Goal: Communication & Community: Answer question/provide support

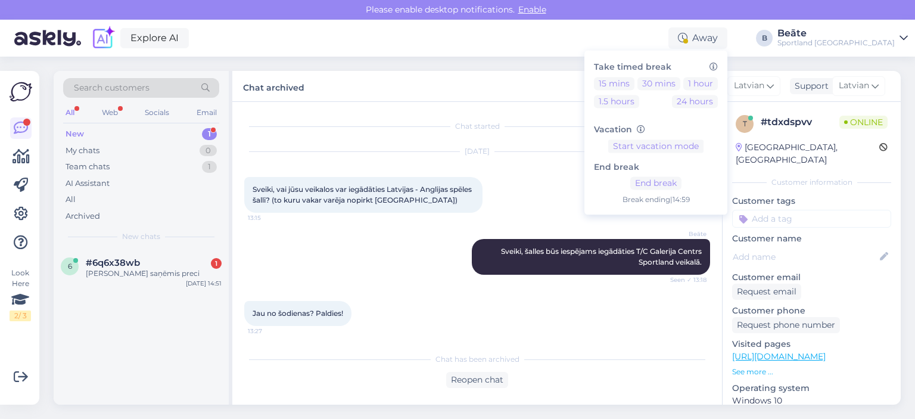
scroll to position [50, 0]
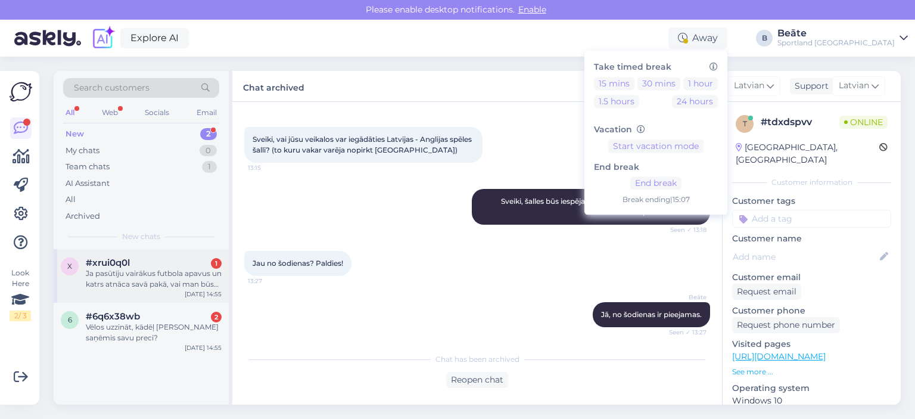
click at [176, 281] on div "Ja pasūtīju vairākus futbola apavus un katrs atnāca savā pakā, vai man būs jāma…" at bounding box center [154, 278] width 136 height 21
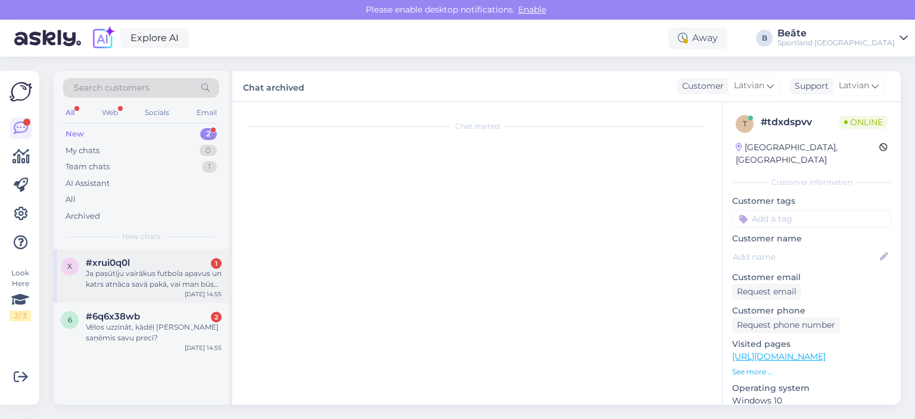
scroll to position [0, 0]
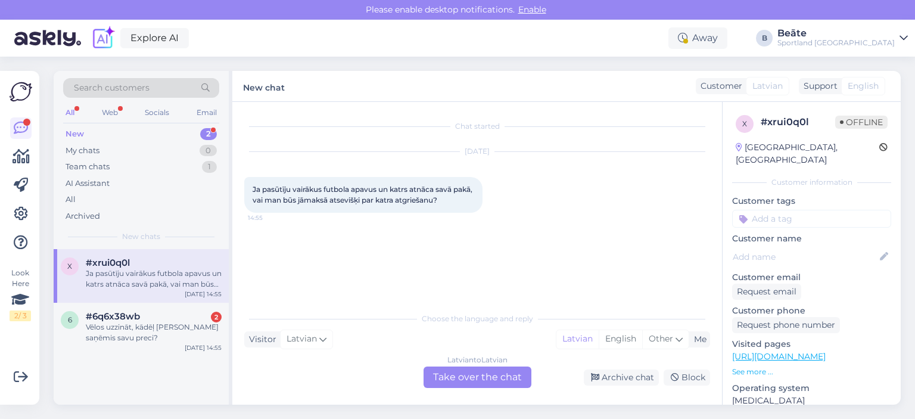
click at [497, 370] on div "Latvian to Latvian Take over the chat" at bounding box center [477, 376] width 108 height 21
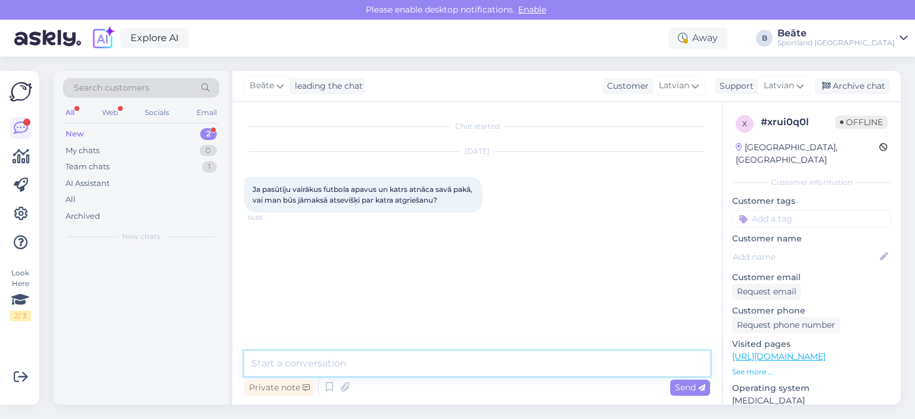
click at [458, 357] on textarea at bounding box center [477, 363] width 466 height 25
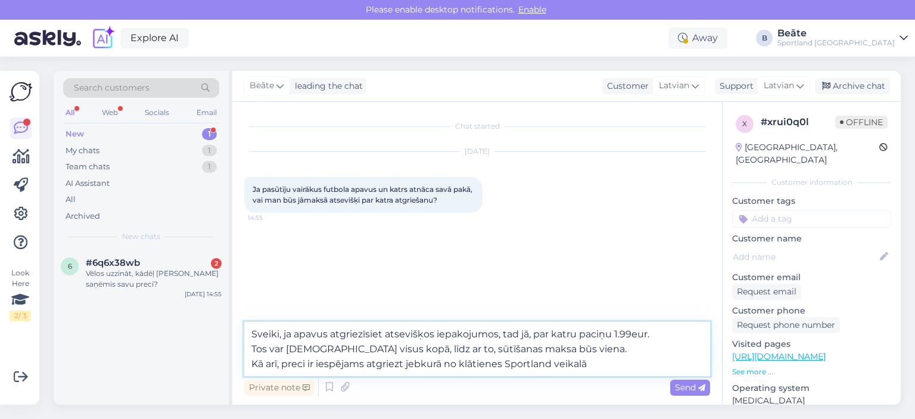
type textarea "Sveiki, ja apavus atgriezīsiet atsevišķos iepakojumos, tad jā, par katru paciņu…"
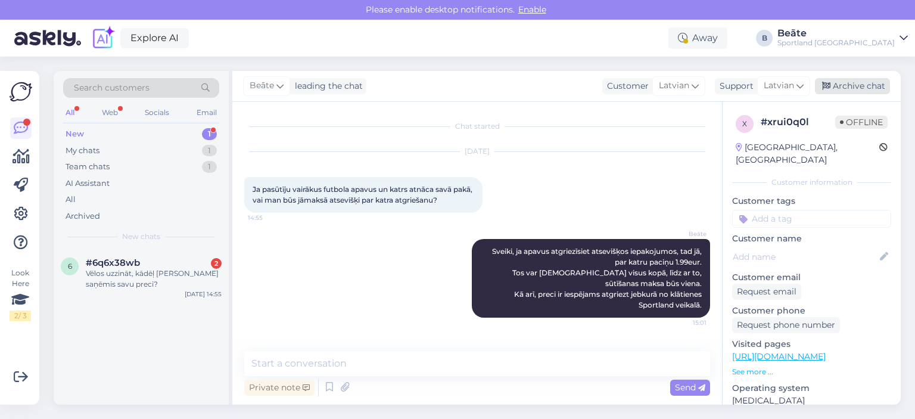
click at [840, 85] on div "Archive chat" at bounding box center [852, 86] width 75 height 16
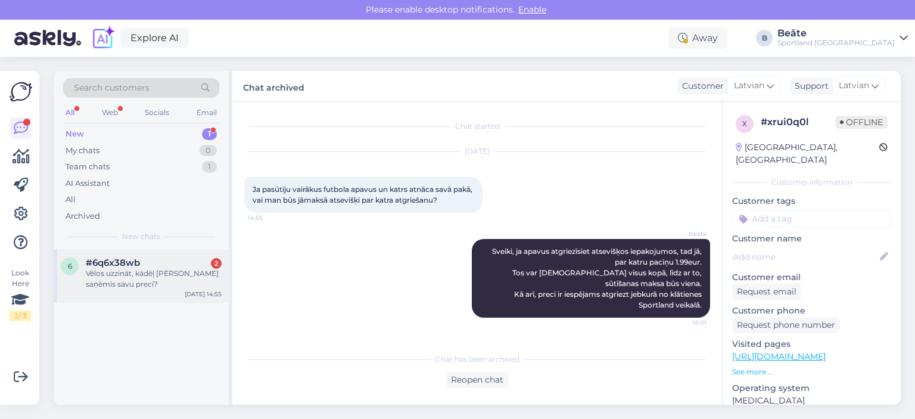
drag, startPoint x: 132, startPoint y: 269, endPoint x: 145, endPoint y: 269, distance: 13.1
click at [133, 269] on div "Vēlos uzzināt, kādēļ [PERSON_NAME] saņēmis savu preci?" at bounding box center [154, 278] width 136 height 21
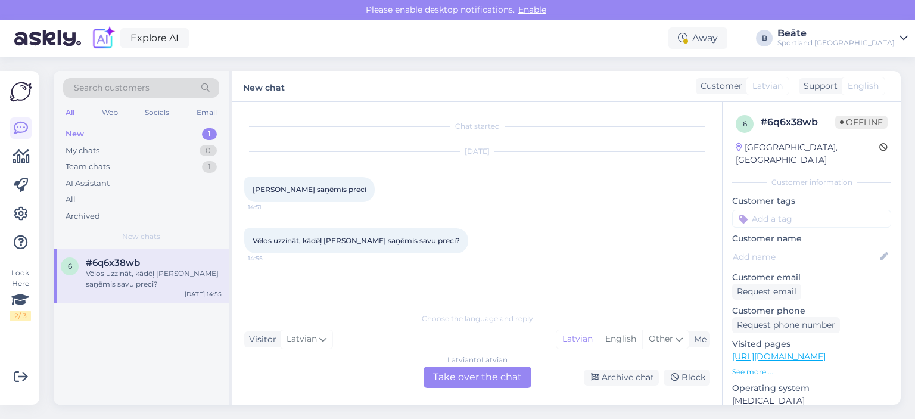
click at [465, 376] on div "Latvian to Latvian Take over the chat" at bounding box center [477, 376] width 108 height 21
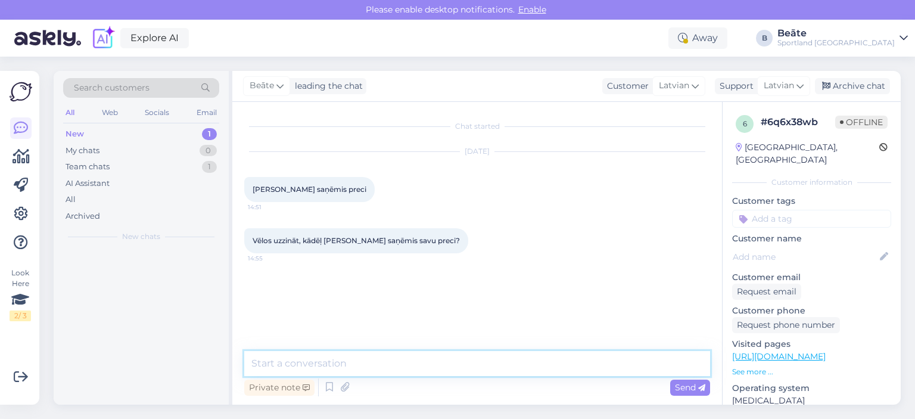
click at [464, 369] on textarea at bounding box center [477, 363] width 466 height 25
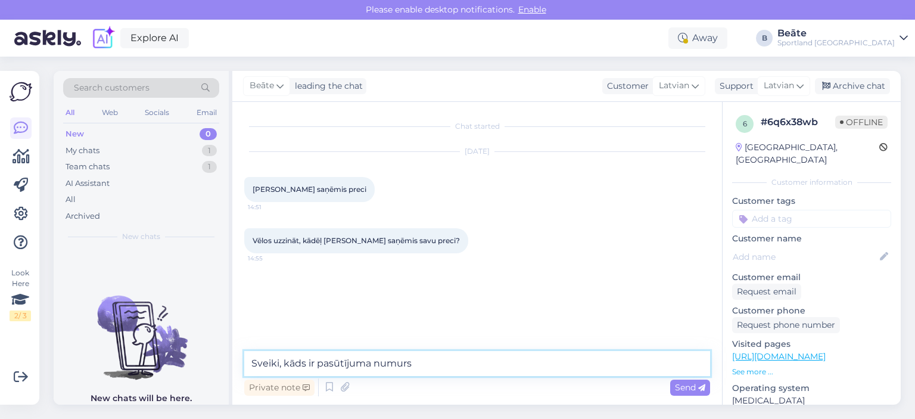
type textarea "Sveiki, kāds ir pasūtījuma numurs?"
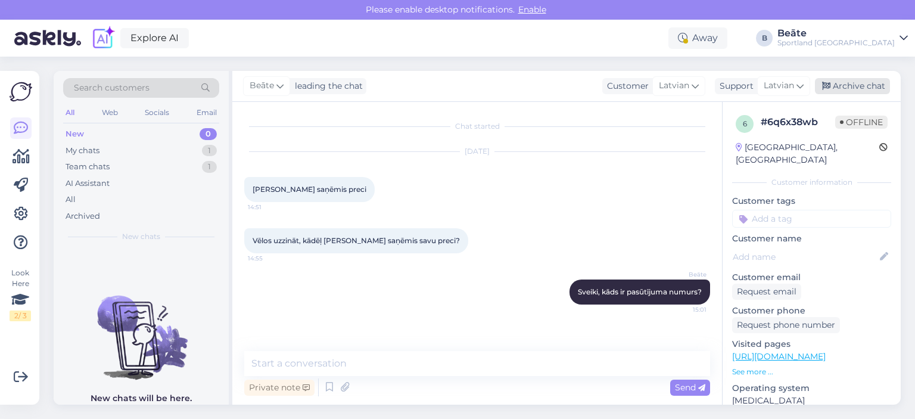
click at [843, 79] on div "Archive chat" at bounding box center [852, 86] width 75 height 16
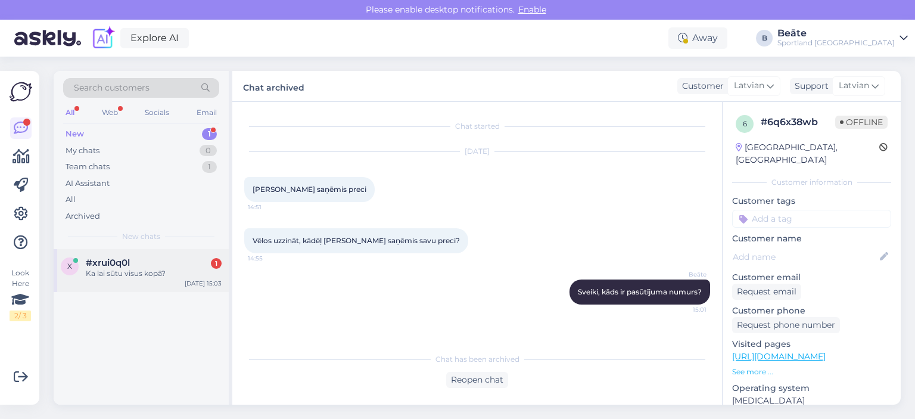
click at [173, 259] on div "#xrui0q0l 1" at bounding box center [154, 262] width 136 height 11
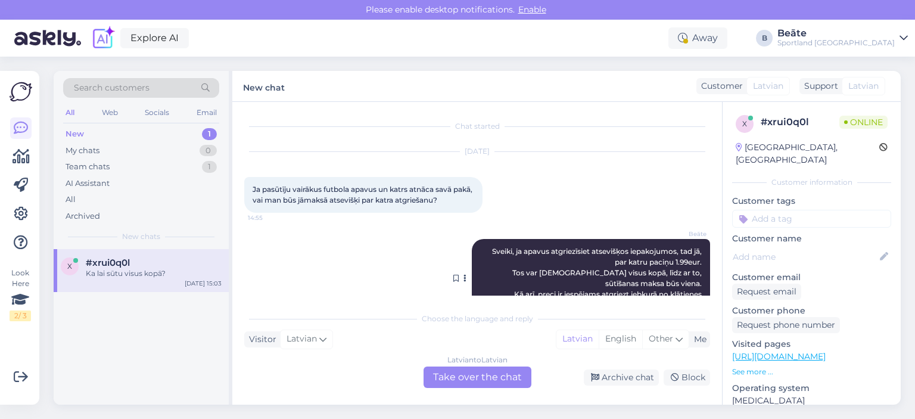
scroll to position [75, 0]
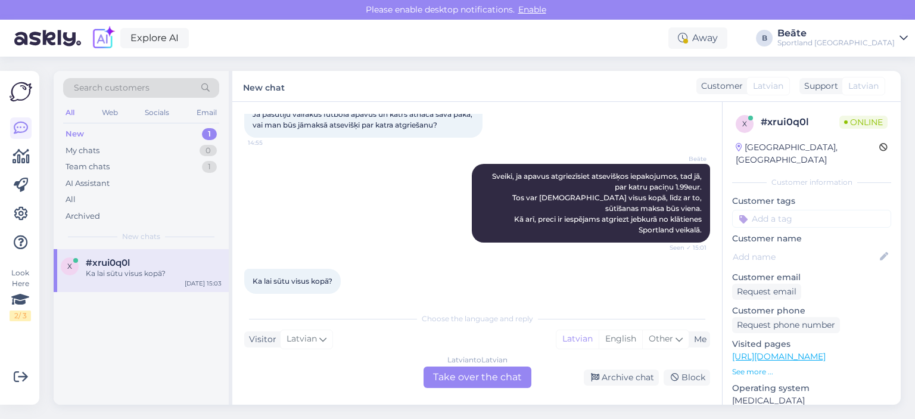
click at [512, 374] on div "Latvian to Latvian Take over the chat" at bounding box center [477, 376] width 108 height 21
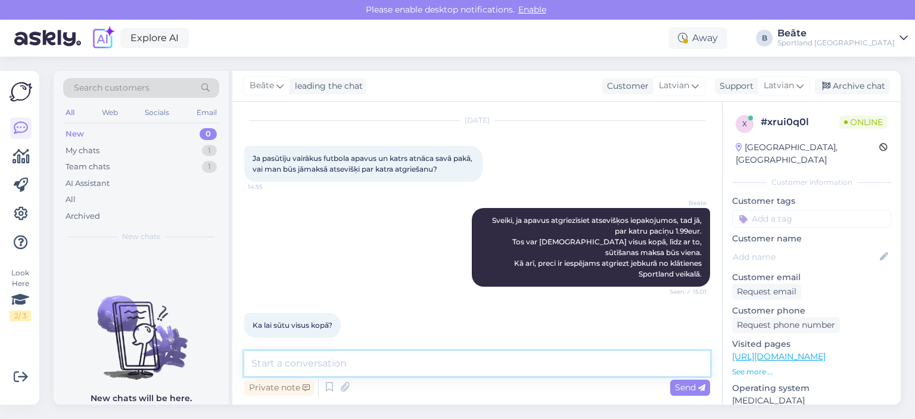
click at [512, 374] on textarea at bounding box center [477, 363] width 466 height 25
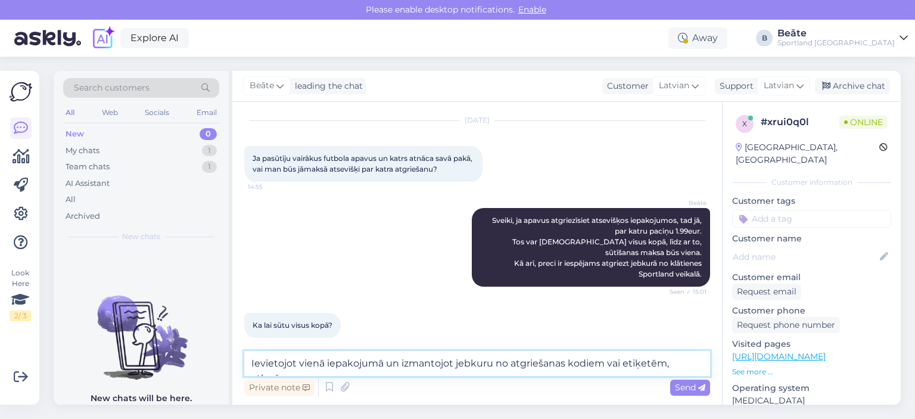
scroll to position [45, 0]
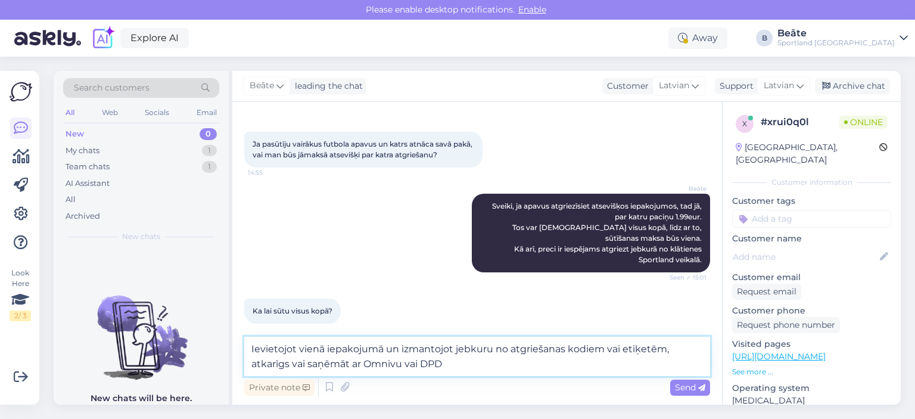
type textarea "Ievietojot vienā iepakojumā un izmantojot jebkuru no atgriešanas kodiem vai eti…"
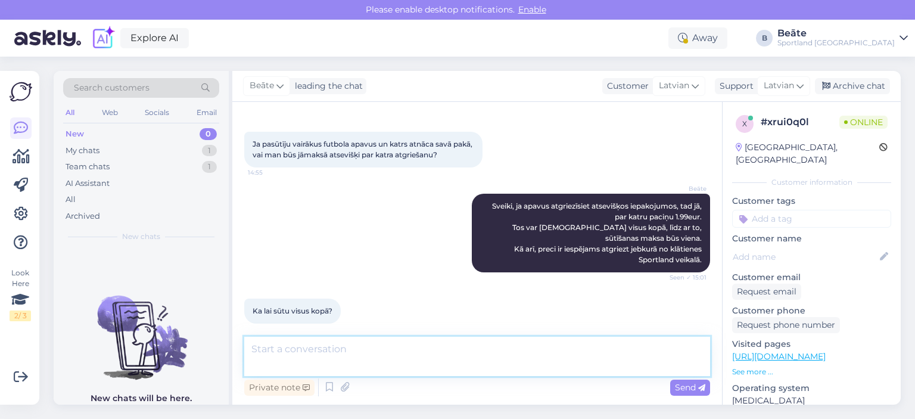
scroll to position [104, 0]
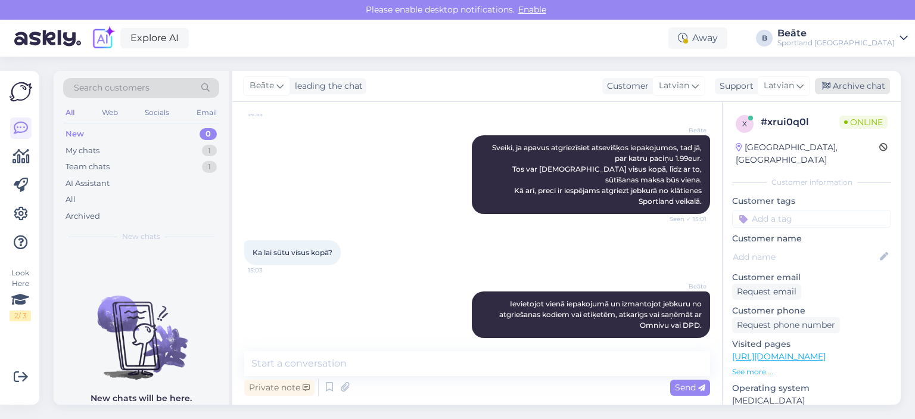
click at [843, 88] on div "Archive chat" at bounding box center [852, 86] width 75 height 16
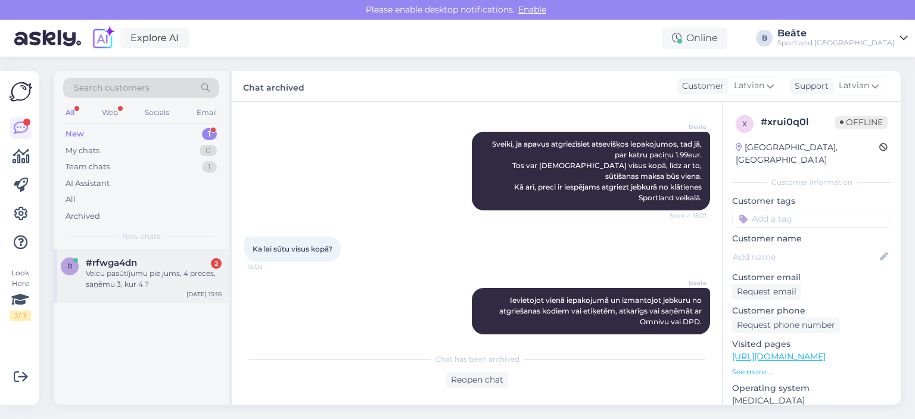
click at [144, 266] on div "#rfwga4dn 2" at bounding box center [154, 262] width 136 height 11
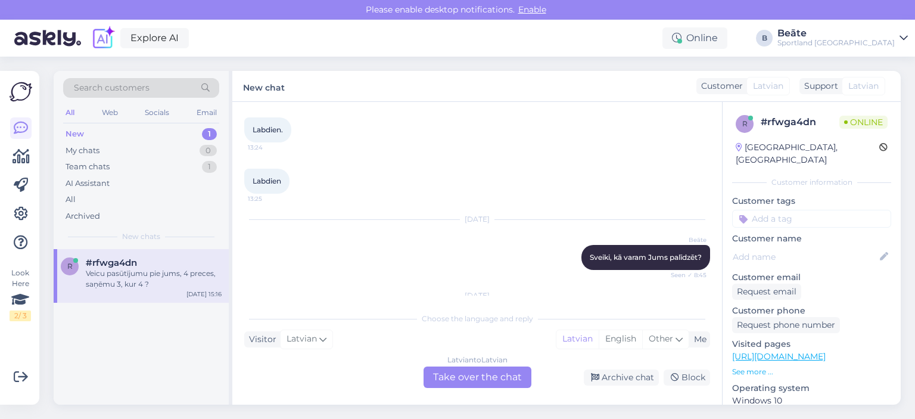
scroll to position [754, 0]
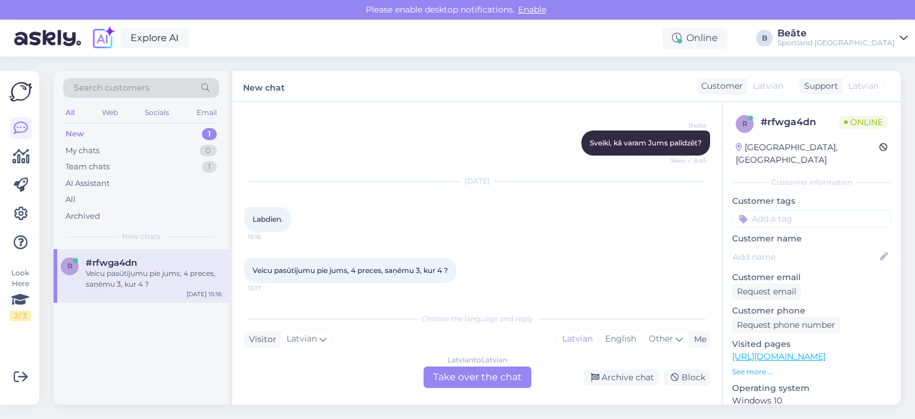
click at [515, 373] on div "Latvian to Latvian Take over the chat" at bounding box center [477, 376] width 108 height 21
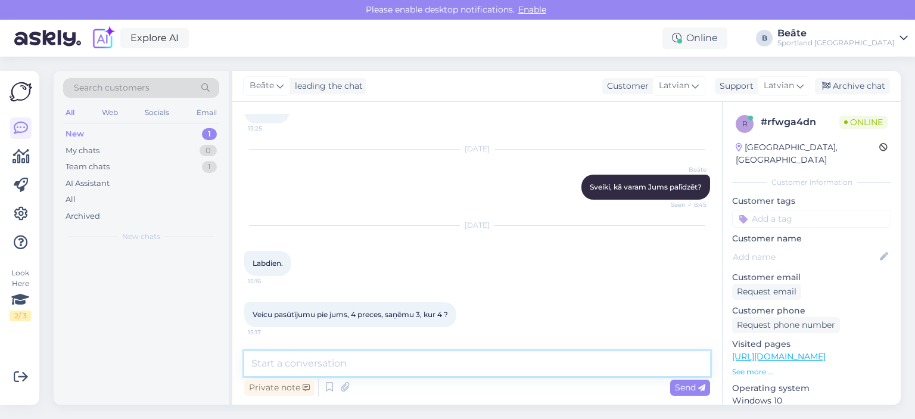
click at [465, 369] on textarea at bounding box center [477, 363] width 466 height 25
type textarea "Sveiki, kāds ir pasūtījuma numurs?"
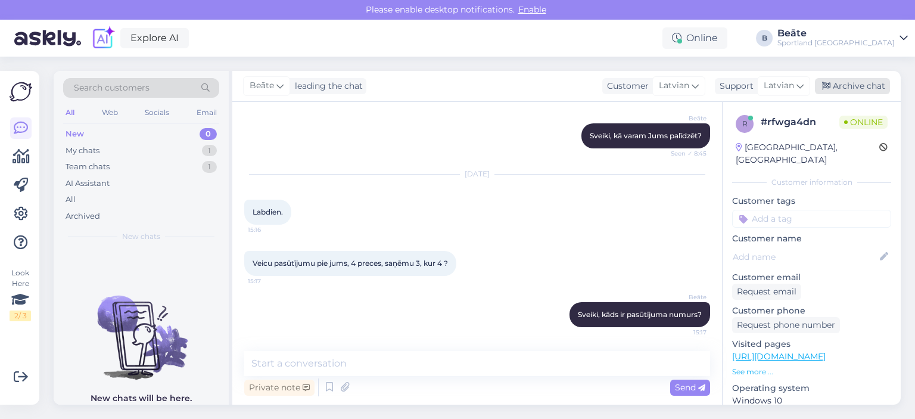
click at [850, 90] on div "Archive chat" at bounding box center [852, 86] width 75 height 16
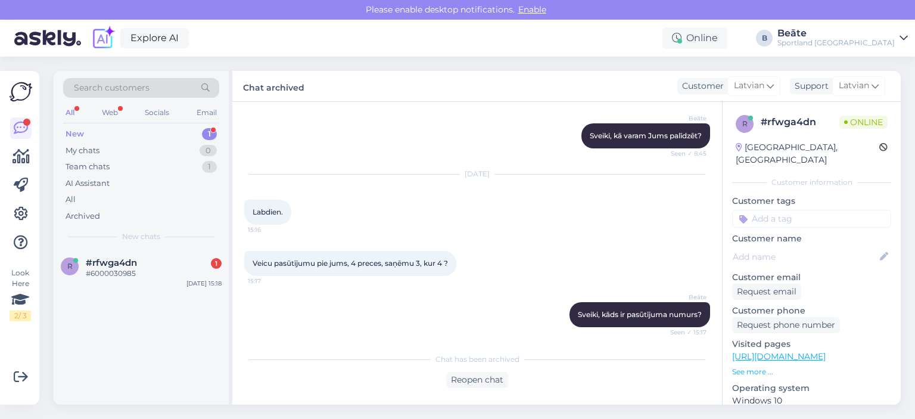
scroll to position [816, 0]
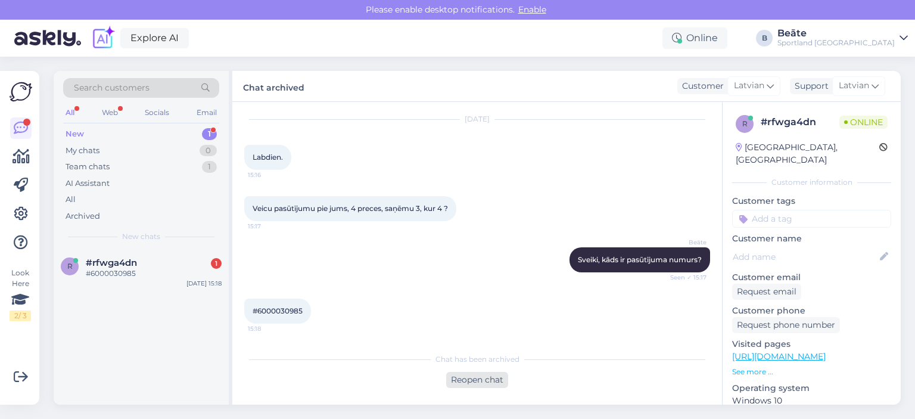
click at [467, 373] on div "Reopen chat" at bounding box center [477, 380] width 62 height 16
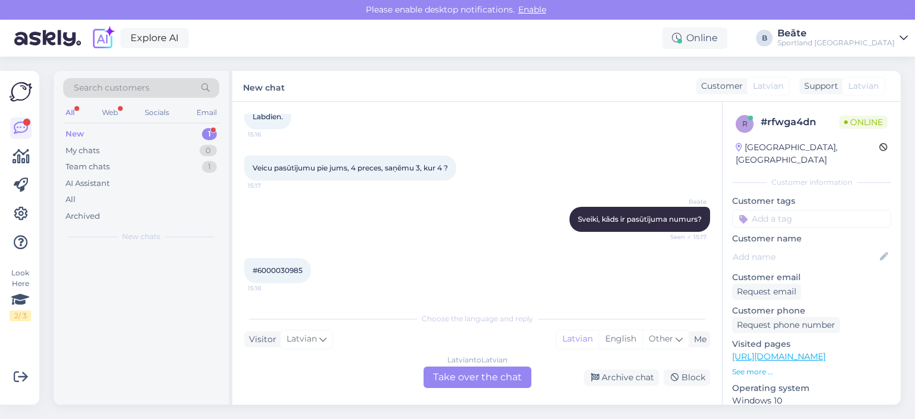
click at [460, 373] on div "Latvian to Latvian Take over the chat" at bounding box center [477, 376] width 108 height 21
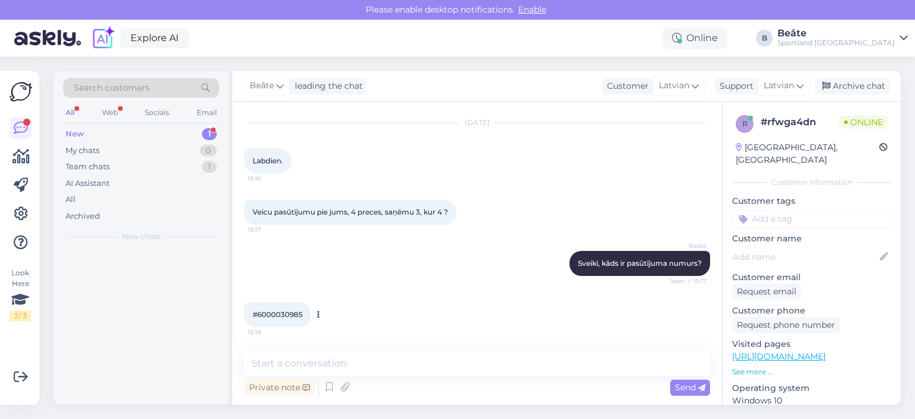
click at [280, 313] on span "#6000030985" at bounding box center [277, 314] width 50 height 9
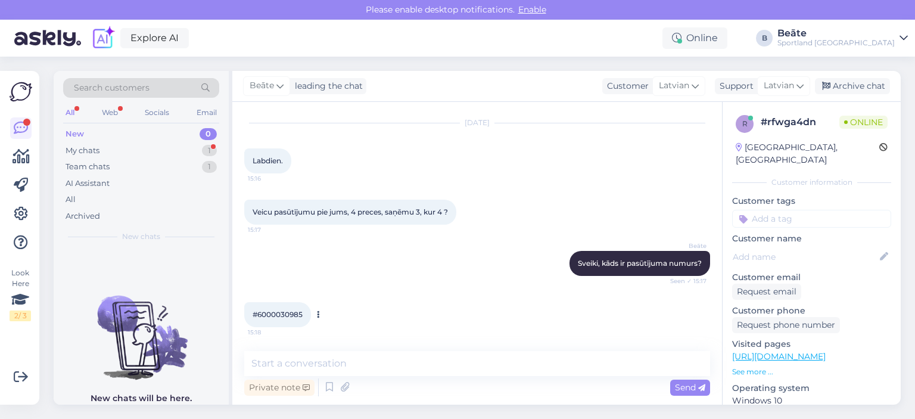
click at [280, 313] on span "#6000030985" at bounding box center [277, 314] width 50 height 9
copy span "6000030985"
click at [96, 146] on div "My chats" at bounding box center [83, 151] width 34 height 12
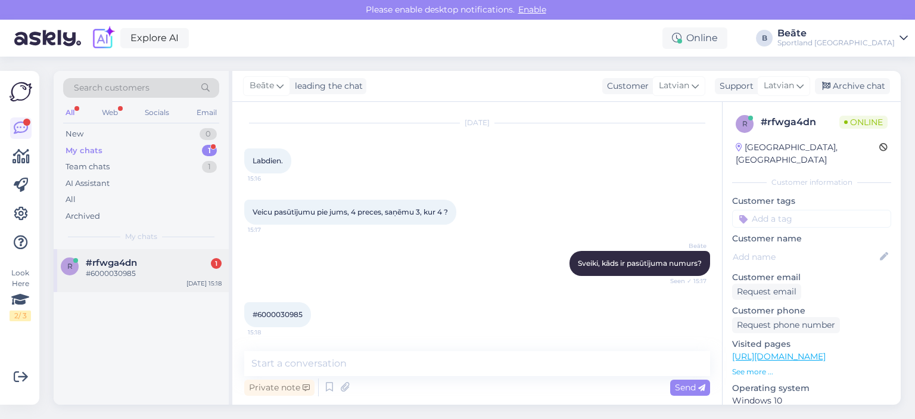
click at [123, 266] on span "#rfwga4dn" at bounding box center [111, 262] width 51 height 11
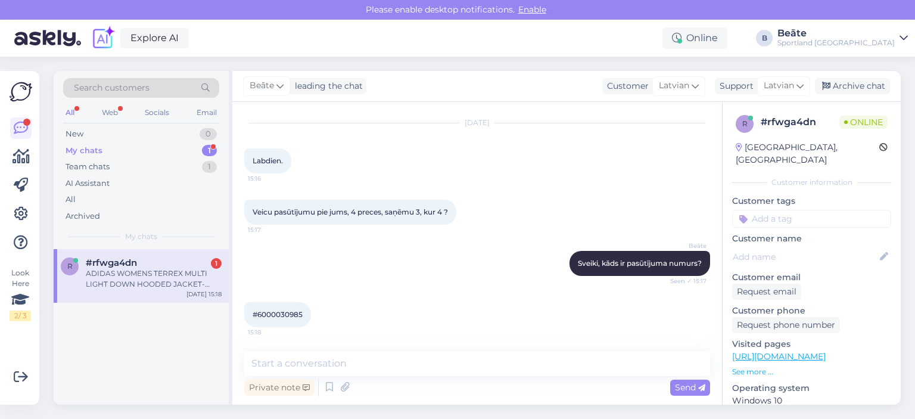
scroll to position [874, 0]
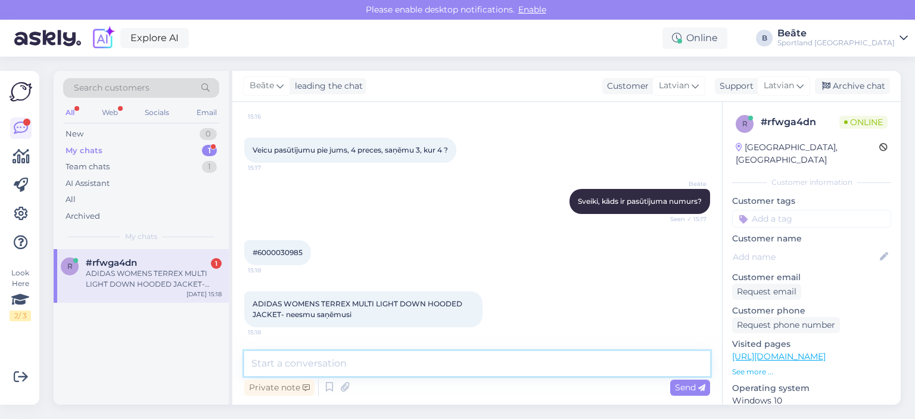
click at [372, 367] on textarea at bounding box center [477, 363] width 466 height 25
type textarea "P"
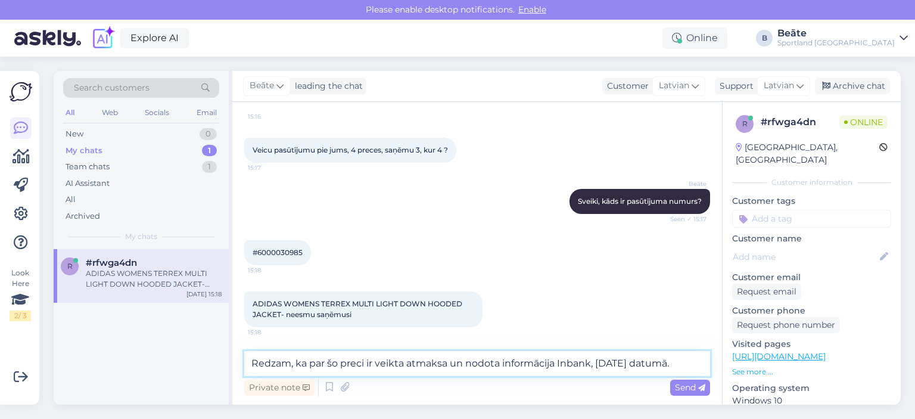
type textarea "Redzam, ka par šo preci ir veikta atmaksa un nodota informācija Inbank, [DATE] …"
click at [681, 392] on div "Send" at bounding box center [690, 387] width 40 height 16
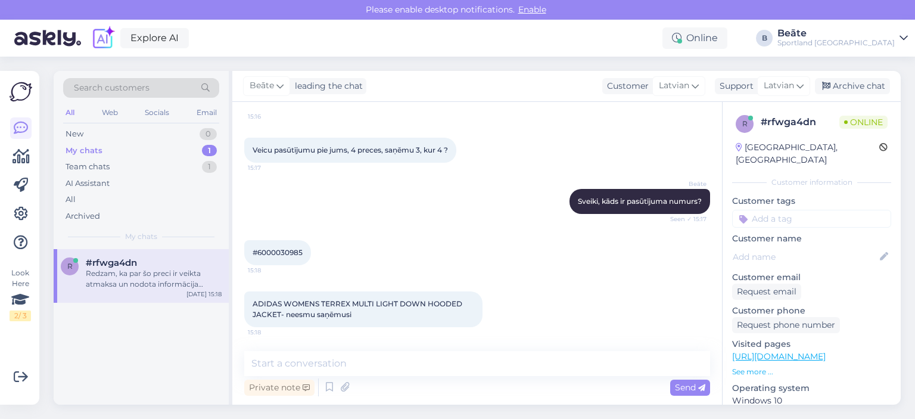
scroll to position [936, 0]
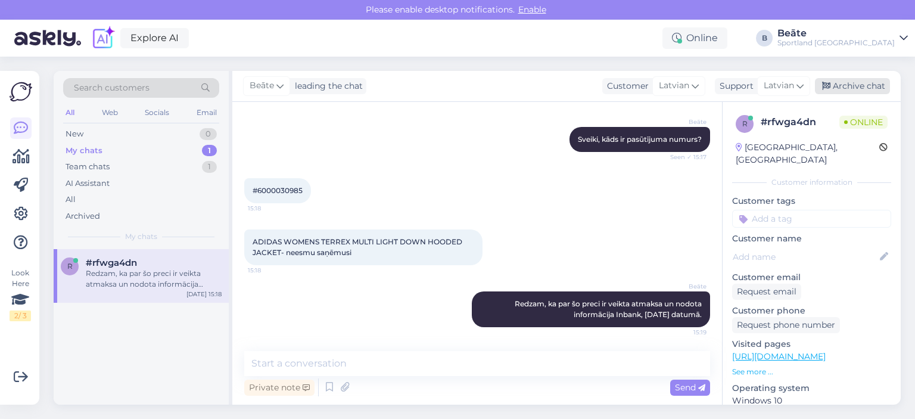
click at [870, 90] on div "Archive chat" at bounding box center [852, 86] width 75 height 16
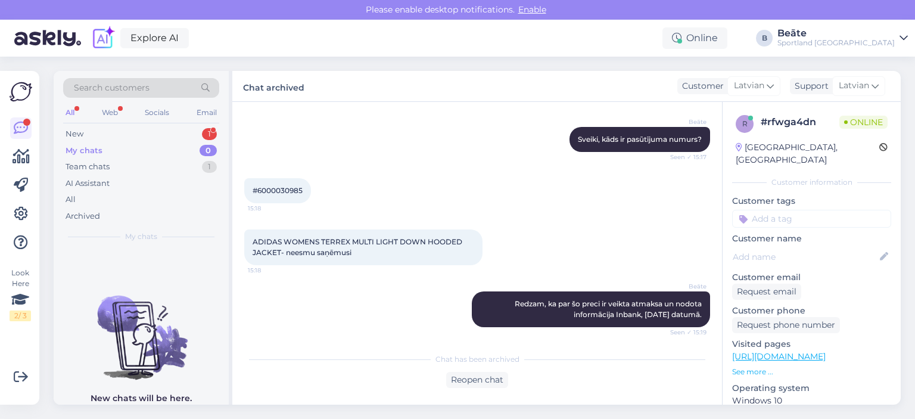
scroll to position [1002, 0]
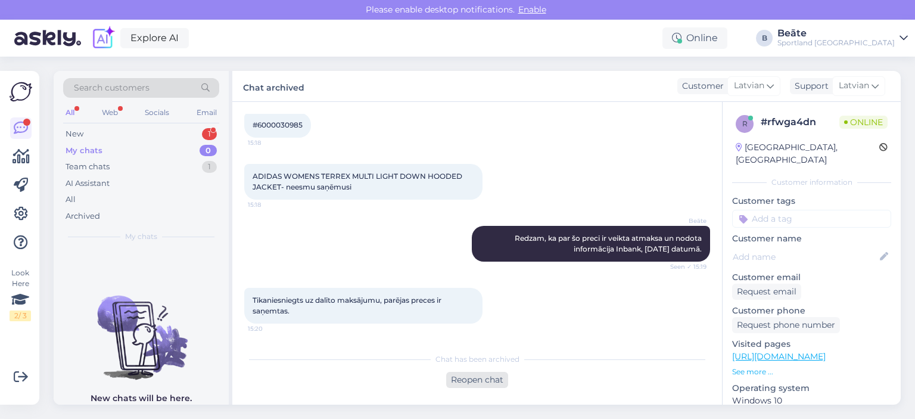
click at [466, 378] on div "Reopen chat" at bounding box center [477, 380] width 62 height 16
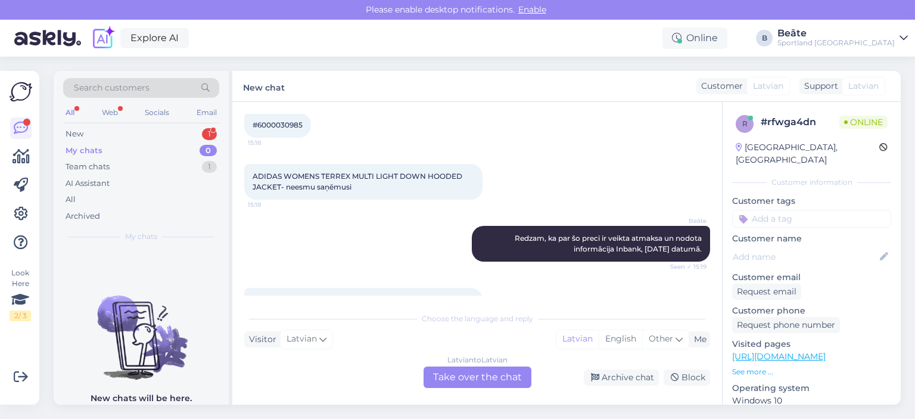
click at [463, 381] on div "Latvian to Latvian Take over the chat" at bounding box center [477, 376] width 108 height 21
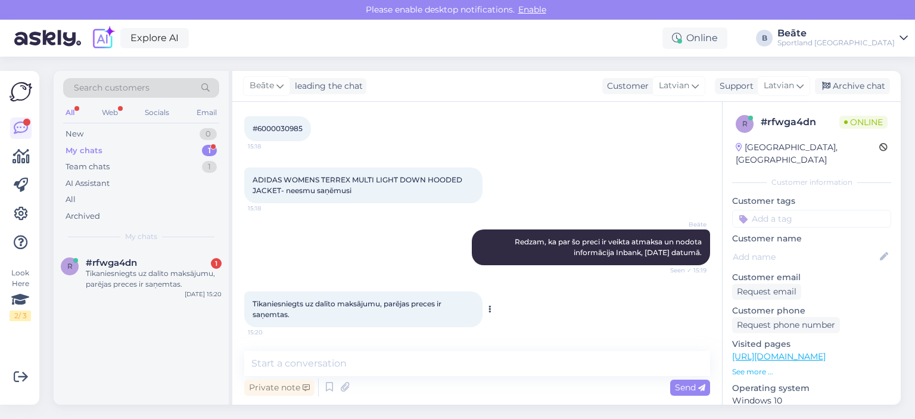
scroll to position [998, 0]
click at [466, 364] on textarea at bounding box center [477, 363] width 466 height 25
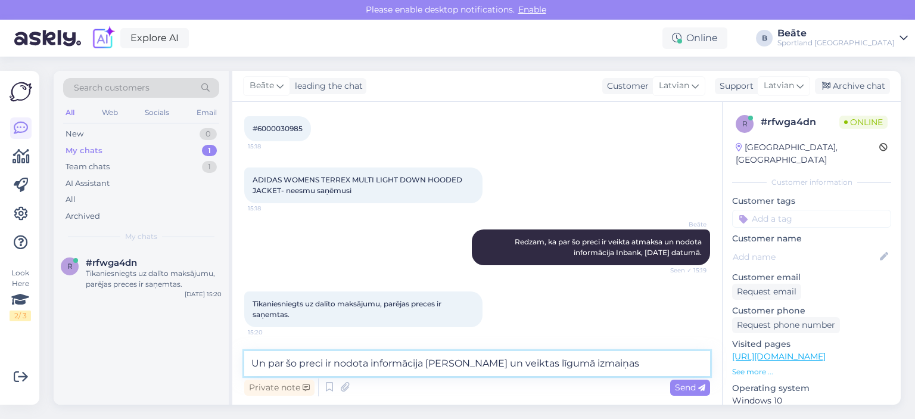
type textarea "Un par šo preci ir nodota informācija [PERSON_NAME] un veiktas līgumā izmaiņas."
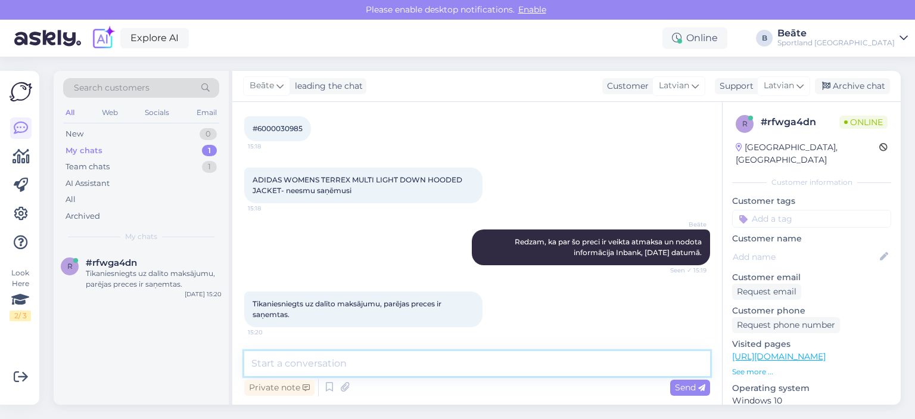
scroll to position [1060, 0]
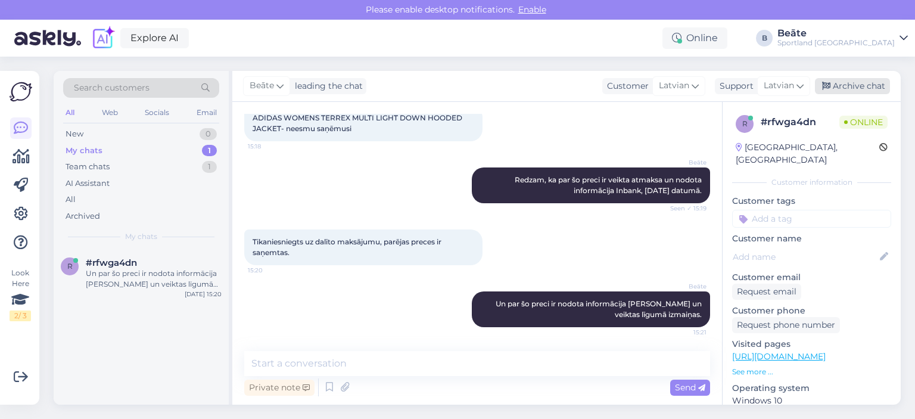
click at [837, 86] on div "Archive chat" at bounding box center [852, 86] width 75 height 16
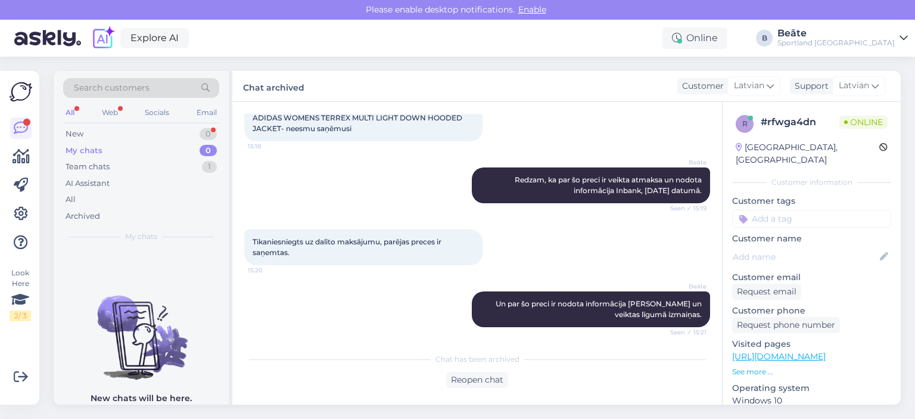
scroll to position [1115, 0]
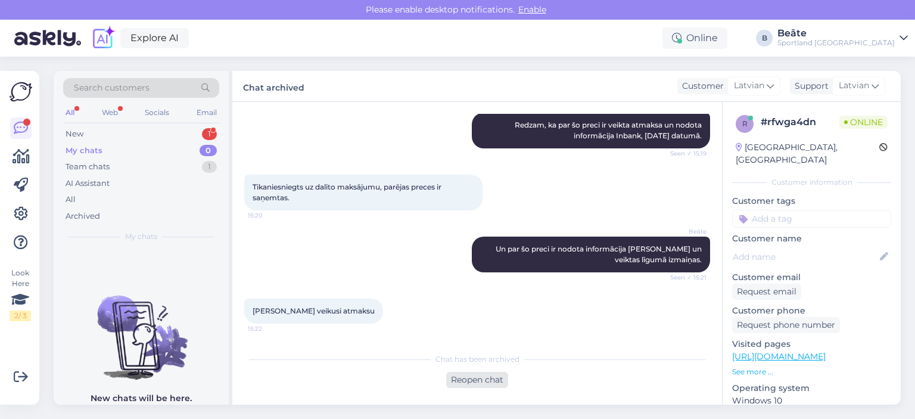
click at [476, 382] on div "Reopen chat" at bounding box center [477, 380] width 62 height 16
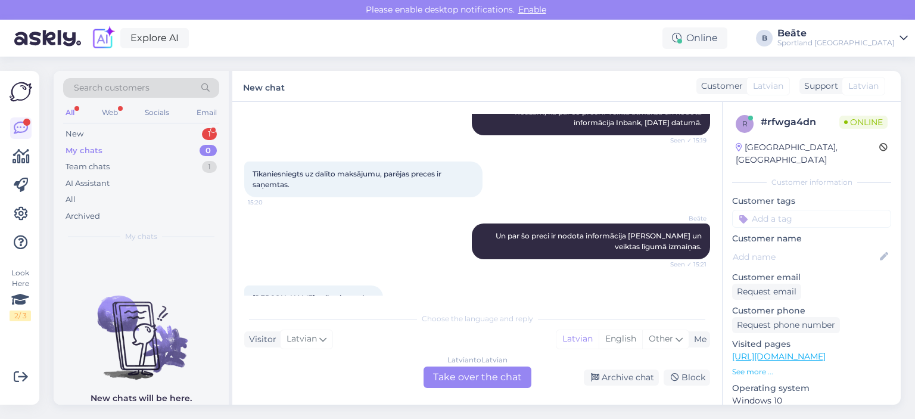
click at [479, 370] on div "Latvian to Latvian Take over the chat" at bounding box center [477, 376] width 108 height 21
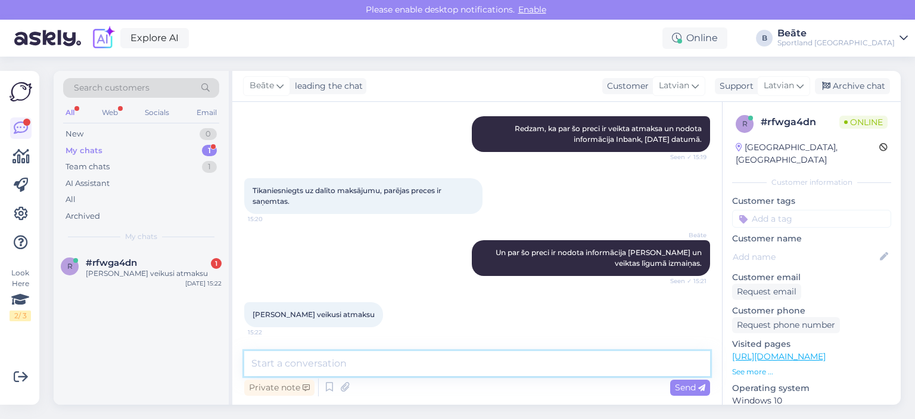
click at [479, 370] on textarea at bounding box center [477, 363] width 466 height 25
type textarea "J"
type textarea "Veikals to ir izdarījis, jo prece nav pieejama."
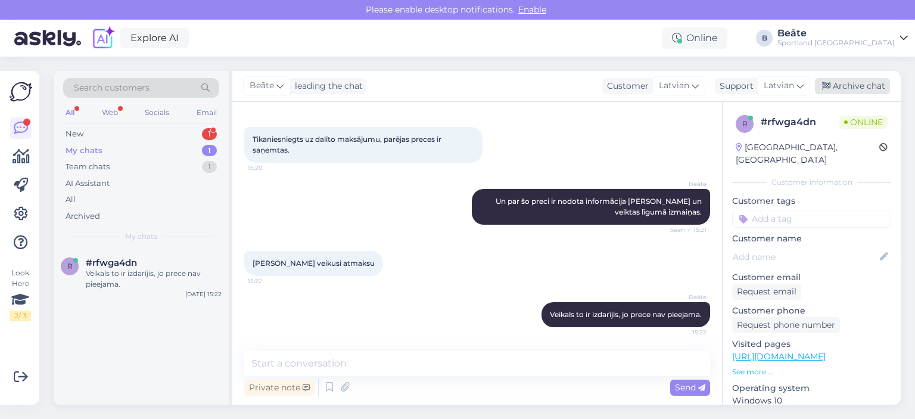
click at [834, 81] on div "Archive chat" at bounding box center [852, 86] width 75 height 16
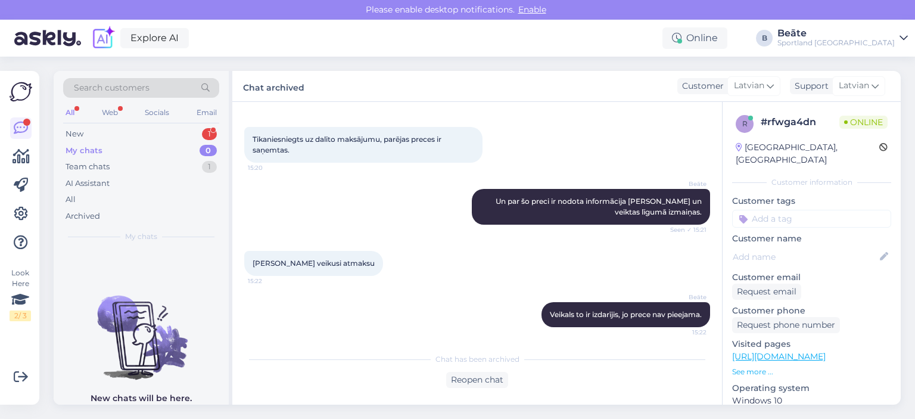
click at [95, 123] on div "All Web Socials Email" at bounding box center [141, 114] width 156 height 18
click at [95, 133] on div "New 1" at bounding box center [141, 134] width 156 height 17
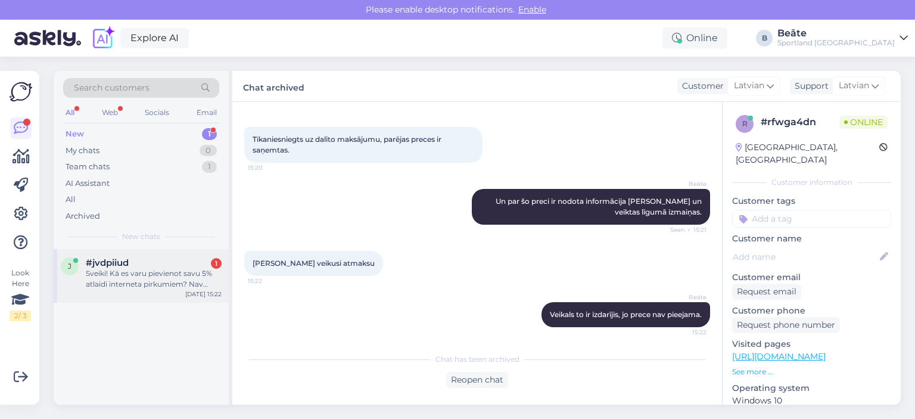
click at [157, 289] on div "j #jvdpiiud 1 Sveiki! Kā es varu pievienot savu 5% atlaidi interneta pirkumiem?…" at bounding box center [141, 276] width 175 height 54
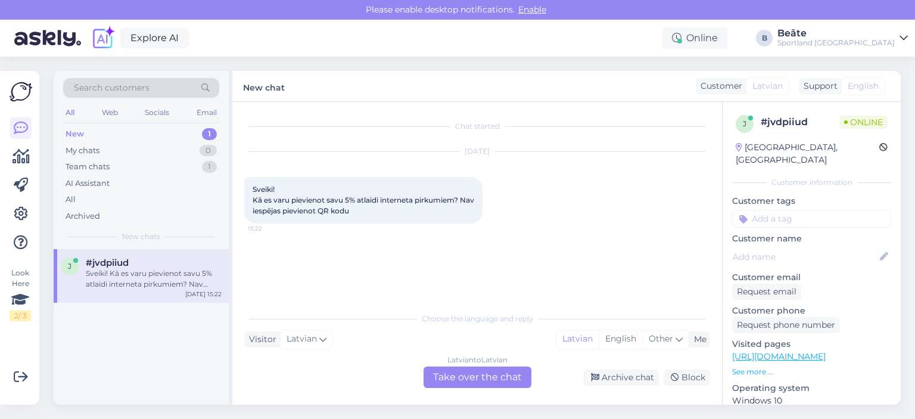
scroll to position [0, 0]
click at [478, 384] on div "Latvian to Latvian Take over the chat" at bounding box center [477, 376] width 108 height 21
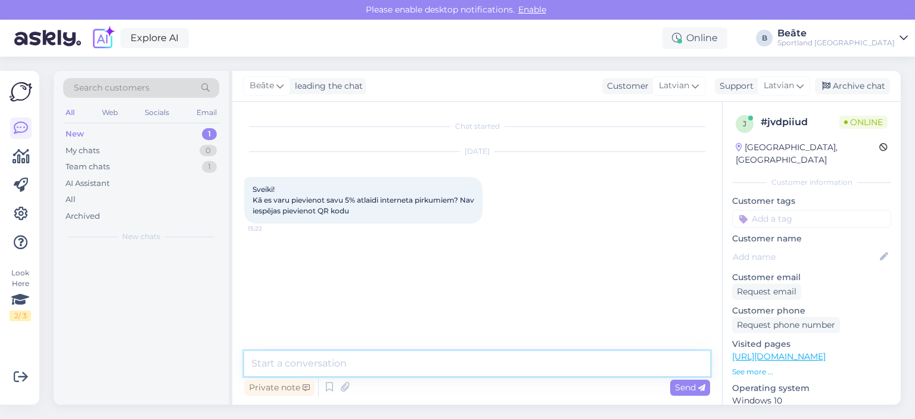
click at [481, 369] on textarea at bounding box center [477, 363] width 466 height 25
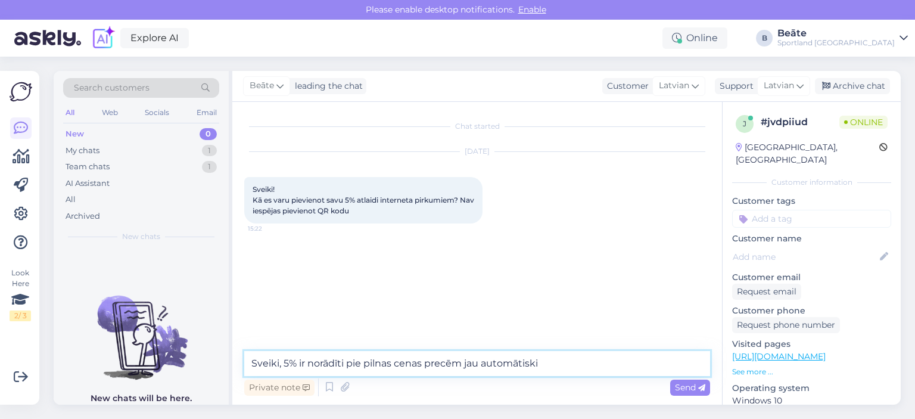
type textarea "Sveiki, 5% ir norādīti pie pilnas cenas precēm jau automātiski."
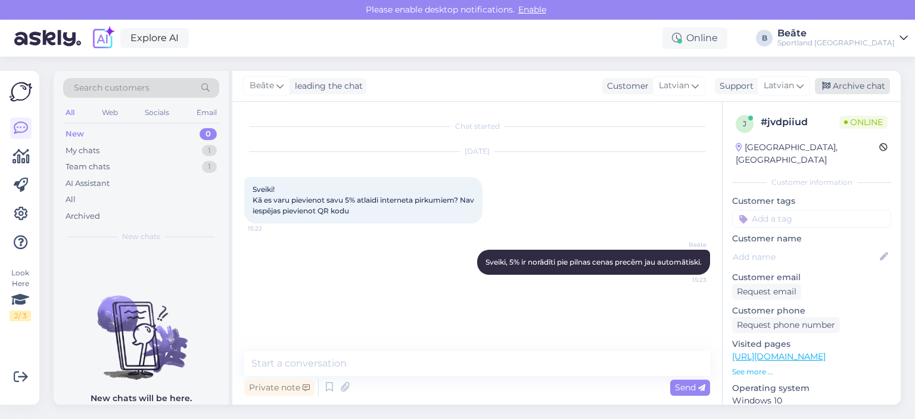
drag, startPoint x: 866, startPoint y: 74, endPoint x: 866, endPoint y: 83, distance: 8.9
click at [866, 76] on div "[PERSON_NAME] leading the chat Customer Latvian Support Latvian Arabic Belarusi…" at bounding box center [566, 86] width 668 height 31
click at [864, 91] on div "Archive chat" at bounding box center [852, 86] width 75 height 16
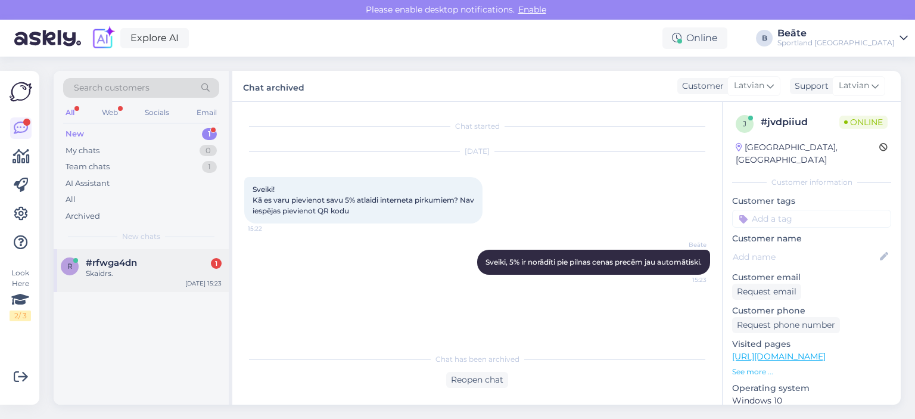
click at [172, 274] on div "Skaidrs." at bounding box center [154, 273] width 136 height 11
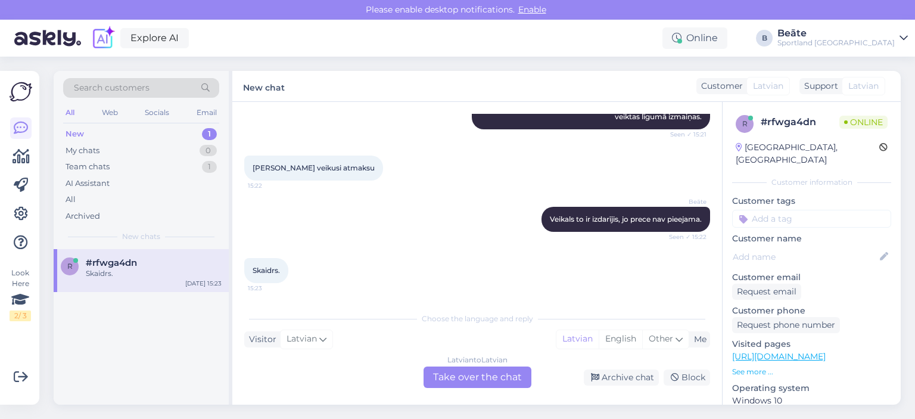
click at [468, 373] on div "Latvian to Latvian Take over the chat" at bounding box center [477, 376] width 108 height 21
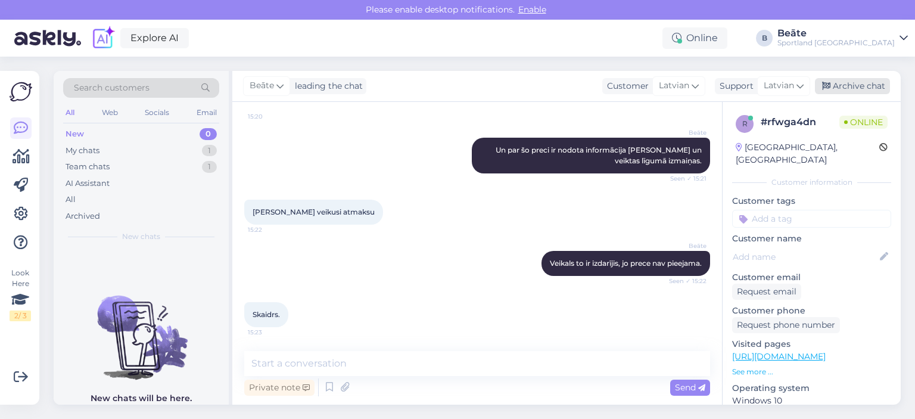
click at [851, 91] on div "Archive chat" at bounding box center [852, 86] width 75 height 16
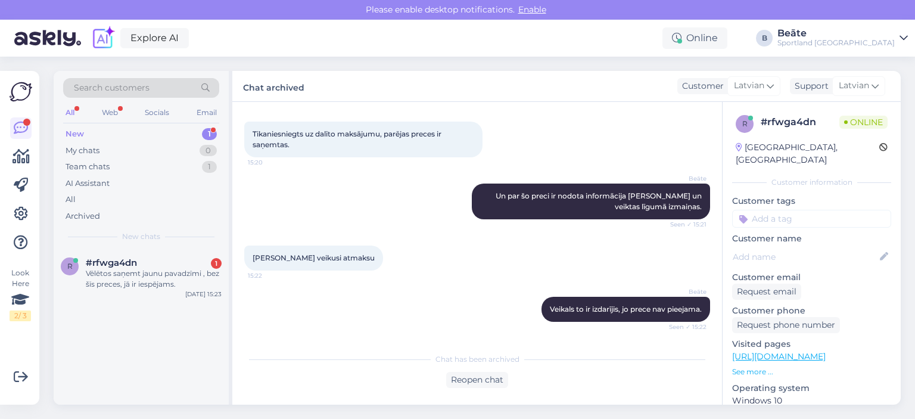
scroll to position [1160, 0]
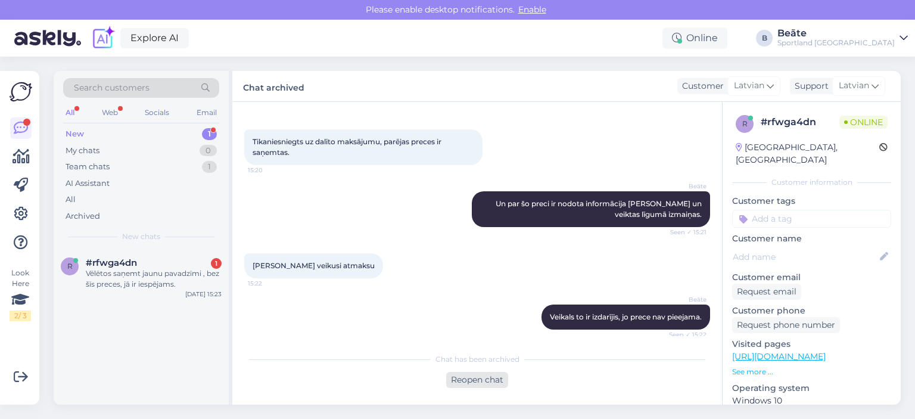
click at [463, 373] on div "Reopen chat" at bounding box center [477, 380] width 62 height 16
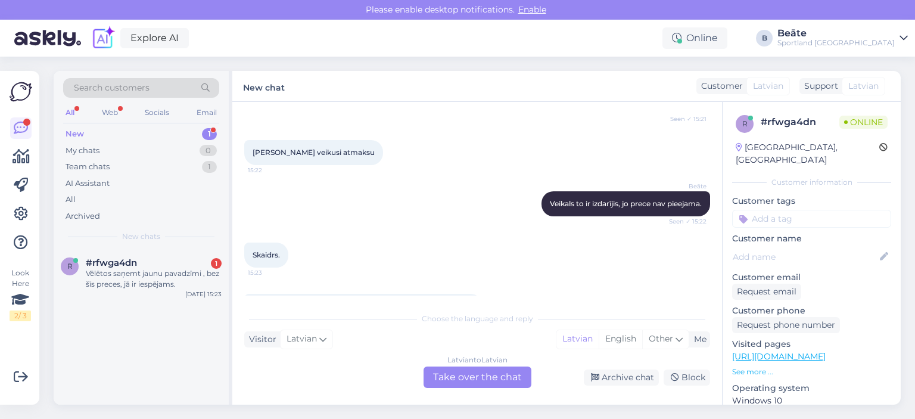
scroll to position [1320, 0]
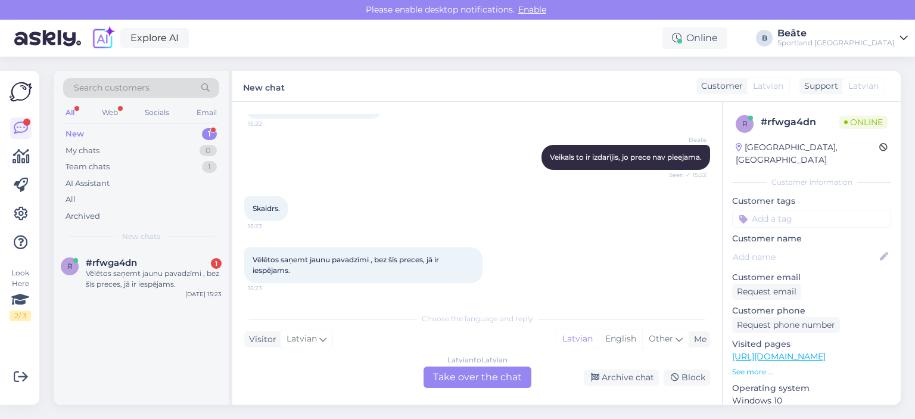
click at [493, 378] on div "Latvian to Latvian Take over the chat" at bounding box center [477, 376] width 108 height 21
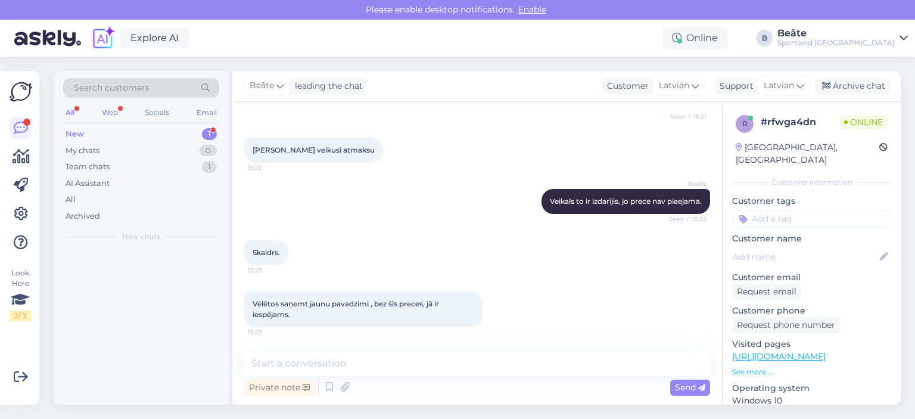
scroll to position [1276, 0]
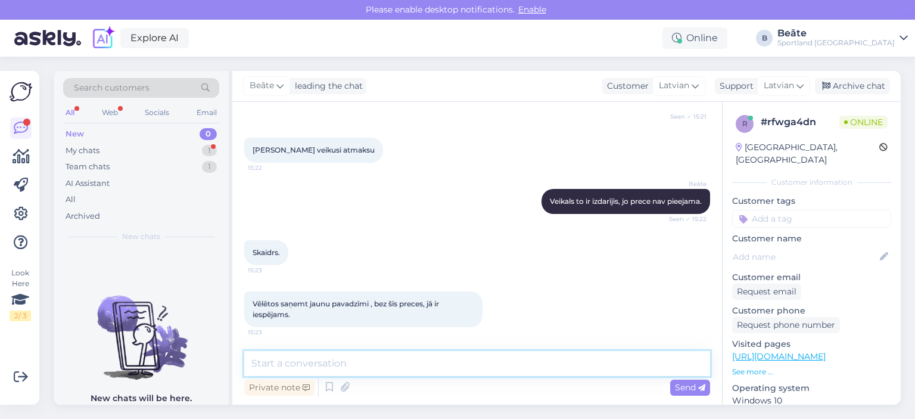
click at [442, 360] on textarea at bounding box center [477, 363] width 466 height 25
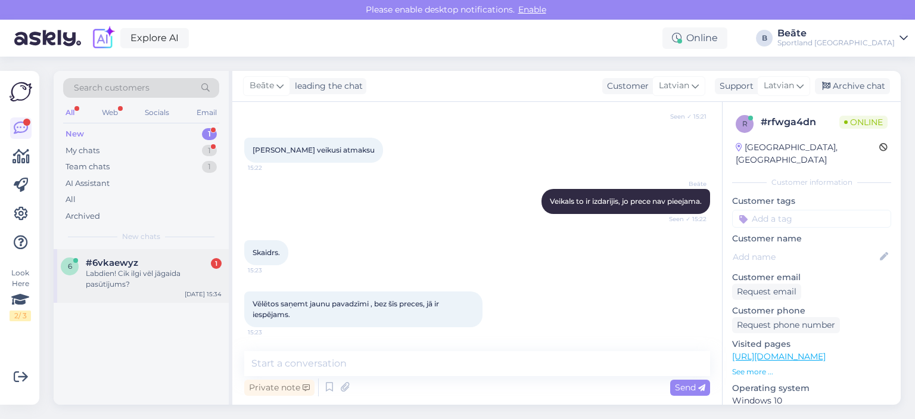
click at [121, 269] on div "Labdien! Cik ilgi vēl jāgaida pasūtījums?" at bounding box center [154, 278] width 136 height 21
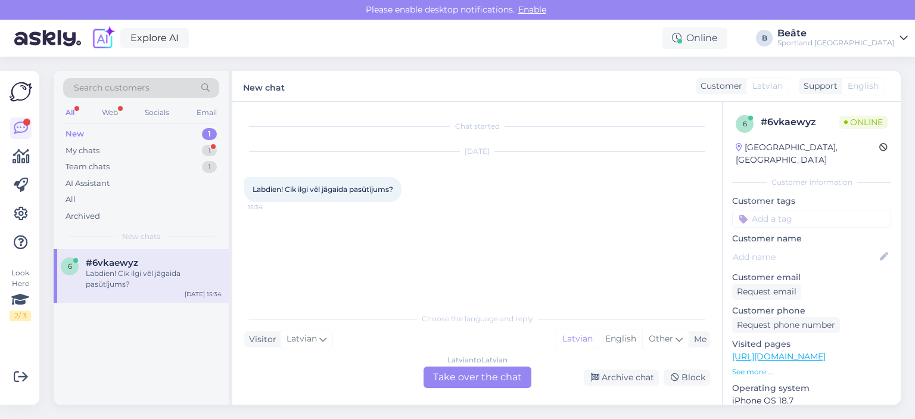
scroll to position [0, 0]
click at [487, 376] on div "Latvian to Latvian Take over the chat" at bounding box center [477, 376] width 108 height 21
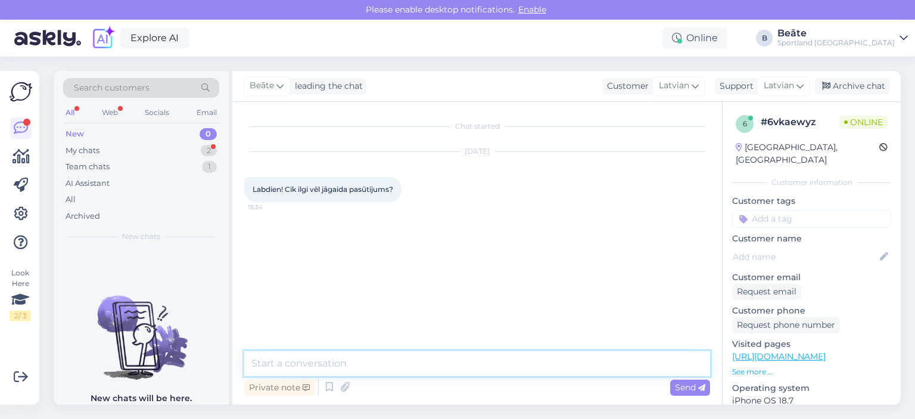
click at [484, 372] on textarea at bounding box center [477, 363] width 466 height 25
type textarea "Sveiki, kāds ir pasūtījuma numurs?"
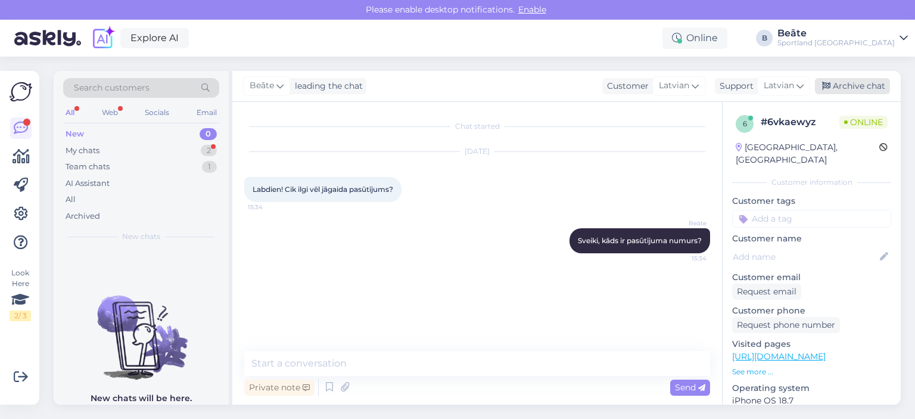
click at [863, 84] on div "Archive chat" at bounding box center [852, 86] width 75 height 16
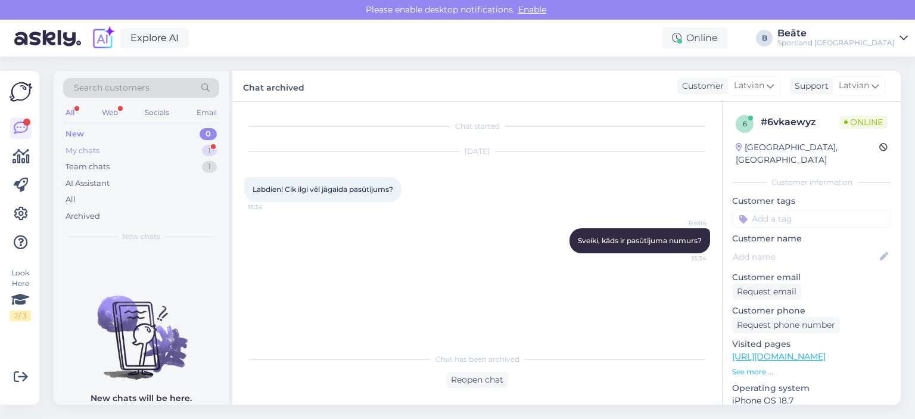
click at [99, 145] on div "My chats" at bounding box center [83, 151] width 34 height 12
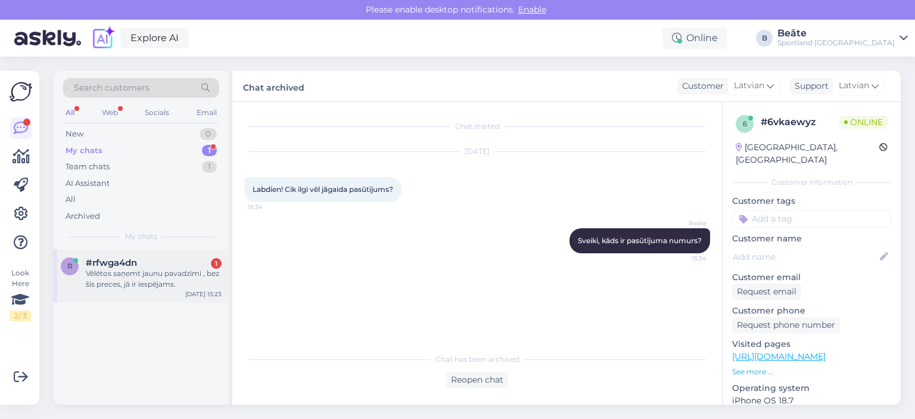
click at [133, 283] on div "Vēlētos saņemt jaunu pavadzīmi , bez šīs preces, jā ir iespējams." at bounding box center [154, 278] width 136 height 21
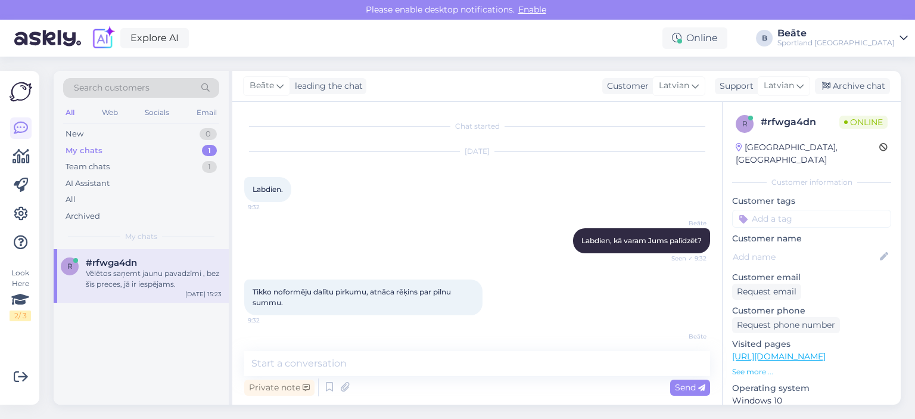
scroll to position [1276, 0]
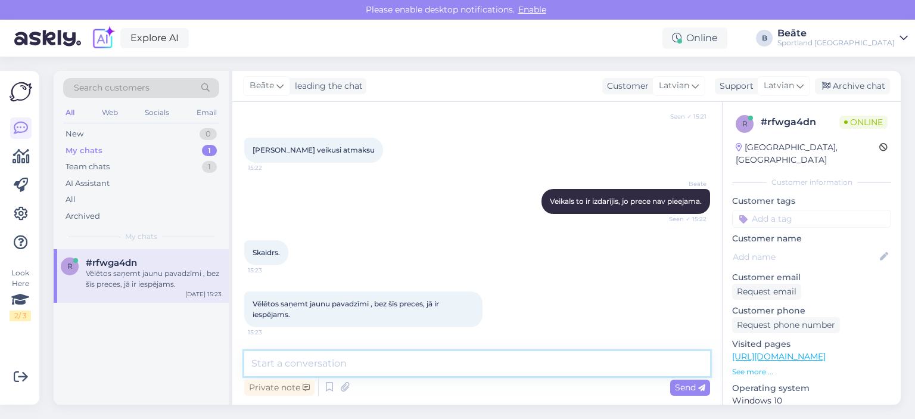
click at [442, 367] on textarea at bounding box center [477, 363] width 466 height 25
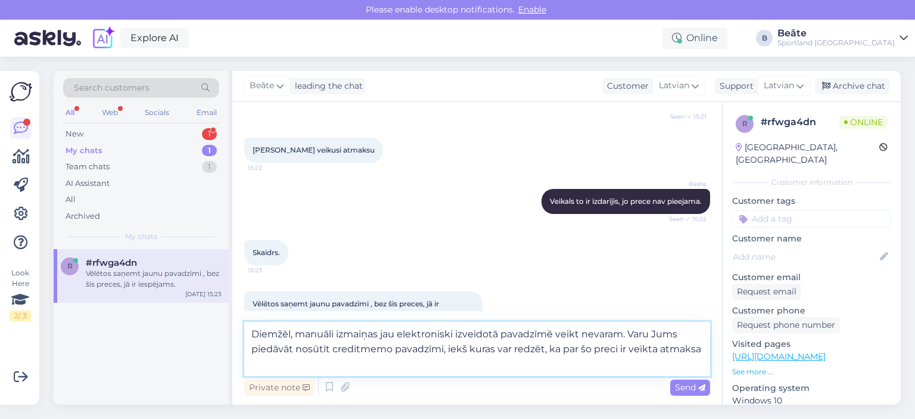
type textarea "Diemžēl, manuāli izmaiņas jau elektroniski izveidotā pavadzīmē veikt nevaram. V…"
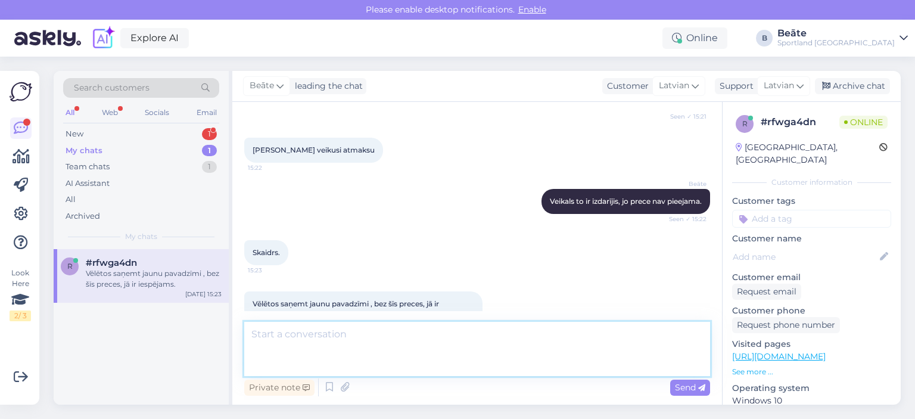
scroll to position [1359, 0]
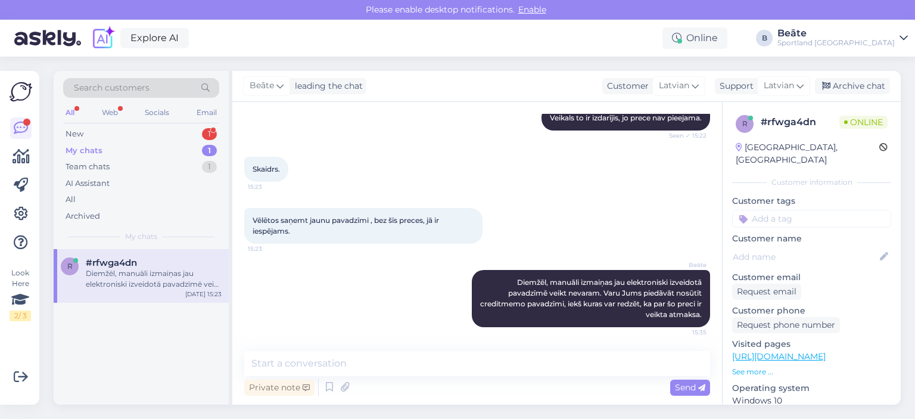
click at [841, 77] on div "[PERSON_NAME] leading the chat Customer Latvian Support Latvian Arabic Belarusi…" at bounding box center [566, 86] width 668 height 31
click at [845, 80] on div "Archive chat" at bounding box center [852, 86] width 75 height 16
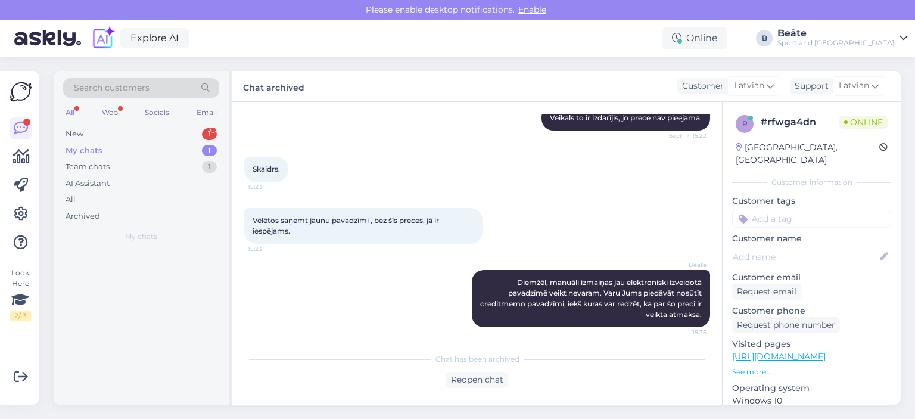
scroll to position [1363, 0]
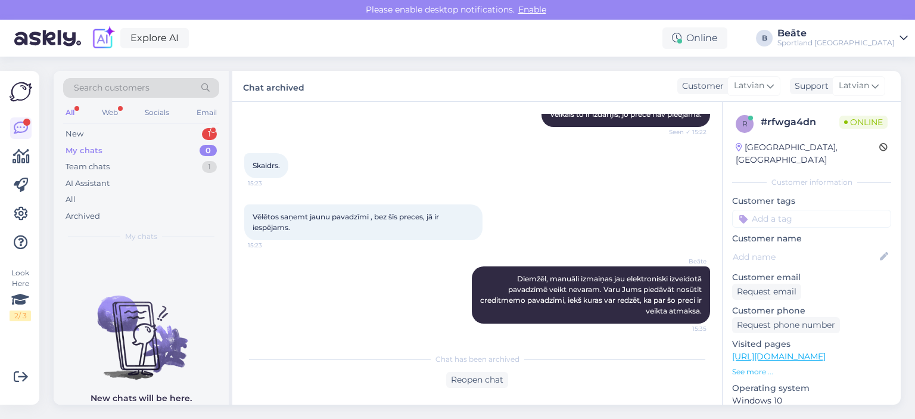
click at [85, 124] on div "Search customers All Web Socials Email New 1 My chats 0 Team chats 1 AI Assista…" at bounding box center [141, 160] width 175 height 178
click at [82, 135] on div "New" at bounding box center [75, 134] width 18 height 12
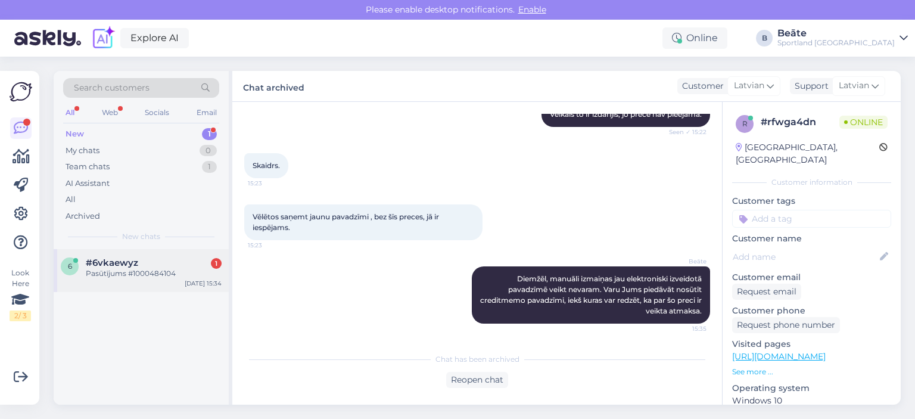
click at [144, 270] on div "Pasūtījums #1000484104" at bounding box center [154, 273] width 136 height 11
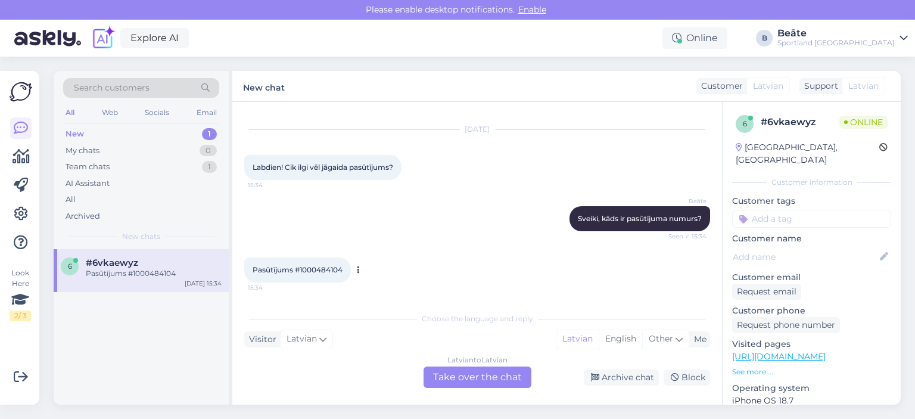
scroll to position [21, 0]
drag, startPoint x: 488, startPoint y: 383, endPoint x: 462, endPoint y: 376, distance: 26.4
click at [487, 382] on div "Latvian to Latvian Take over the chat" at bounding box center [477, 376] width 108 height 21
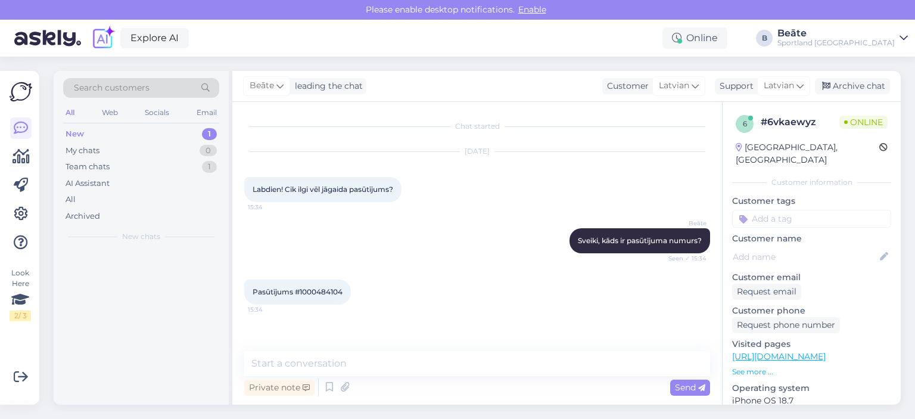
scroll to position [0, 0]
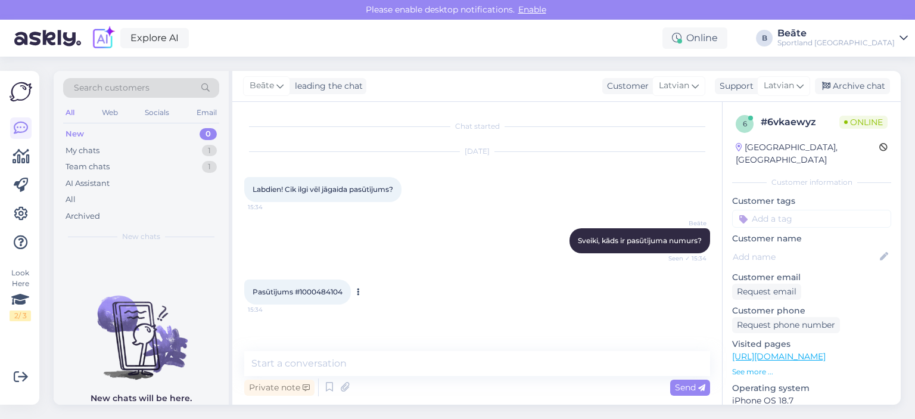
click at [324, 290] on span "Pasūtījums #1000484104" at bounding box center [297, 291] width 90 height 9
copy div "1000484104 15:34"
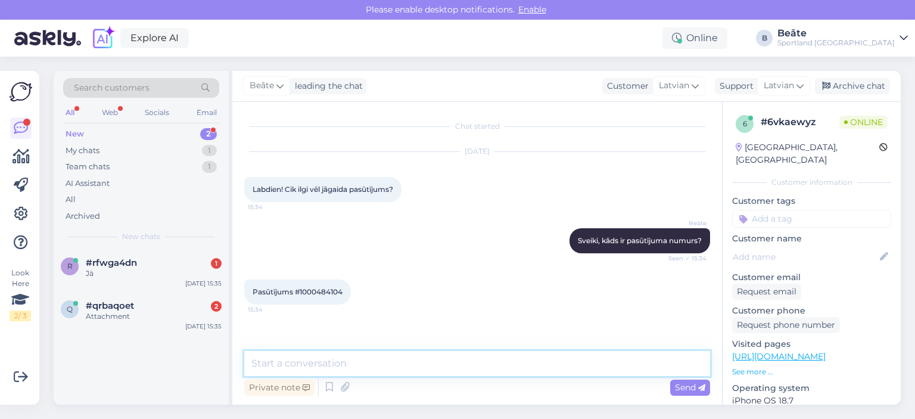
click at [404, 367] on textarea at bounding box center [477, 363] width 466 height 25
type textarea "Jūsu pasūtījums ir gatavs saņemšanai T/C Domina Sportland veikalā."
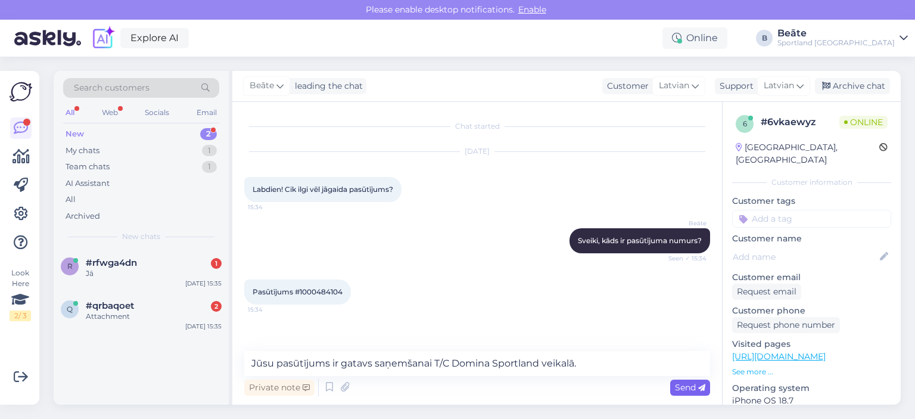
click at [688, 386] on span "Send" at bounding box center [690, 387] width 30 height 11
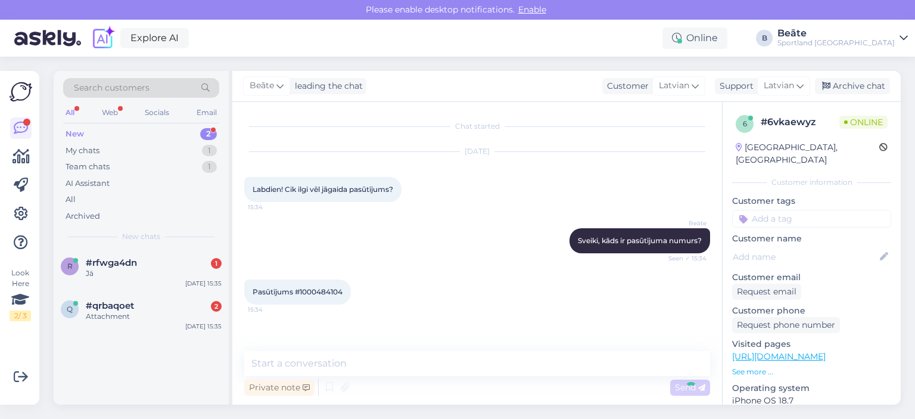
scroll to position [39, 0]
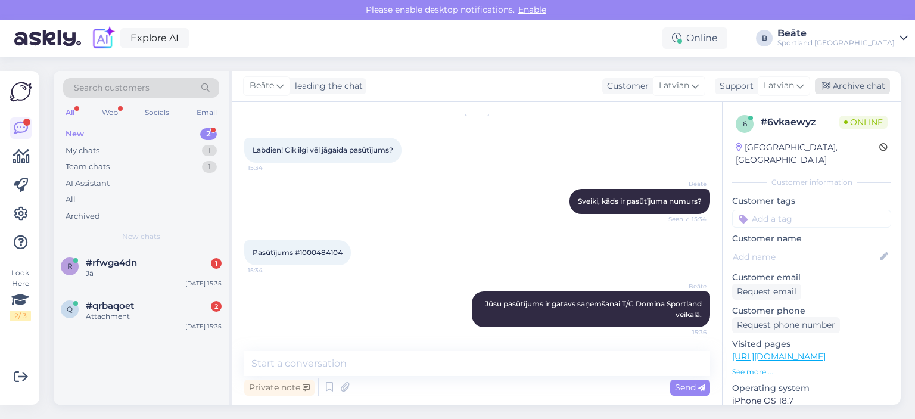
click at [854, 89] on div "Archive chat" at bounding box center [852, 86] width 75 height 16
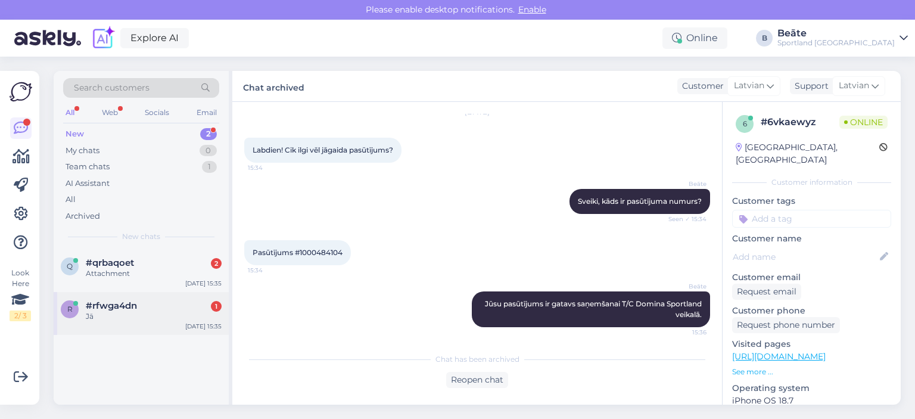
click at [133, 307] on span "#rfwga4dn" at bounding box center [111, 305] width 51 height 11
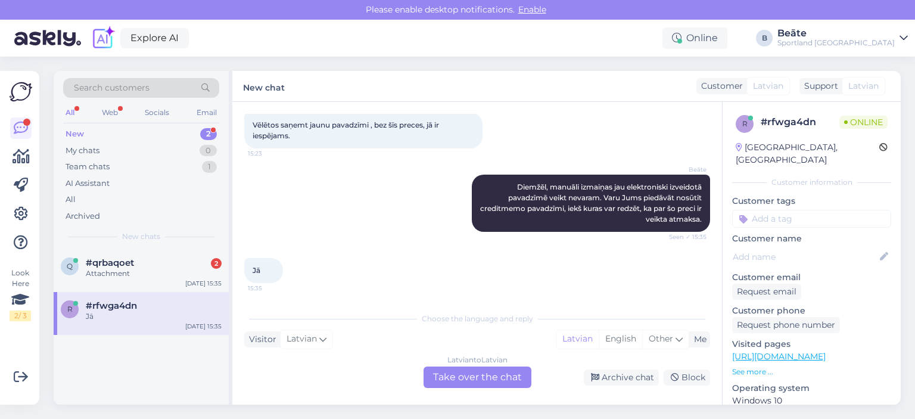
click at [471, 379] on div "Latvian to Latvian Take over the chat" at bounding box center [477, 376] width 108 height 21
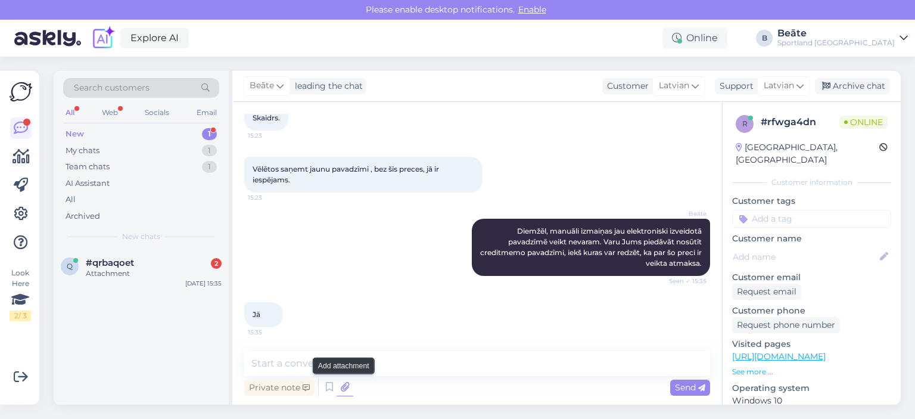
click at [345, 385] on icon at bounding box center [344, 387] width 17 height 18
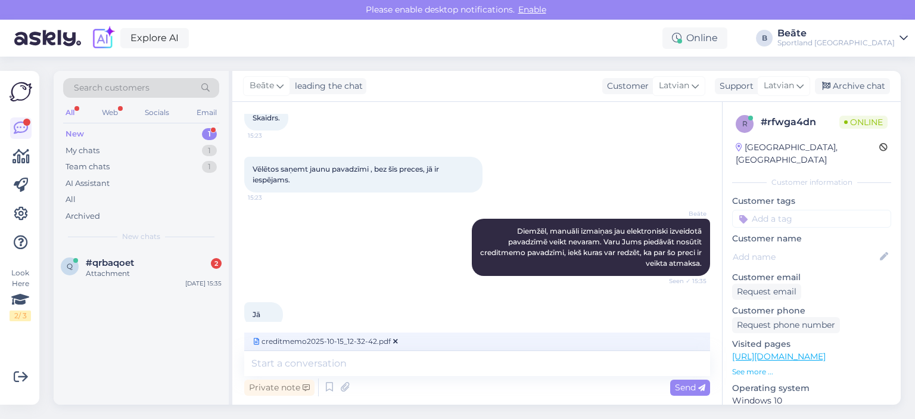
scroll to position [1428, 0]
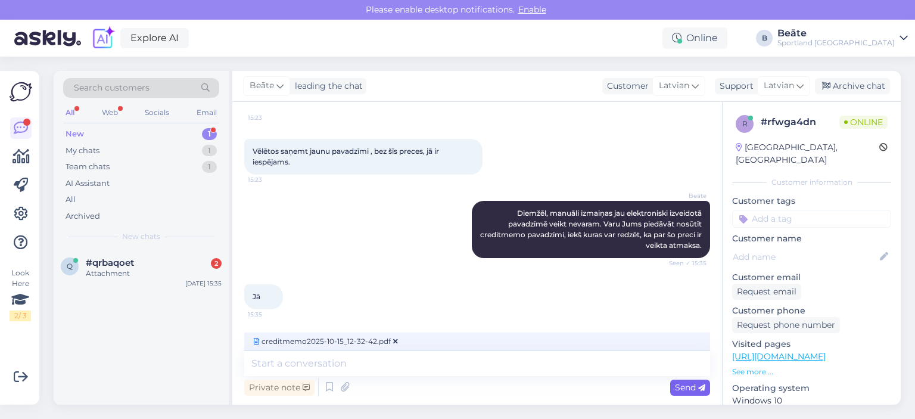
click at [697, 387] on span "Send" at bounding box center [690, 387] width 30 height 11
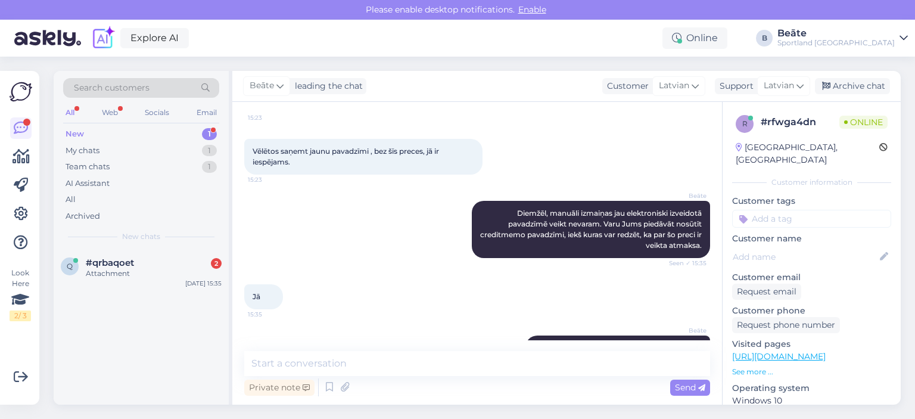
scroll to position [1462, 0]
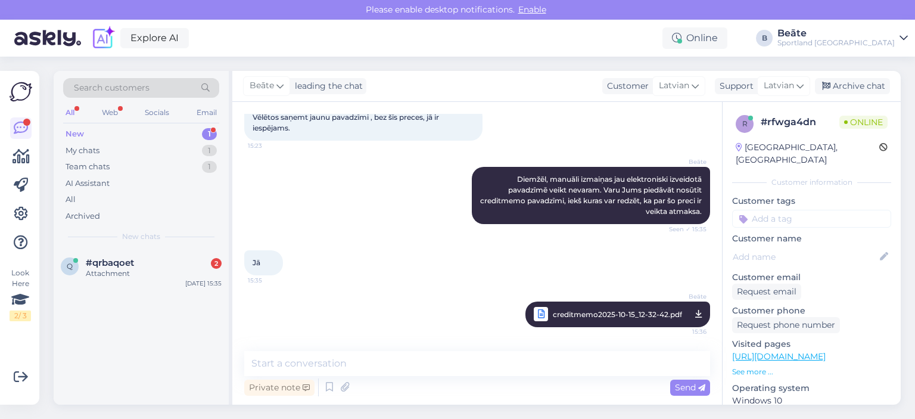
click at [577, 316] on span "creditmemo2025-10-15_12-32-42.pdf" at bounding box center [617, 314] width 129 height 15
click at [129, 261] on span "#6vkaewyz" at bounding box center [112, 262] width 52 height 11
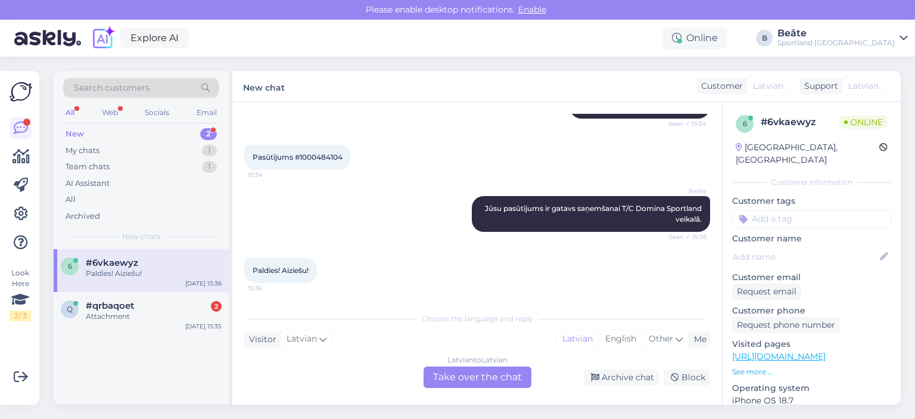
click at [498, 374] on div "Latvian to Latvian Take over the chat" at bounding box center [477, 376] width 108 height 21
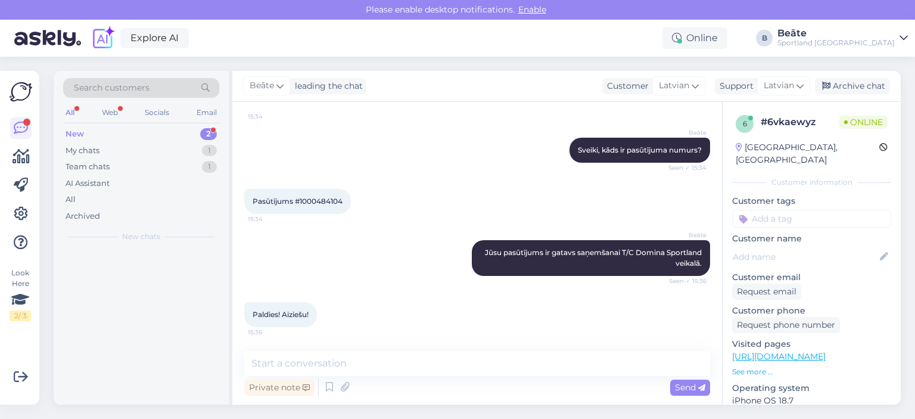
scroll to position [91, 0]
click at [872, 85] on div "Archive chat" at bounding box center [852, 86] width 75 height 16
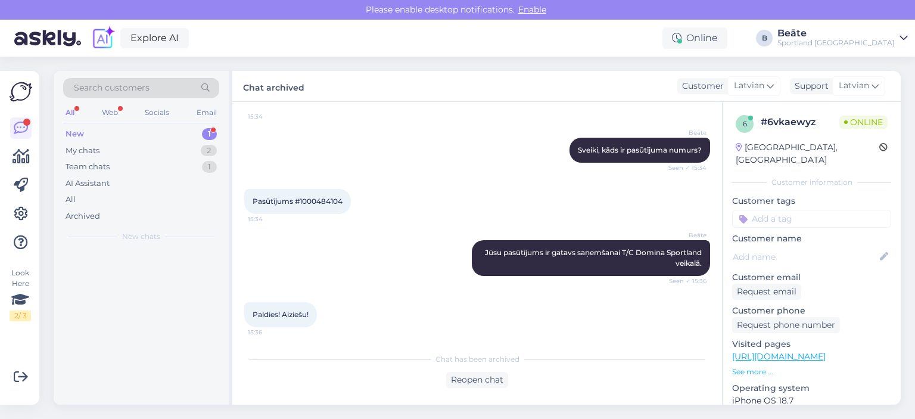
scroll to position [94, 0]
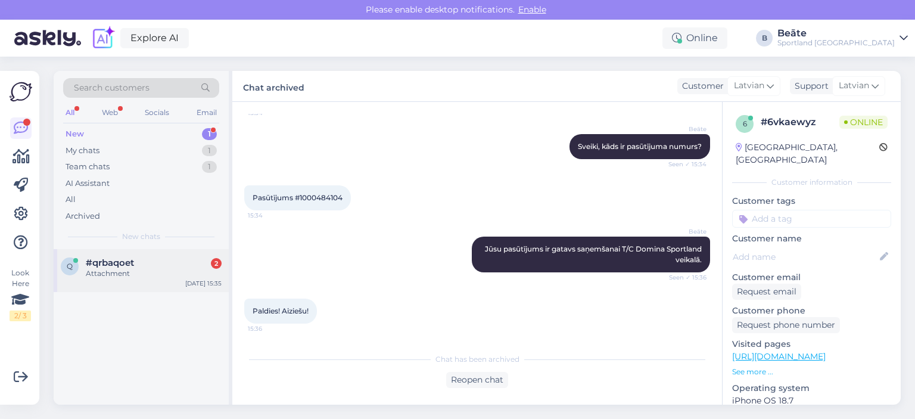
click at [154, 273] on div "Attachment" at bounding box center [154, 273] width 136 height 11
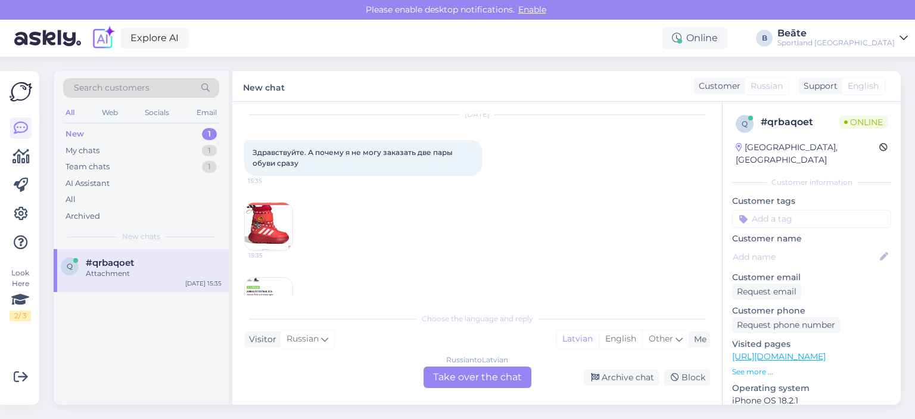
scroll to position [20, 0]
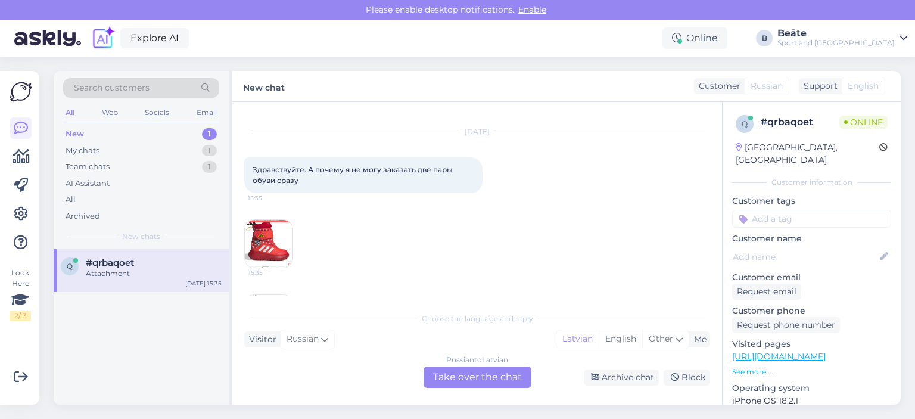
click at [483, 373] on div "Russian to Latvian Take over the chat" at bounding box center [477, 376] width 108 height 21
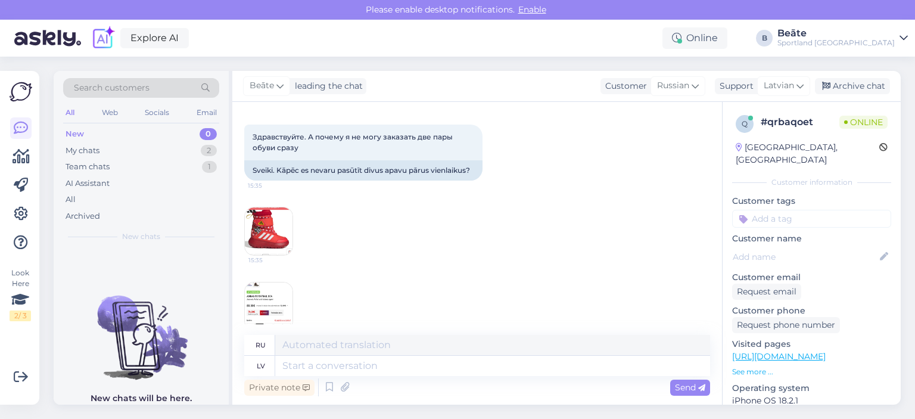
scroll to position [71, 0]
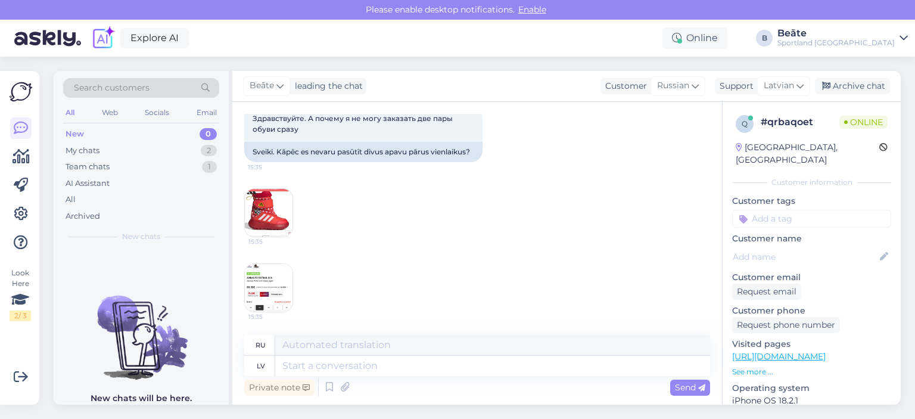
click at [257, 276] on img at bounding box center [269, 288] width 48 height 48
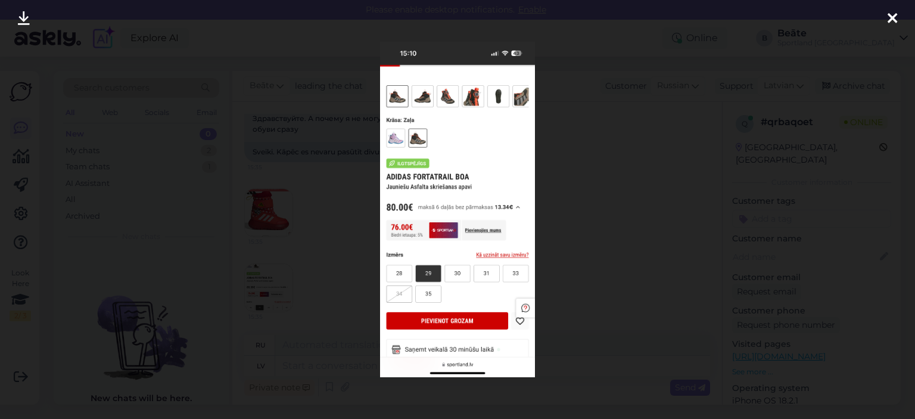
click at [621, 200] on div at bounding box center [457, 209] width 915 height 419
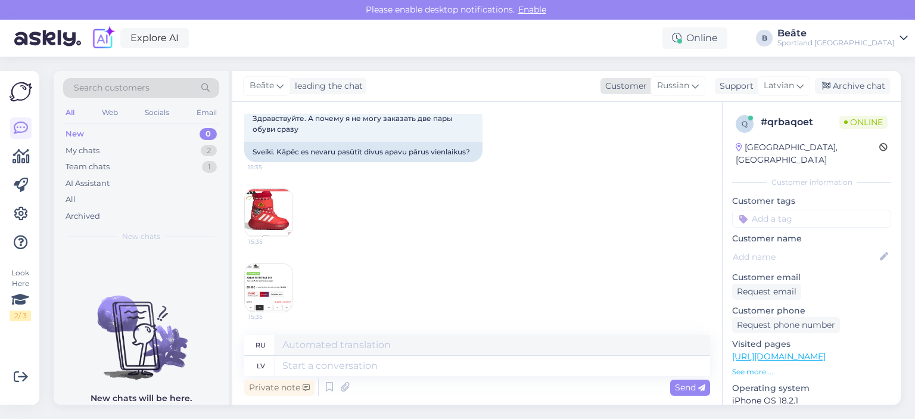
click at [683, 83] on span "Russian" at bounding box center [673, 85] width 32 height 13
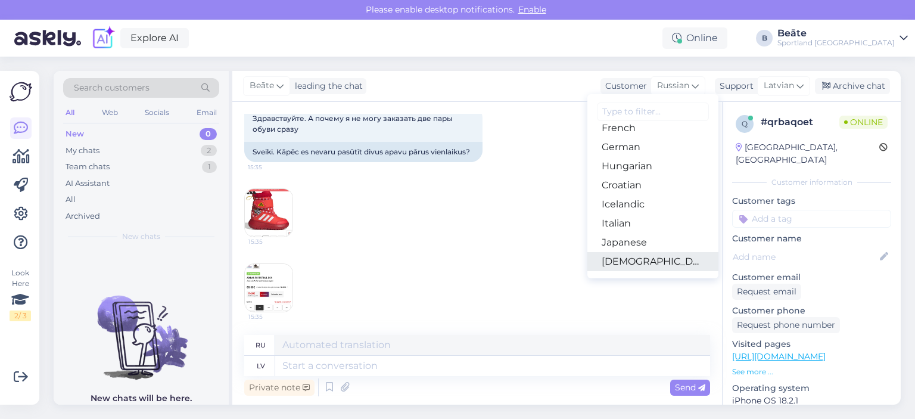
scroll to position [238, 0]
click at [626, 235] on link "Latvian" at bounding box center [652, 243] width 131 height 19
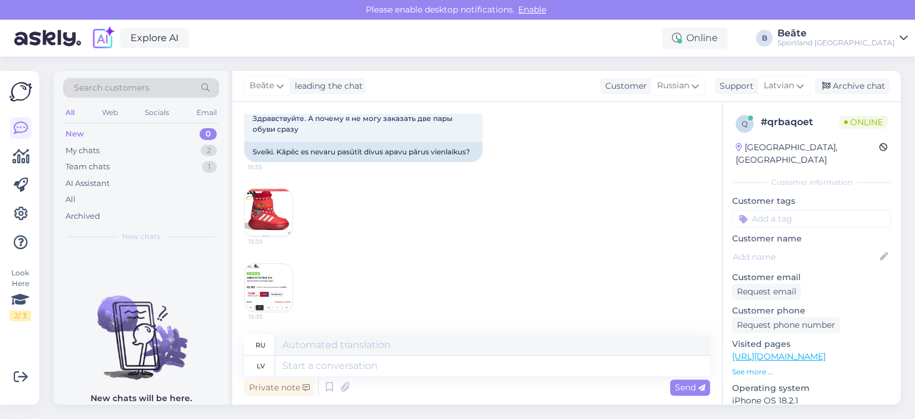
scroll to position [55, 0]
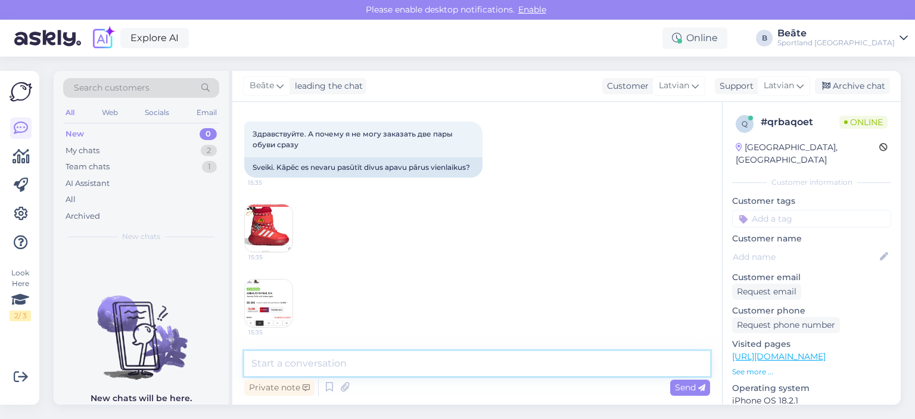
click at [515, 353] on textarea at bounding box center [477, 363] width 466 height 25
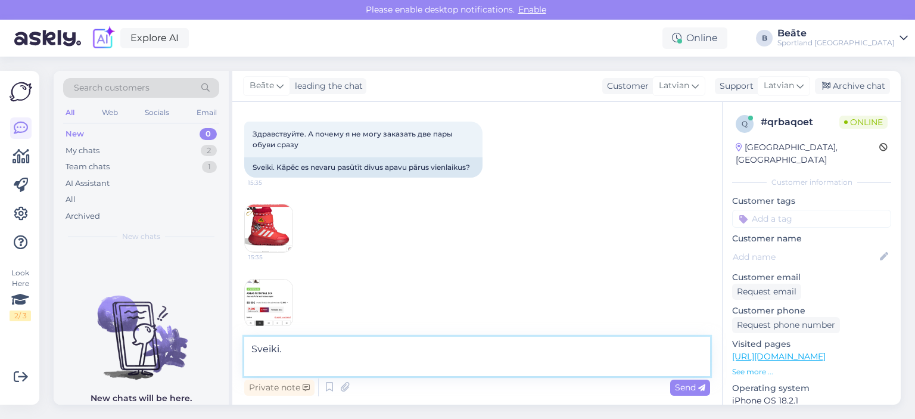
scroll to position [70, 0]
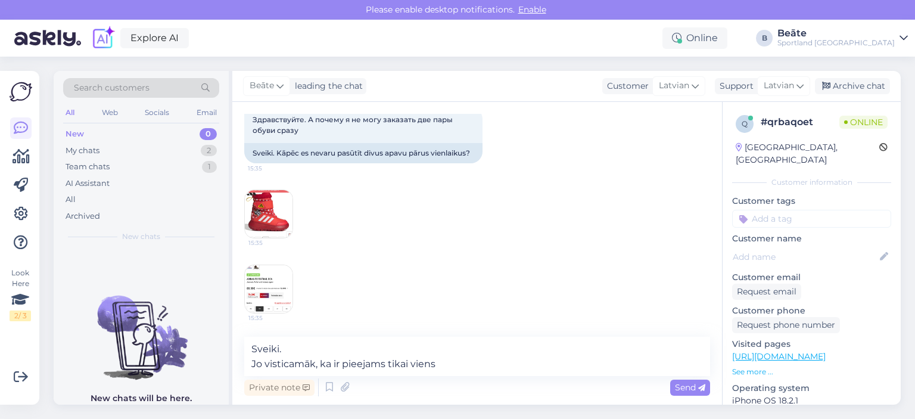
click at [276, 291] on img at bounding box center [269, 289] width 48 height 48
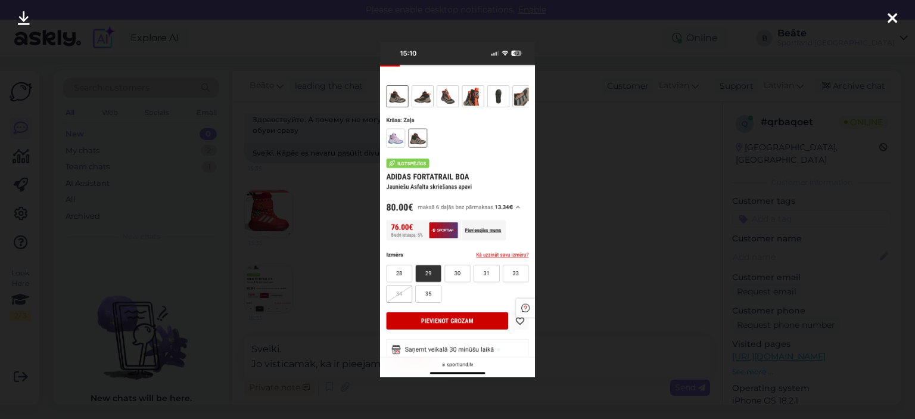
click at [603, 238] on div at bounding box center [457, 209] width 915 height 419
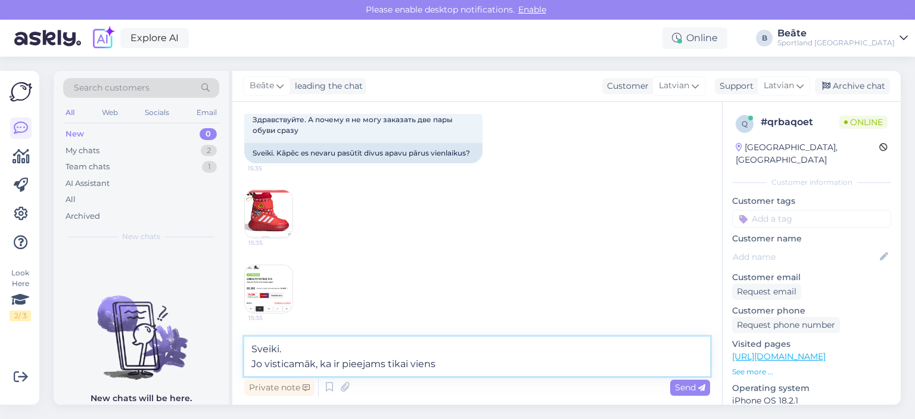
click at [465, 359] on textarea "Sveiki. Jo visticamāk, ka ir pieejams tikai viens" at bounding box center [477, 355] width 466 height 39
type textarea "Sveiki. Jo visticamāk, ka ir pieejams tikai viens apavu pāris izvēlētajā izmērā."
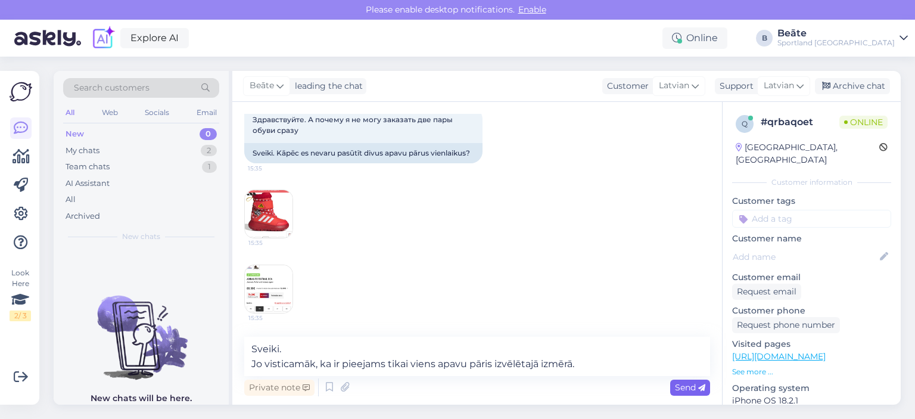
click at [677, 385] on span "Send" at bounding box center [690, 387] width 30 height 11
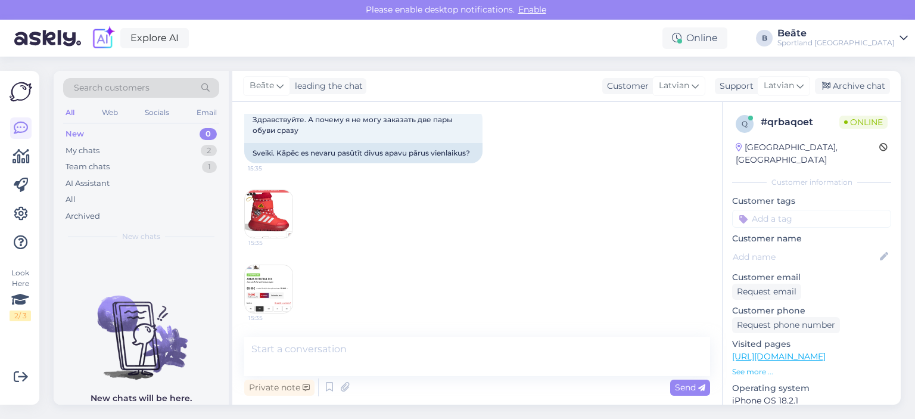
scroll to position [128, 0]
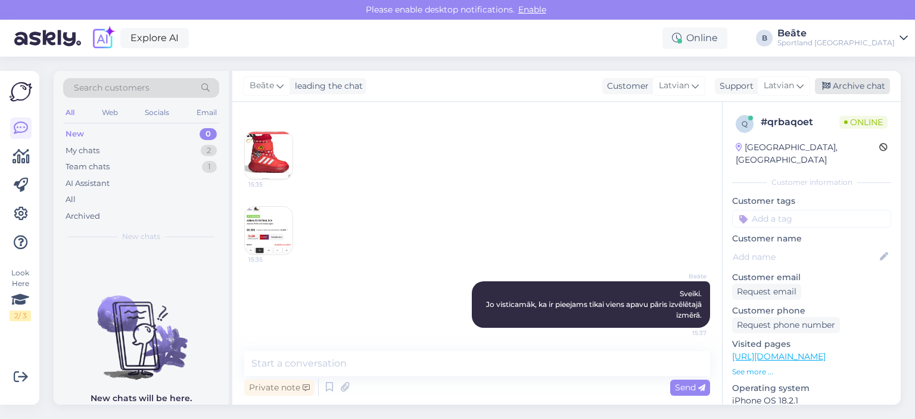
click at [859, 84] on div "Archive chat" at bounding box center [852, 86] width 75 height 16
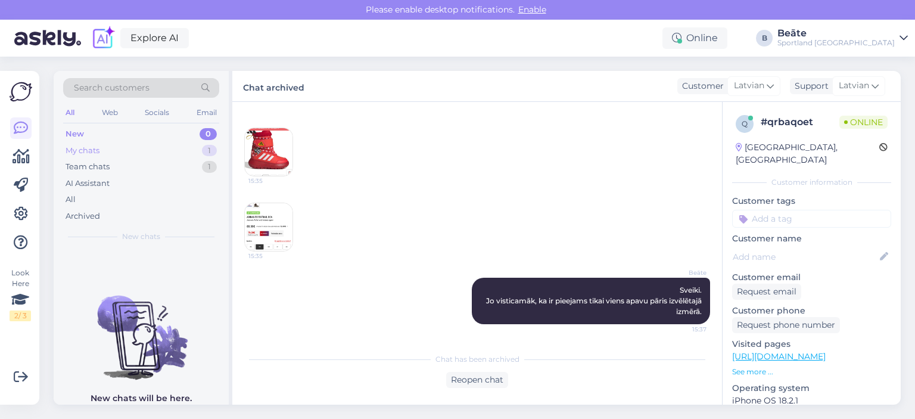
click at [101, 148] on div "My chats 1" at bounding box center [141, 150] width 156 height 17
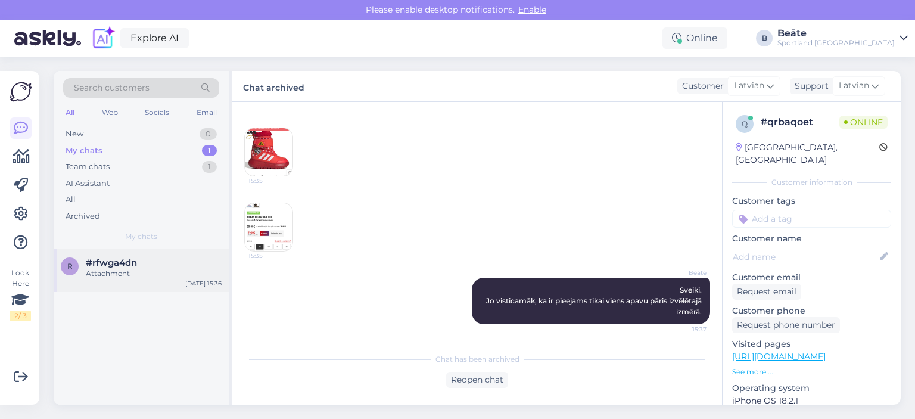
click at [111, 273] on div "Attachment" at bounding box center [154, 273] width 136 height 11
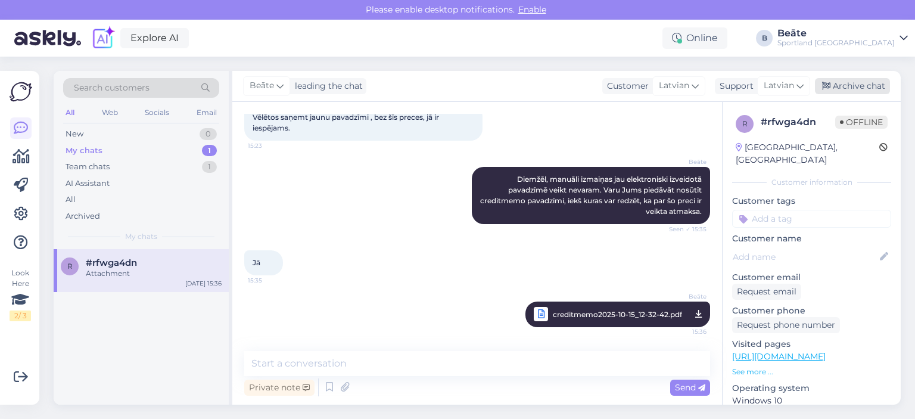
click at [841, 80] on div "Archive chat" at bounding box center [852, 86] width 75 height 16
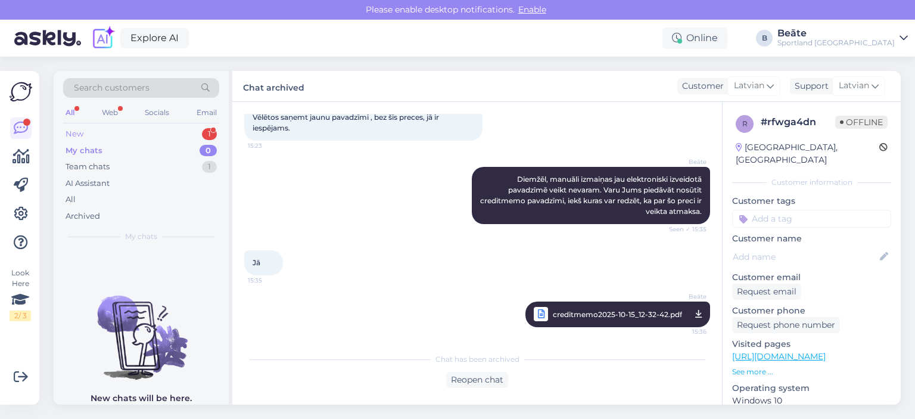
click at [93, 132] on div "New 1" at bounding box center [141, 134] width 156 height 17
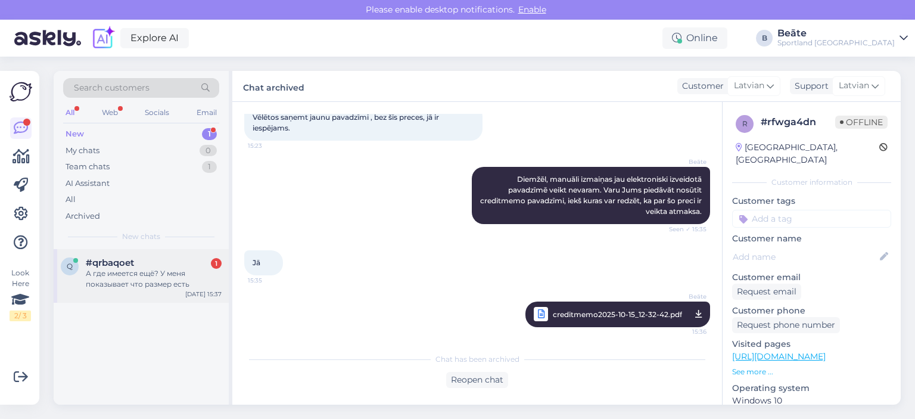
click at [151, 275] on div "А где имеется ещё? У меня показывает что размер есть" at bounding box center [154, 278] width 136 height 21
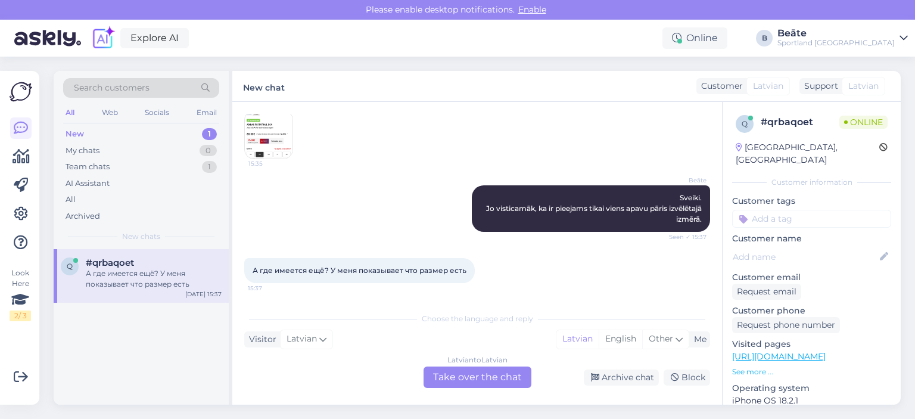
click at [507, 378] on div "Latvian to Latvian Take over the chat" at bounding box center [477, 376] width 108 height 21
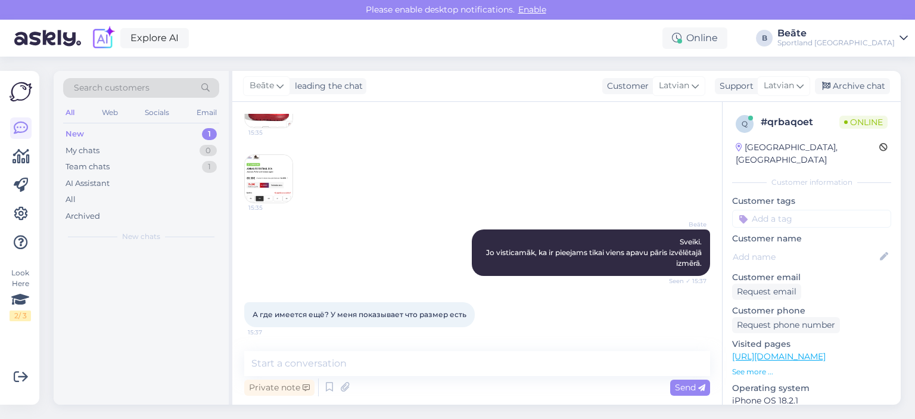
scroll to position [179, 0]
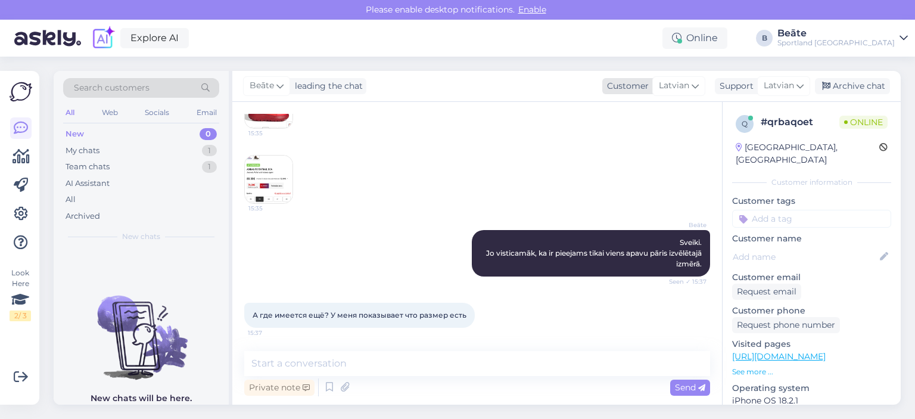
click at [668, 81] on span "Latvian" at bounding box center [674, 85] width 30 height 13
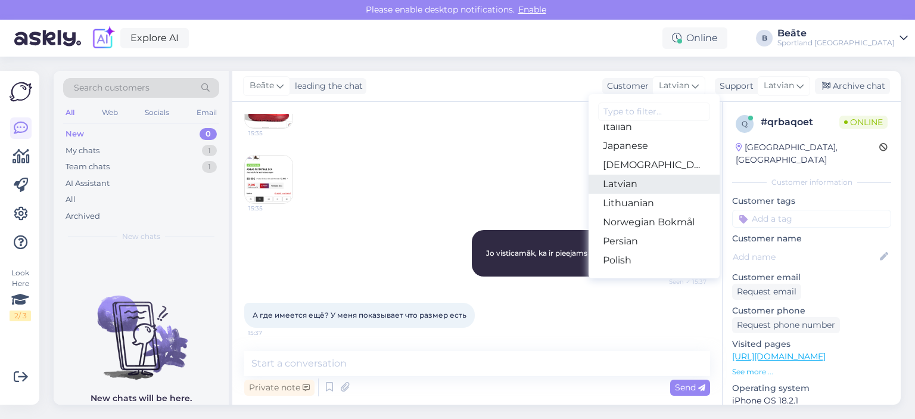
scroll to position [357, 0]
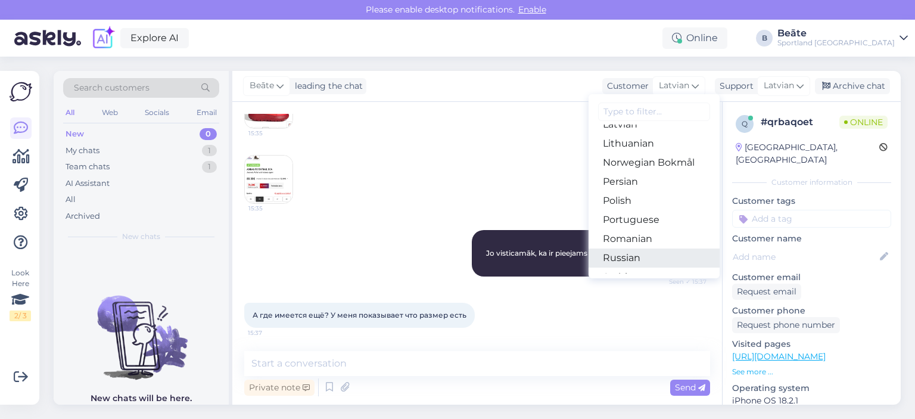
click at [633, 255] on link "Russian" at bounding box center [653, 257] width 131 height 19
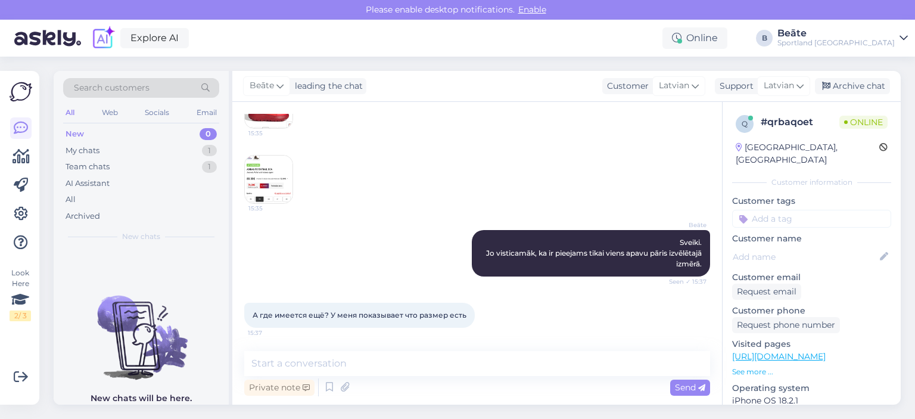
scroll to position [215, 0]
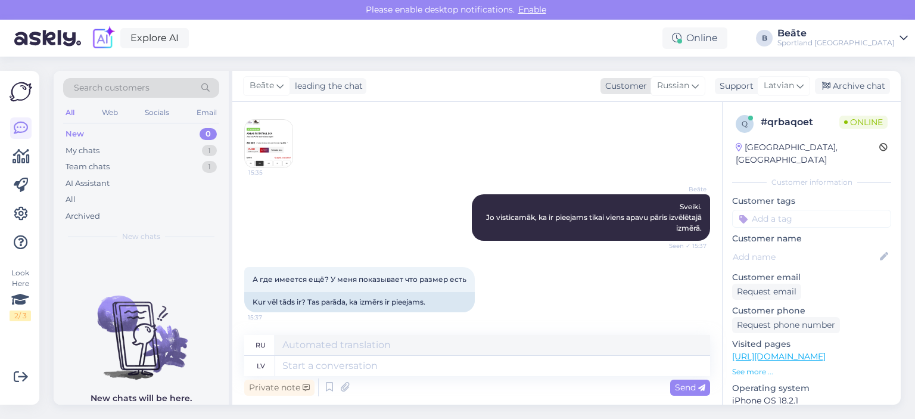
click at [686, 89] on span "Russian" at bounding box center [673, 85] width 32 height 13
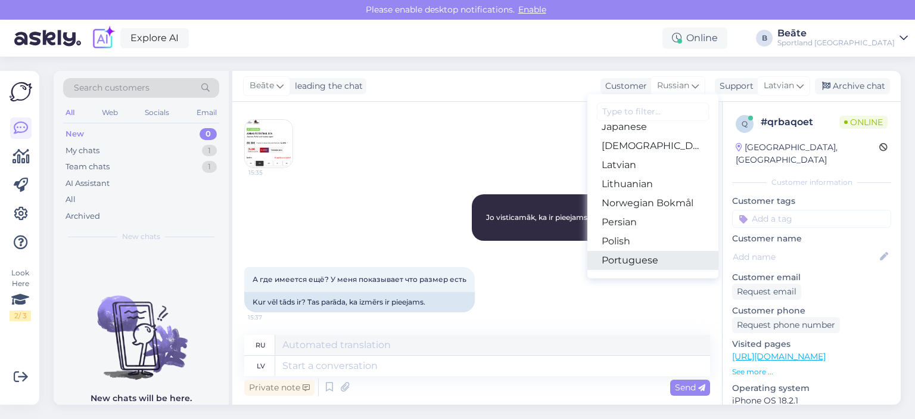
scroll to position [298, 0]
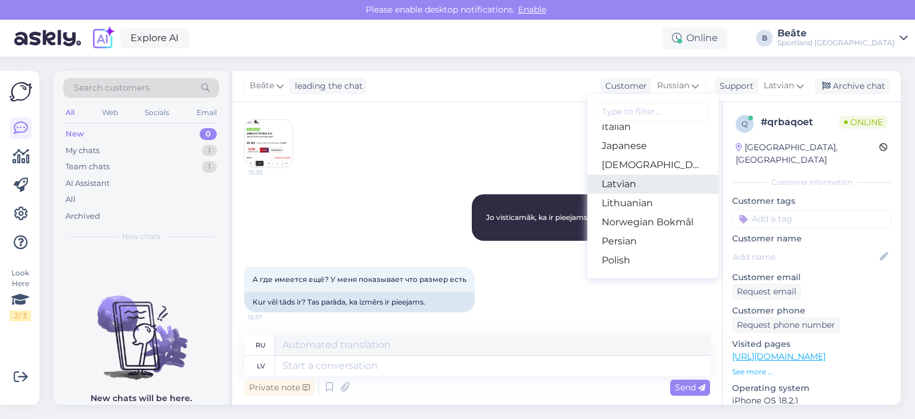
click at [631, 177] on link "Latvian" at bounding box center [652, 183] width 131 height 19
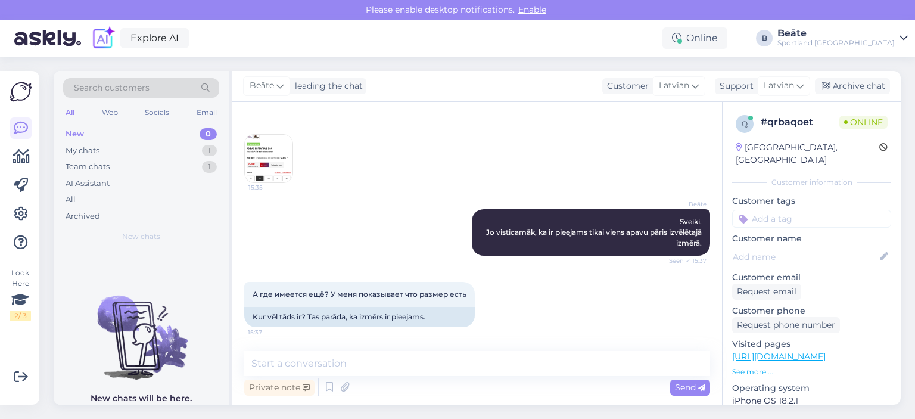
scroll to position [199, 0]
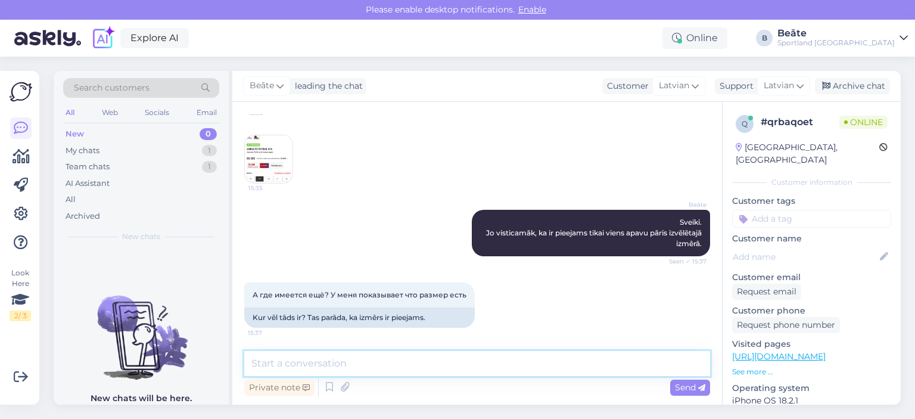
click at [479, 369] on textarea at bounding box center [477, 363] width 466 height 25
type textarea "J"
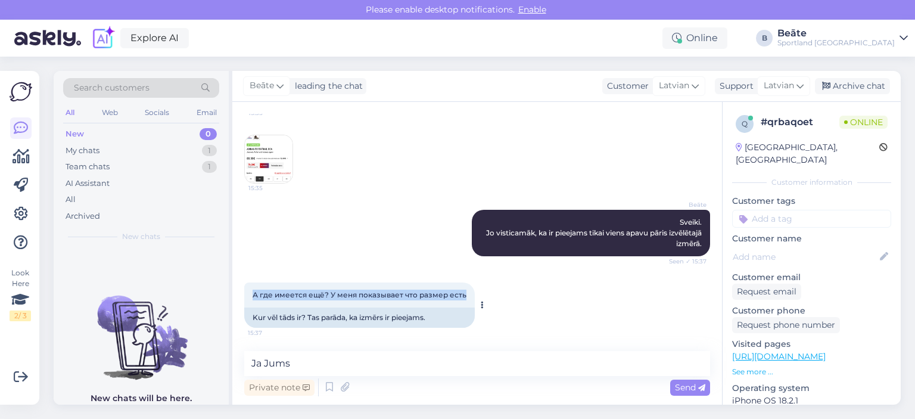
drag, startPoint x: 467, startPoint y: 292, endPoint x: 251, endPoint y: 298, distance: 215.7
click at [251, 298] on div "А где имеется ещё? У меня показывает что размер есть 15:37" at bounding box center [359, 294] width 230 height 25
copy span "А где имеется ещё? У меня показывает что размер есть"
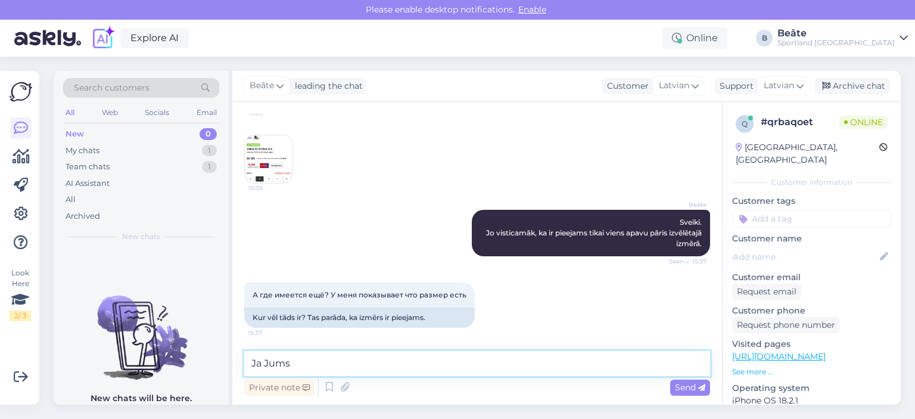
click at [363, 363] on textarea "Ja Jums" at bounding box center [477, 363] width 466 height 25
click at [375, 360] on textarea "Ja Jums" at bounding box center [477, 363] width 466 height 25
type textarea "V"
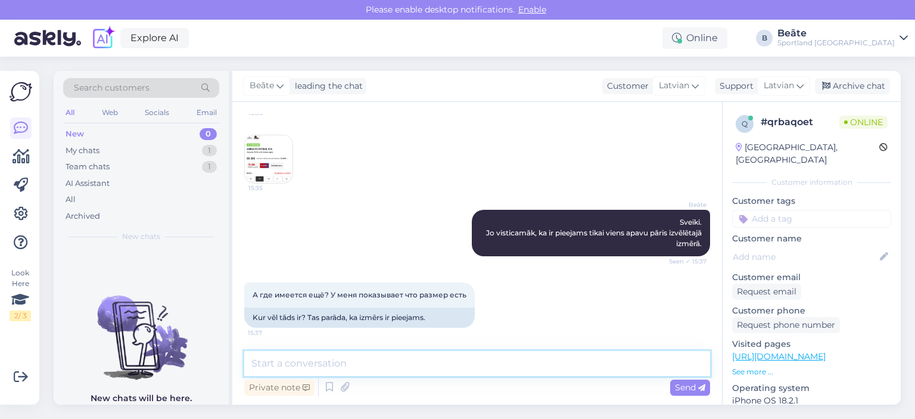
click at [406, 365] on textarea at bounding box center [477, 363] width 466 height 25
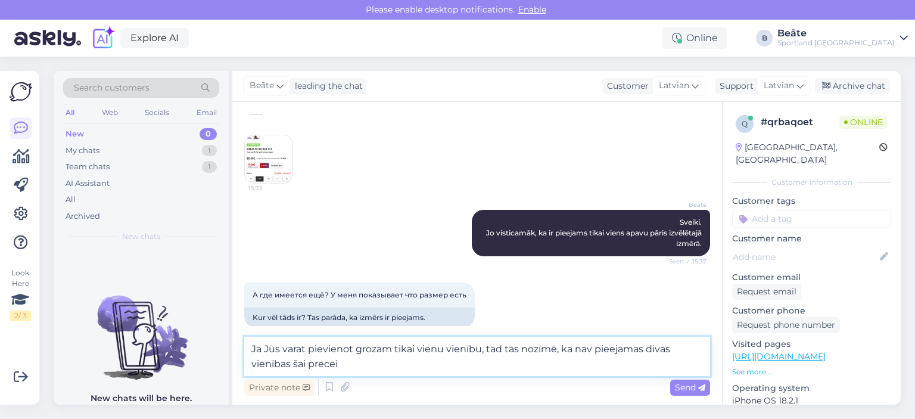
type textarea "Ja Jūs varat pievienot grozam tikai vienu vienību, tad tas nozīmē, ka nav pieej…"
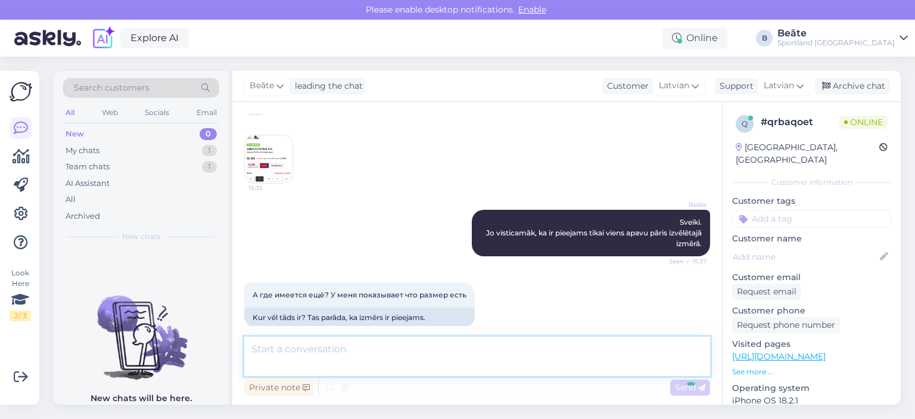
scroll to position [261, 0]
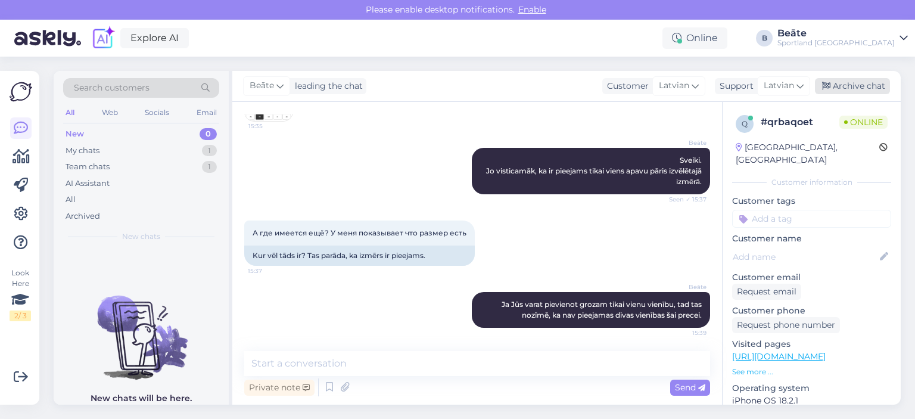
click at [850, 92] on div "Archive chat" at bounding box center [852, 86] width 75 height 16
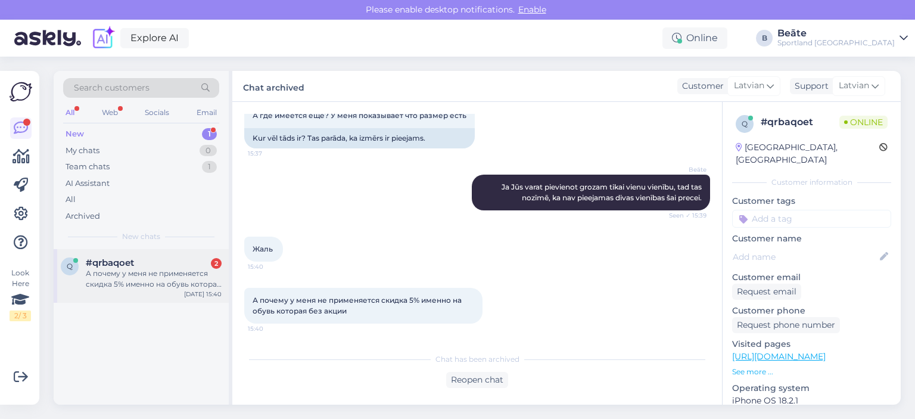
click at [138, 278] on div "А почему у меня не применяется скидка 5% именно на обувь которая без акции" at bounding box center [154, 278] width 136 height 21
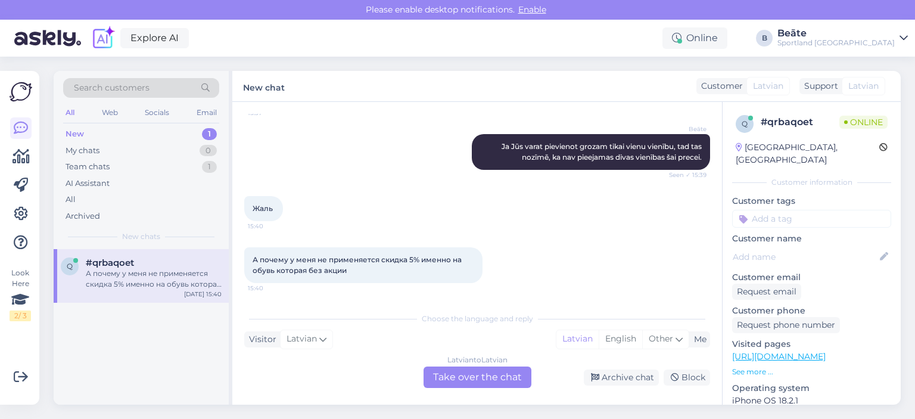
click at [457, 376] on div "Latvian to Latvian Take over the chat" at bounding box center [477, 376] width 108 height 21
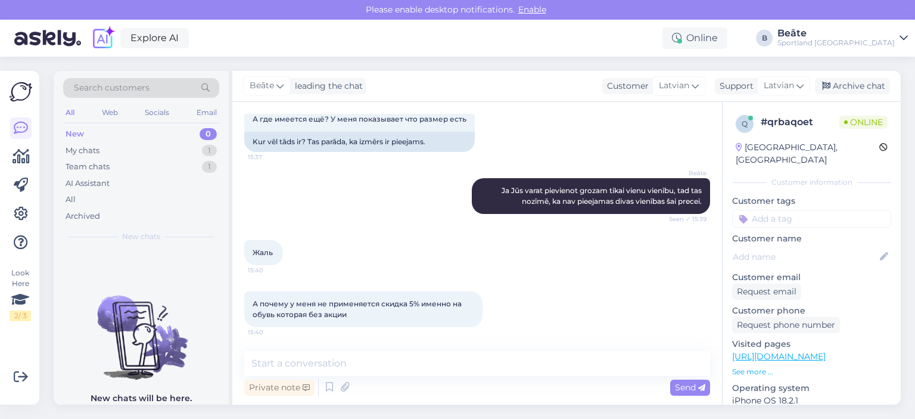
scroll to position [375, 0]
click at [688, 91] on span "Latvian" at bounding box center [674, 85] width 30 height 13
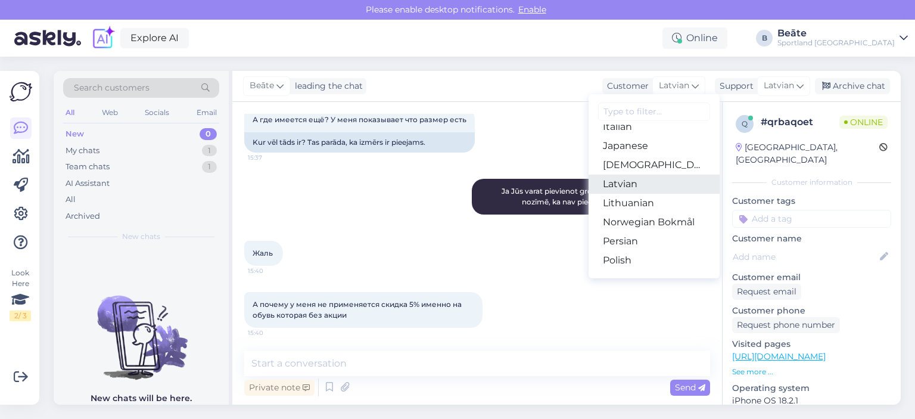
scroll to position [357, 0]
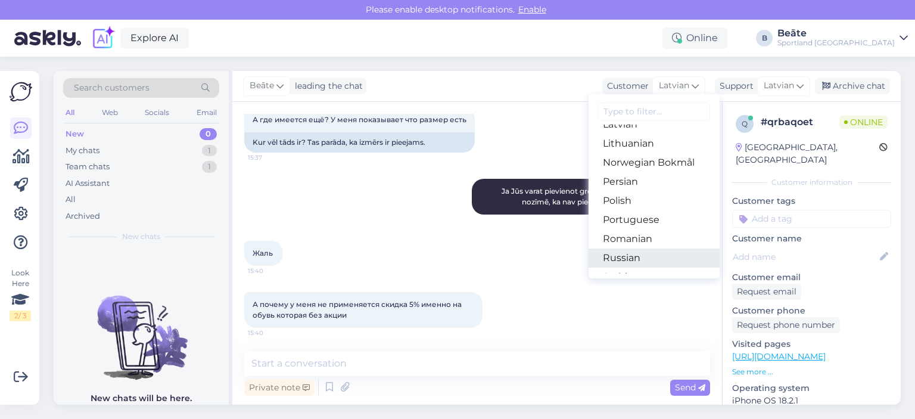
click at [631, 254] on link "Russian" at bounding box center [653, 257] width 131 height 19
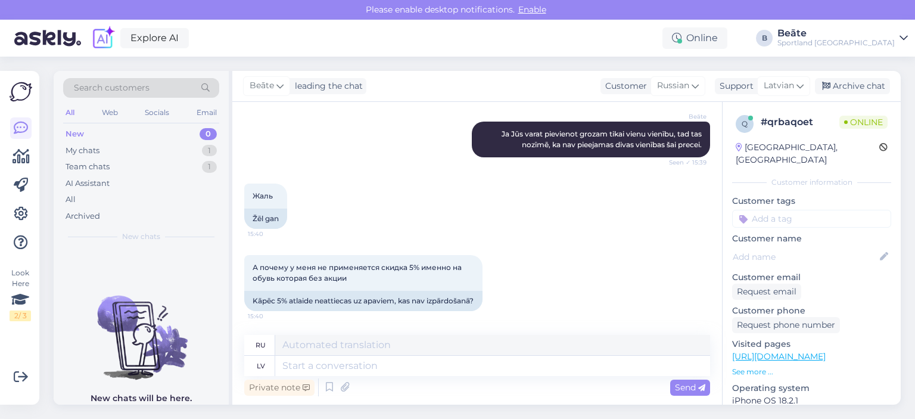
scroll to position [441, 0]
click at [692, 88] on icon at bounding box center [694, 85] width 7 height 13
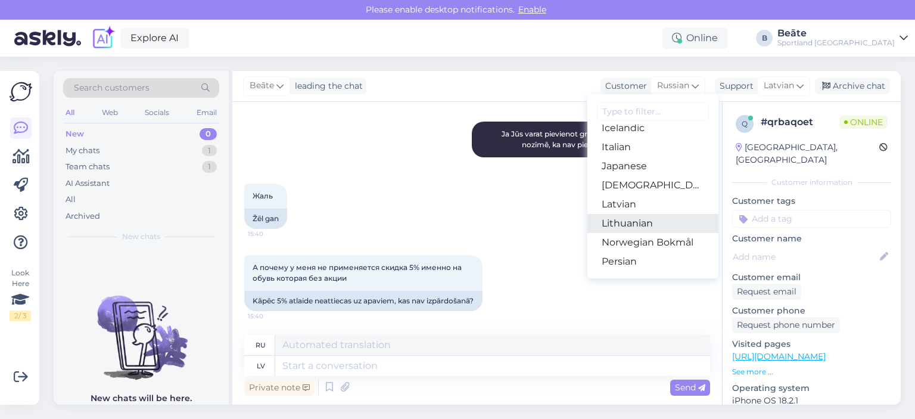
scroll to position [298, 0]
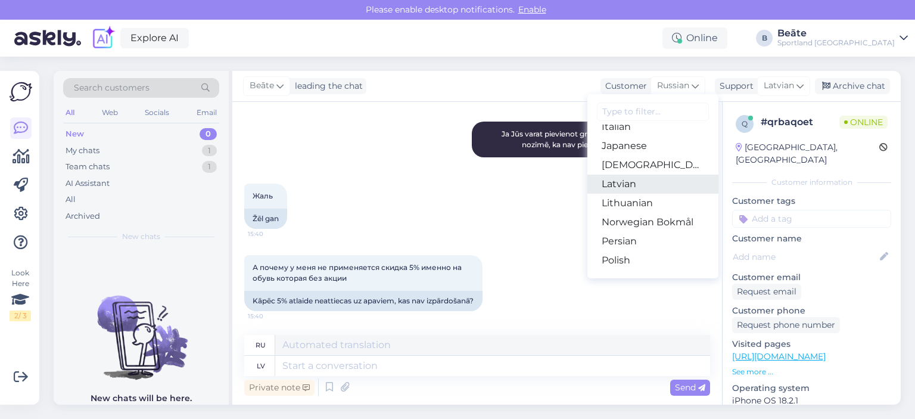
click at [615, 188] on link "Latvian" at bounding box center [652, 183] width 131 height 19
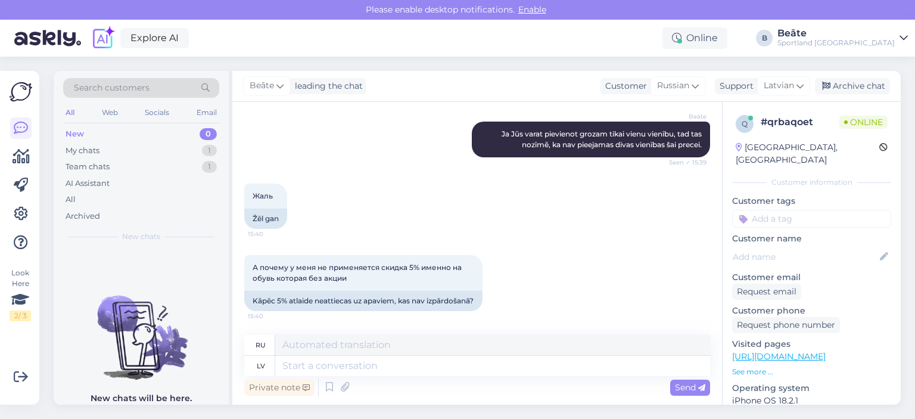
scroll to position [426, 0]
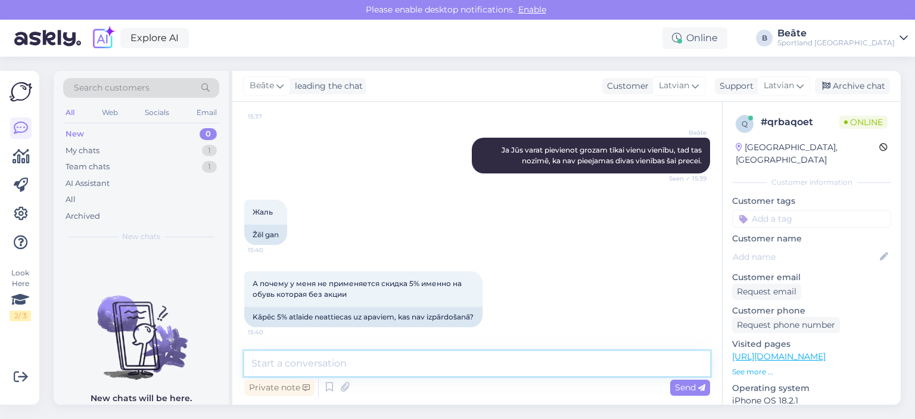
click at [464, 368] on textarea at bounding box center [477, 363] width 466 height 25
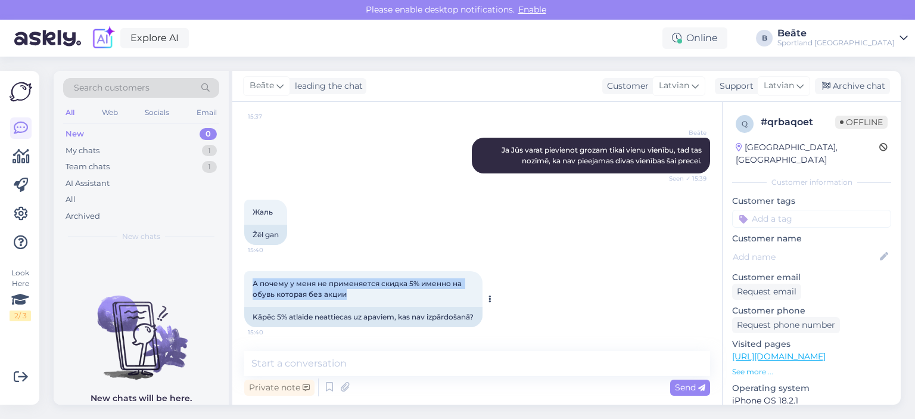
drag, startPoint x: 345, startPoint y: 283, endPoint x: 248, endPoint y: 271, distance: 97.8
click at [248, 271] on div "А почему у меня не применяется скидка 5% именно на обувь которая без акции 15:40" at bounding box center [363, 289] width 238 height 36
copy span "А почему у меня не применяется скидка 5% именно на обувь которая без акции"
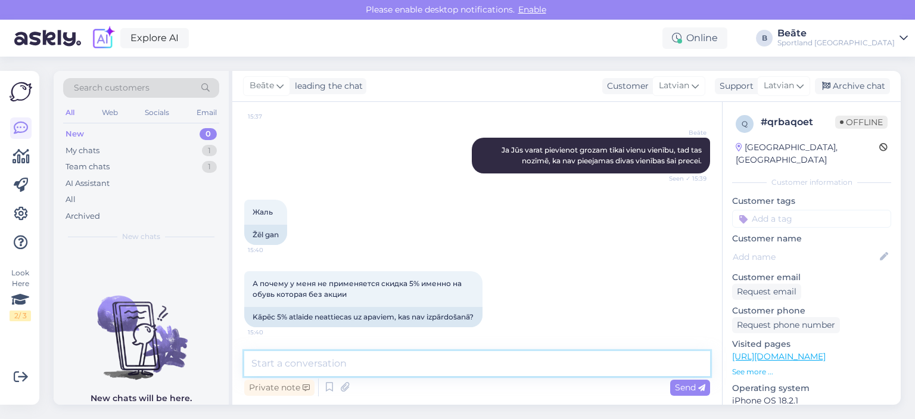
click at [303, 358] on textarea at bounding box center [477, 363] width 466 height 25
type textarea "5% atlaide ir norādīta pie pilnas cenas precēm automātiski."
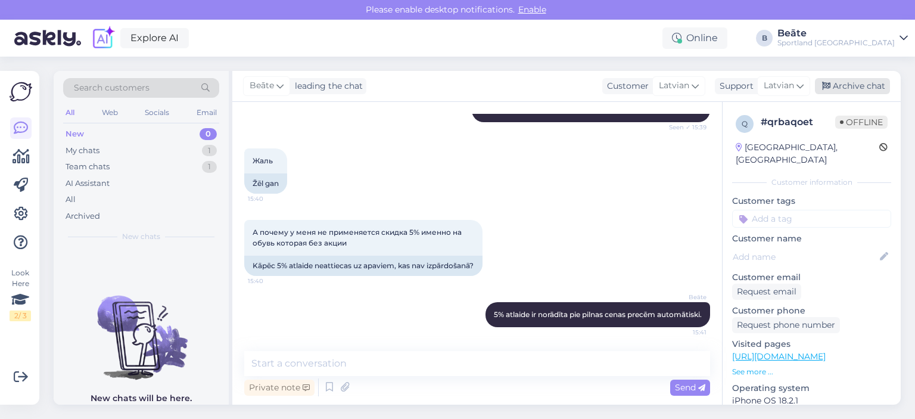
click at [838, 80] on div "Archive chat" at bounding box center [852, 86] width 75 height 16
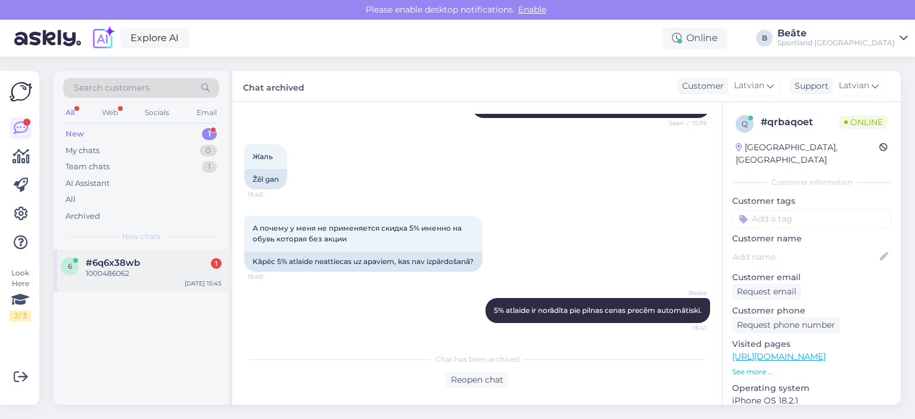
click at [154, 273] on div "1000486062" at bounding box center [154, 273] width 136 height 11
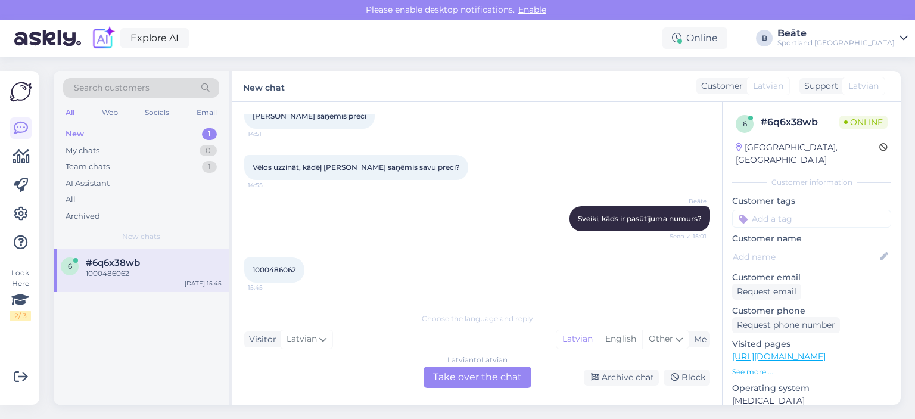
scroll to position [73, 0]
click at [484, 373] on div "Latvian to Latvian Take over the chat" at bounding box center [477, 376] width 108 height 21
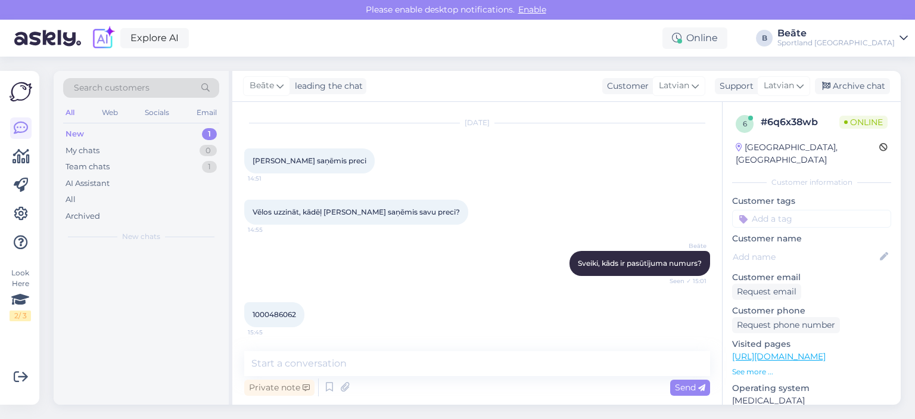
scroll to position [29, 0]
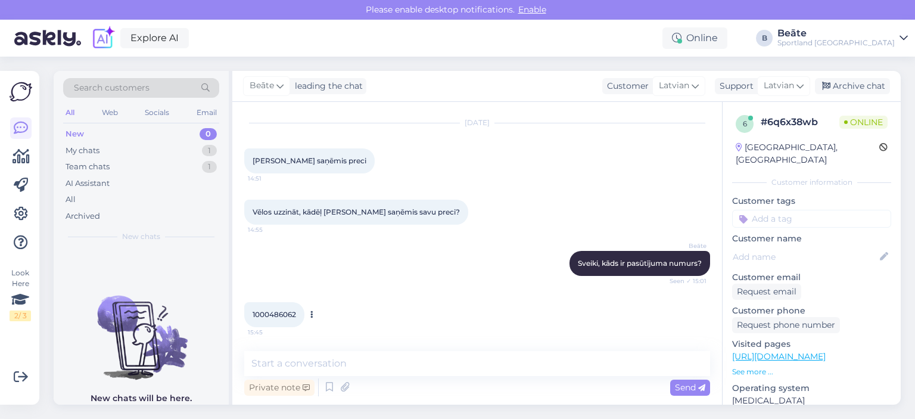
click at [268, 311] on span "1000486062" at bounding box center [273, 314] width 43 height 9
copy div "1000486062 15:45"
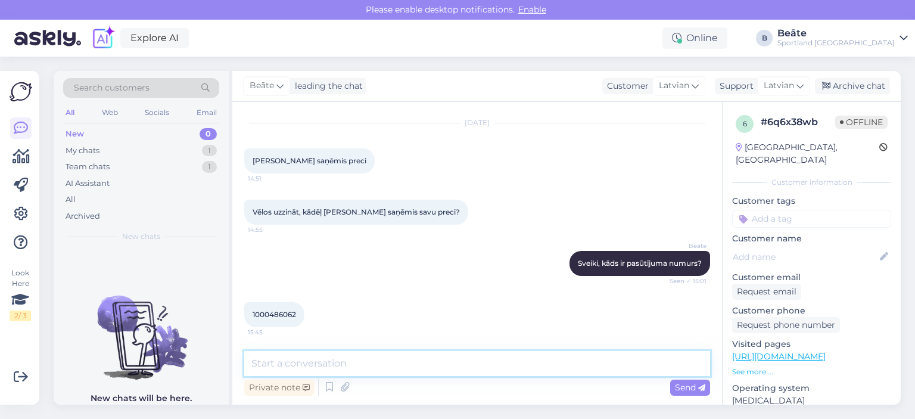
click at [328, 359] on textarea at bounding box center [477, 363] width 466 height 25
paste textarea "pasūtījumu apstrāde un nosūtīšana var aizņemt 1-4 darba dienas. Vadoties pēc si…"
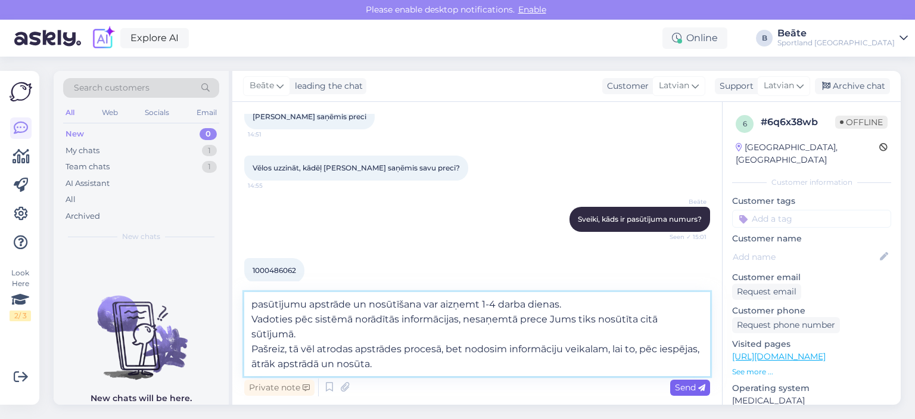
type textarea "pasūtījumu apstrāde un nosūtīšana var aizņemt 1-4 darba dienas. Vadoties pēc si…"
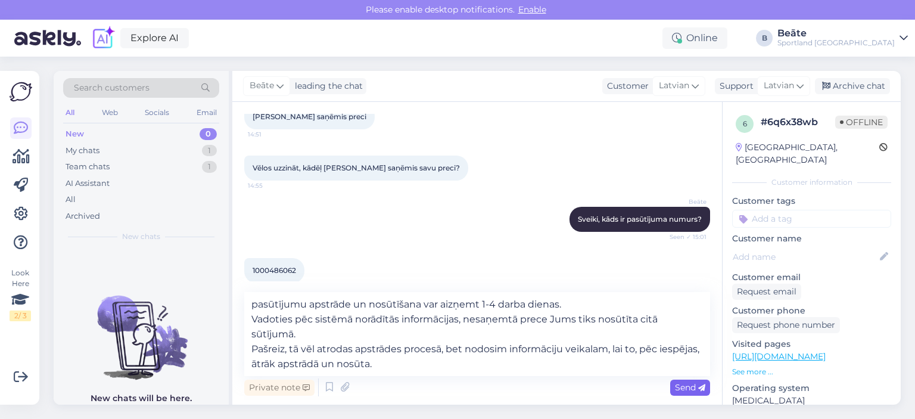
click at [688, 391] on span "Send" at bounding box center [690, 387] width 30 height 11
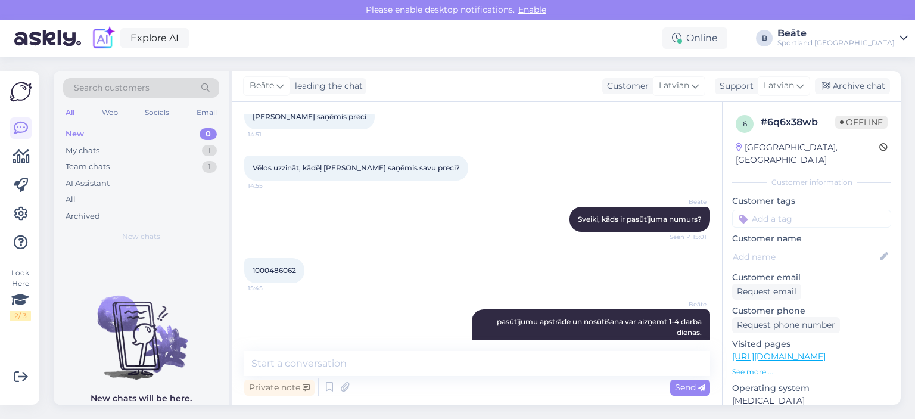
scroll to position [144, 0]
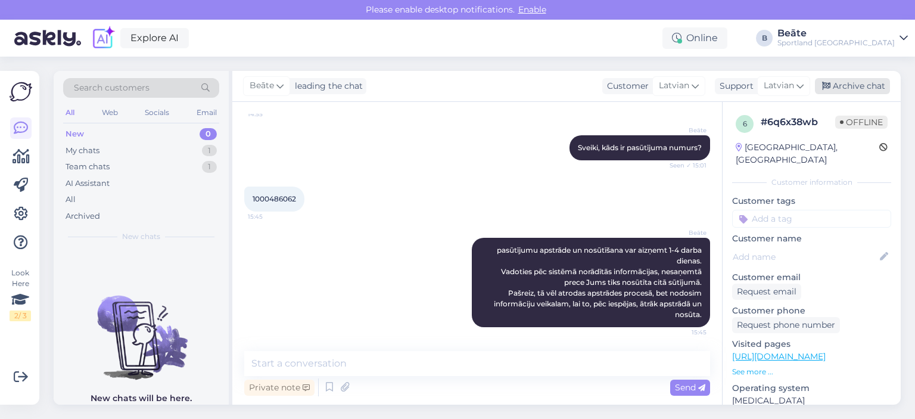
click at [844, 85] on div "Archive chat" at bounding box center [852, 86] width 75 height 16
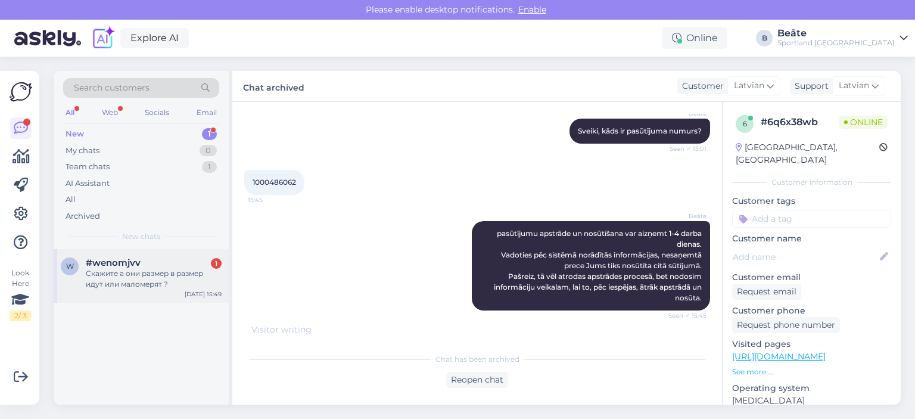
click at [115, 274] on div "Скажите а они размер в размер идут или маломерят ?" at bounding box center [154, 278] width 136 height 21
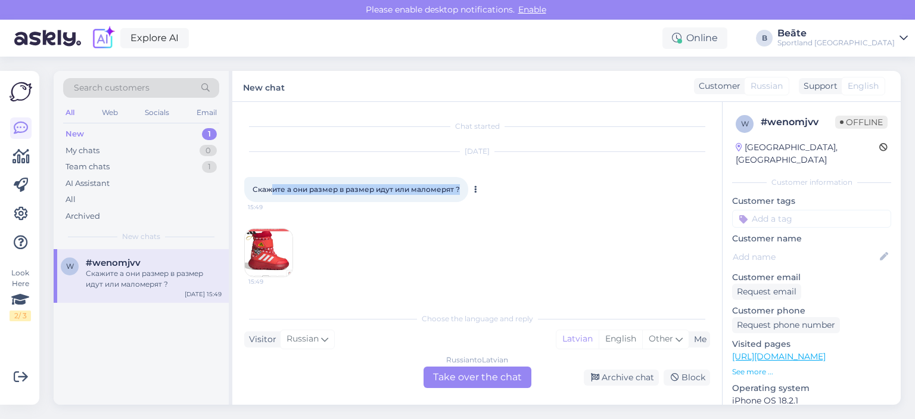
scroll to position [0, 0]
drag, startPoint x: 457, startPoint y: 182, endPoint x: 245, endPoint y: 185, distance: 212.0
click at [245, 185] on div "Скажите а они размер в размер идут или маломерят ? 15:49" at bounding box center [356, 189] width 224 height 25
copy span "Скажите а они размер в размер идут или маломерят ?"
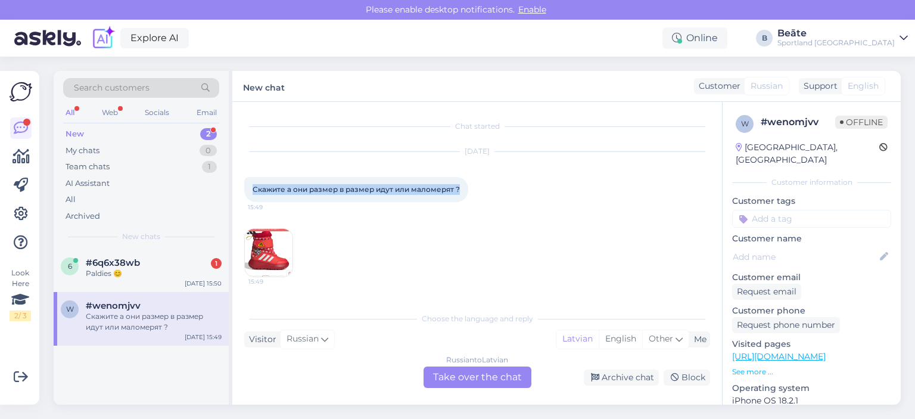
click at [279, 240] on img at bounding box center [269, 253] width 48 height 48
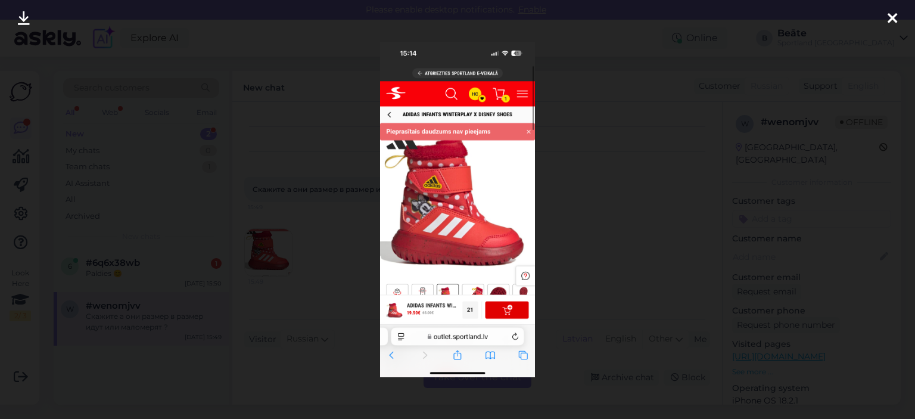
click at [625, 187] on div at bounding box center [457, 209] width 915 height 419
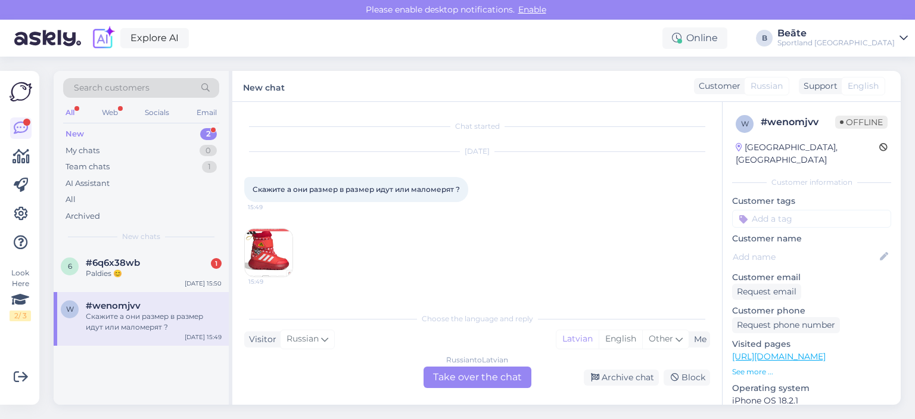
click at [457, 376] on div "Russian to Latvian Take over the chat" at bounding box center [477, 376] width 108 height 21
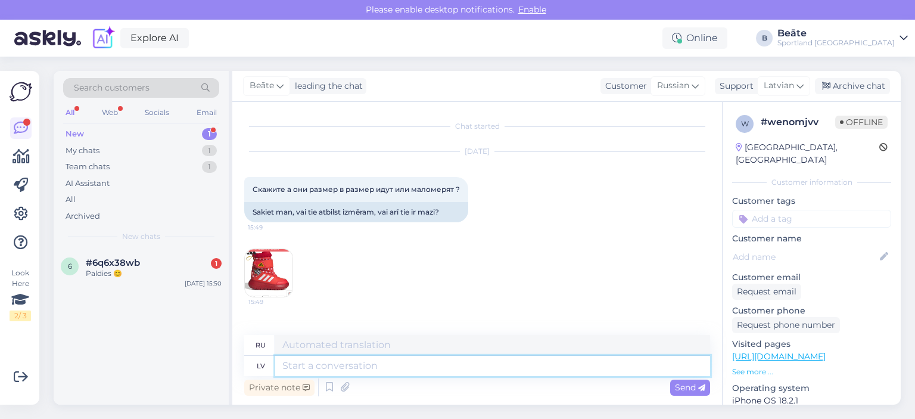
click at [455, 375] on textarea at bounding box center [492, 366] width 435 height 20
click at [668, 85] on span "Russian" at bounding box center [673, 85] width 32 height 13
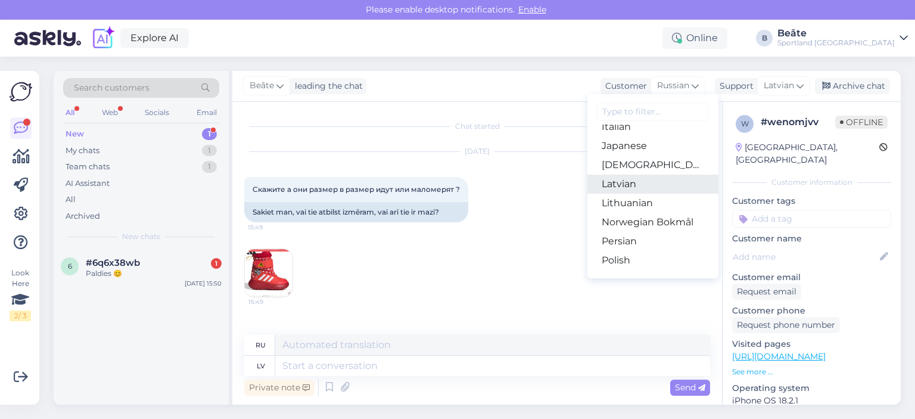
click at [647, 188] on link "Latvian" at bounding box center [652, 183] width 131 height 19
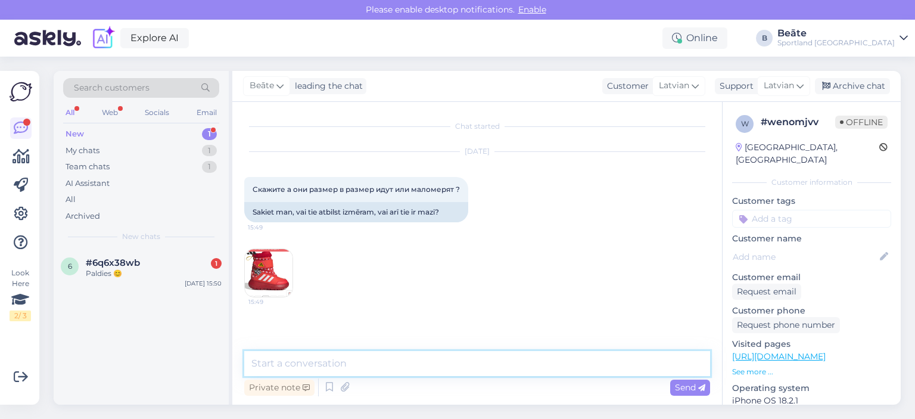
drag, startPoint x: 462, startPoint y: 373, endPoint x: 616, endPoint y: 254, distance: 194.4
click at [462, 373] on textarea at bounding box center [477, 363] width 466 height 25
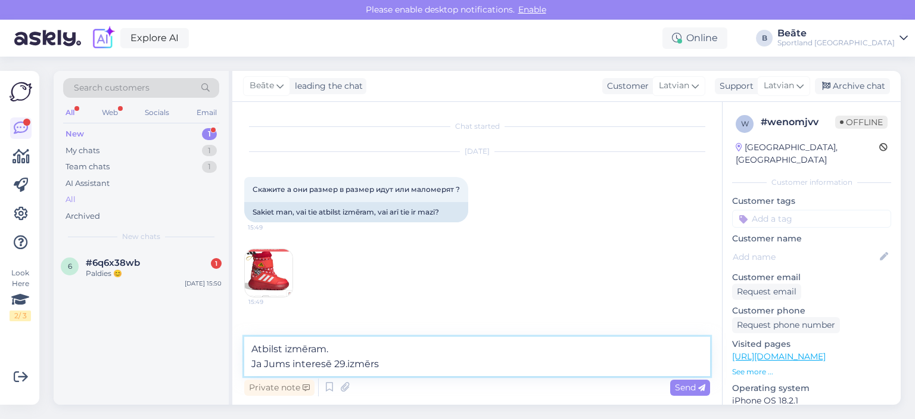
type textarea "Atbilst izmēram. Ja Jums interesē 29.izmērs"
click at [72, 195] on div "All" at bounding box center [71, 200] width 10 height 12
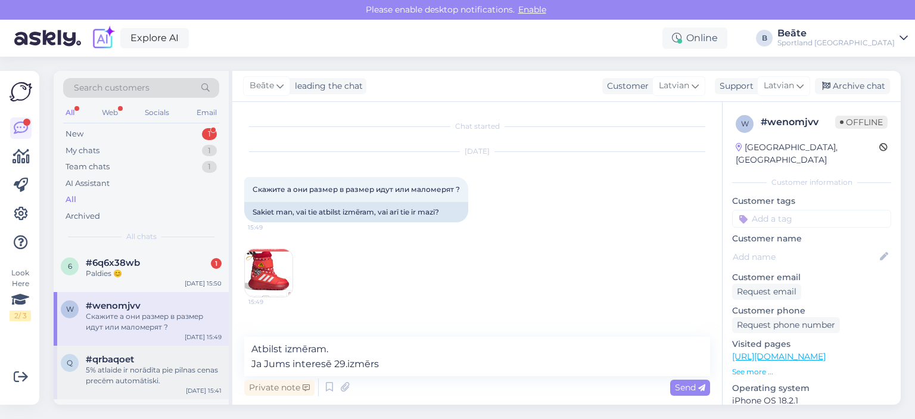
click at [114, 371] on div "5% atlaide ir norādīta pie pilnas cenas precēm automātiski." at bounding box center [154, 374] width 136 height 21
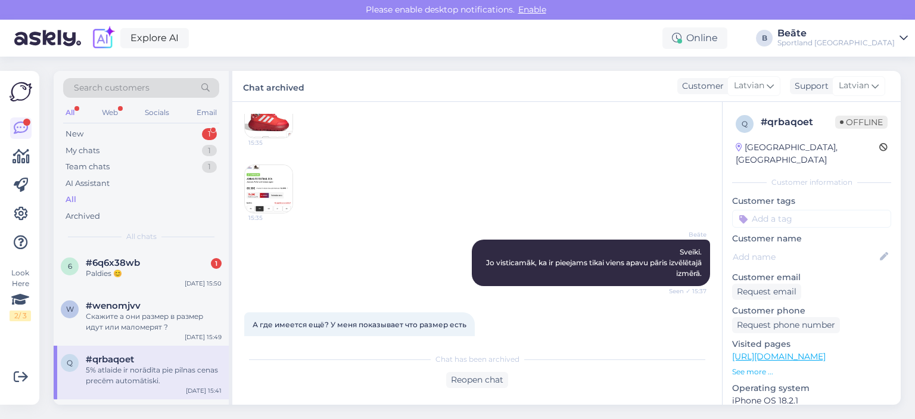
scroll to position [64, 0]
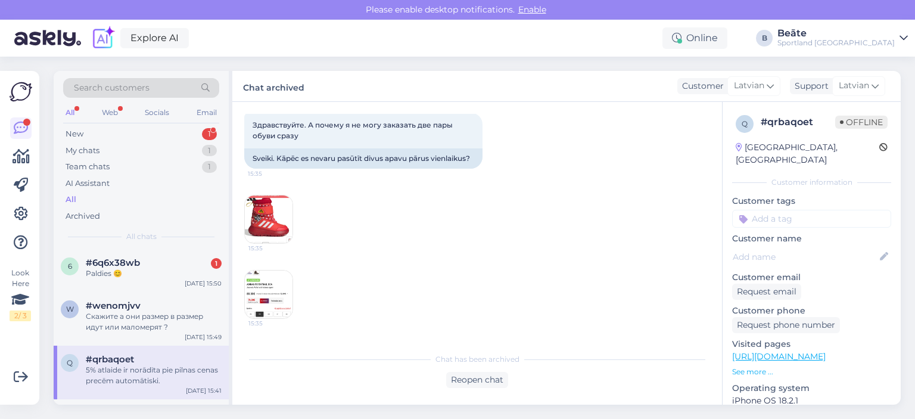
click at [269, 287] on img at bounding box center [269, 294] width 48 height 48
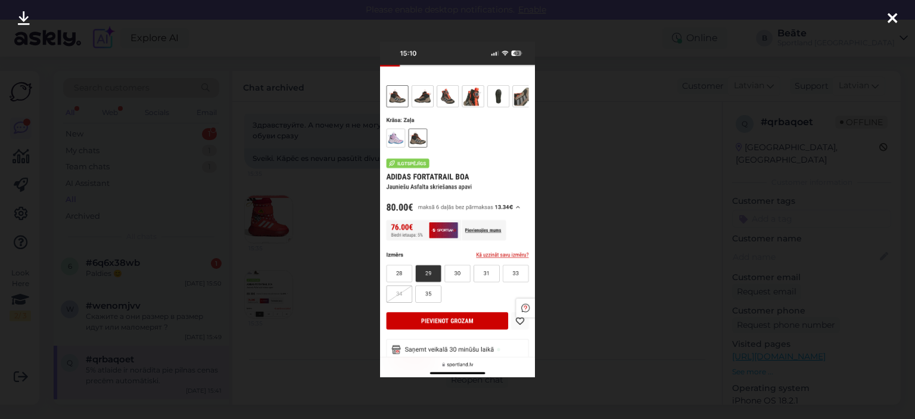
click at [596, 201] on div at bounding box center [457, 209] width 915 height 419
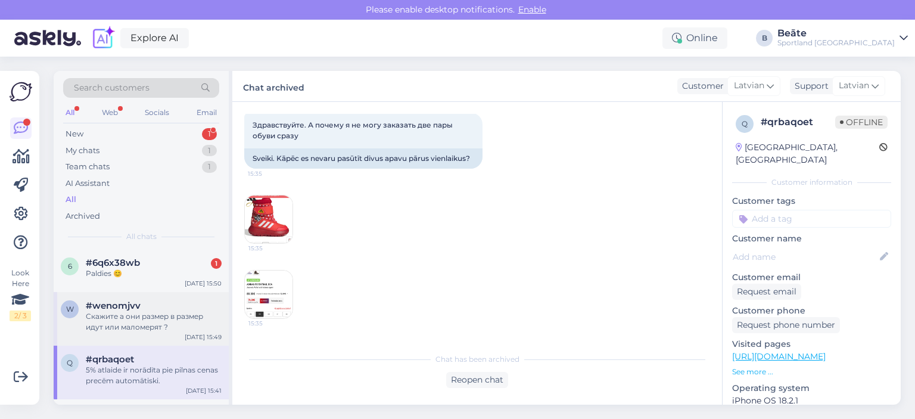
click at [135, 316] on div "Скажите а они размер в размер идут или маломерят ?" at bounding box center [154, 321] width 136 height 21
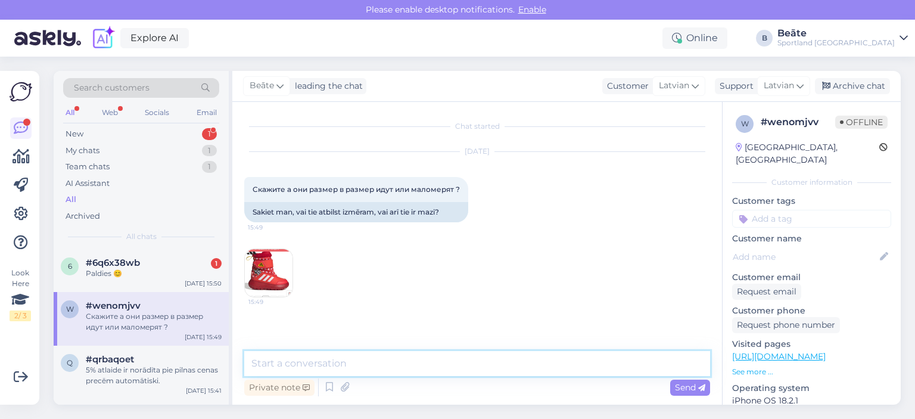
click at [381, 368] on textarea at bounding box center [477, 363] width 466 height 25
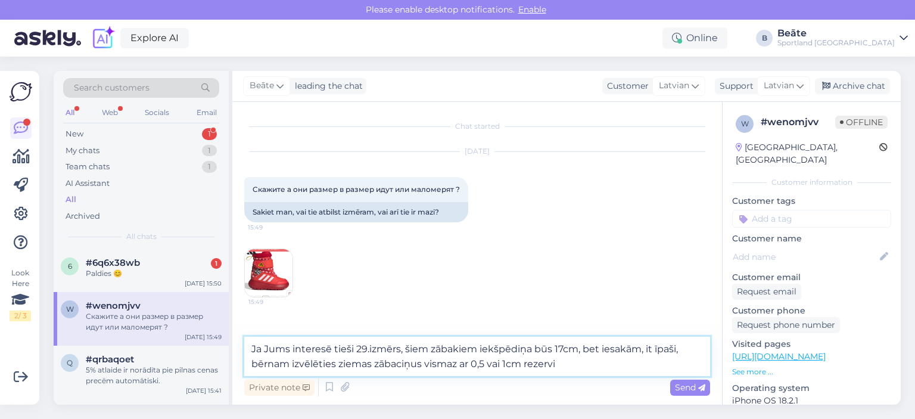
type textarea "Ja Jums interesē tieši 29.izmērs, šiem zābakiem iekšpēdiņa būs 17cm, bet iesakā…"
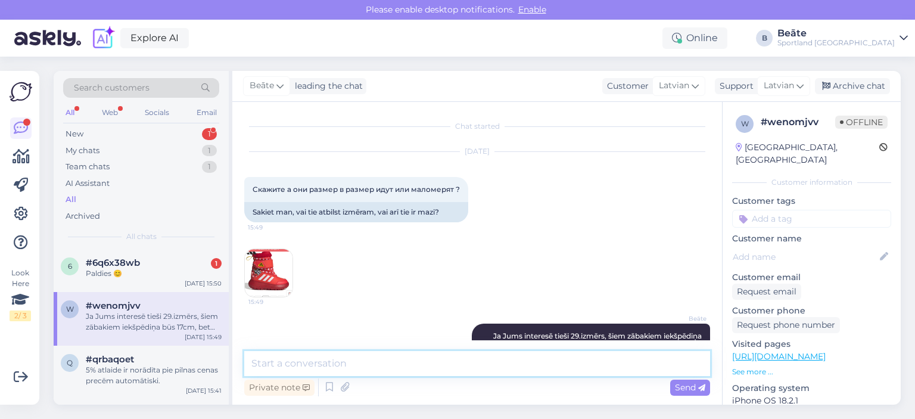
scroll to position [43, 0]
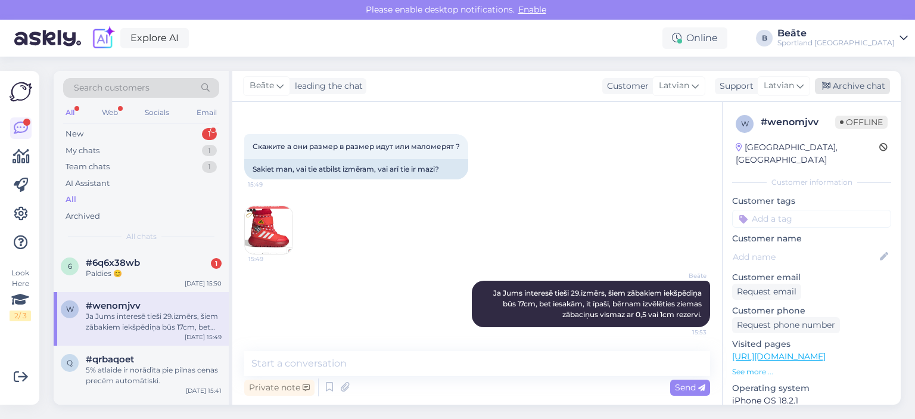
click at [836, 85] on div "Archive chat" at bounding box center [852, 86] width 75 height 16
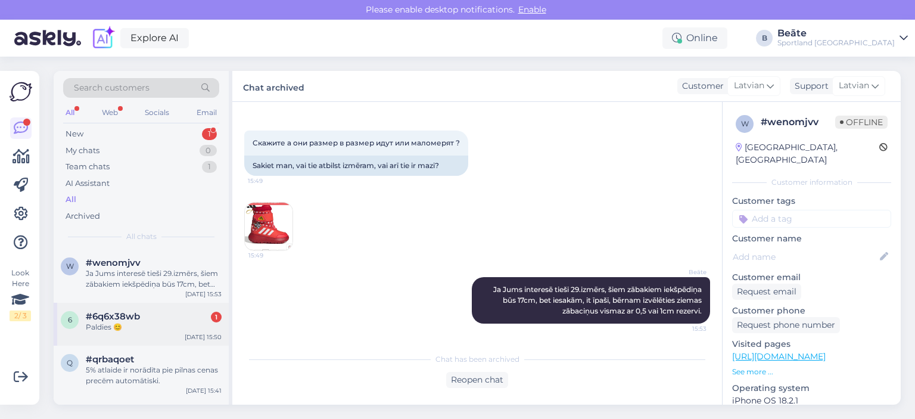
click at [135, 316] on span "#6q6x38wb" at bounding box center [113, 316] width 54 height 11
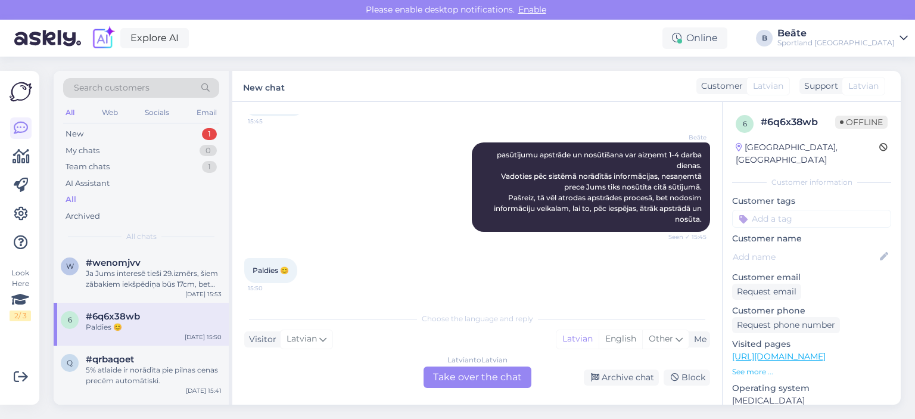
click at [487, 376] on div "Latvian to Latvian Take over the chat" at bounding box center [477, 376] width 108 height 21
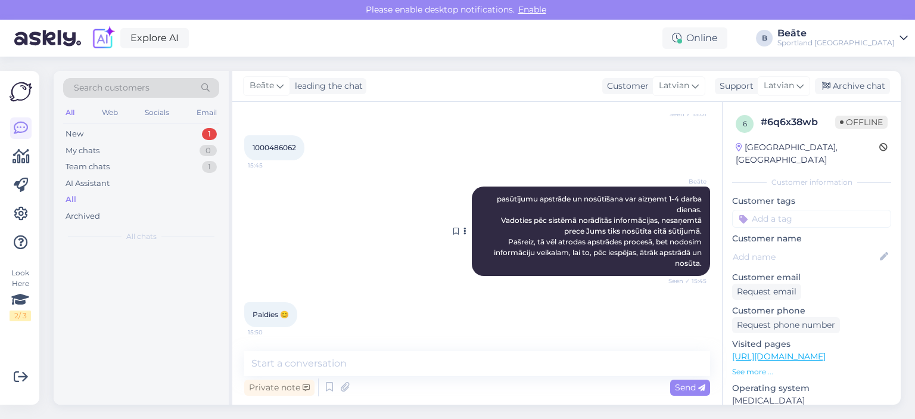
scroll to position [195, 0]
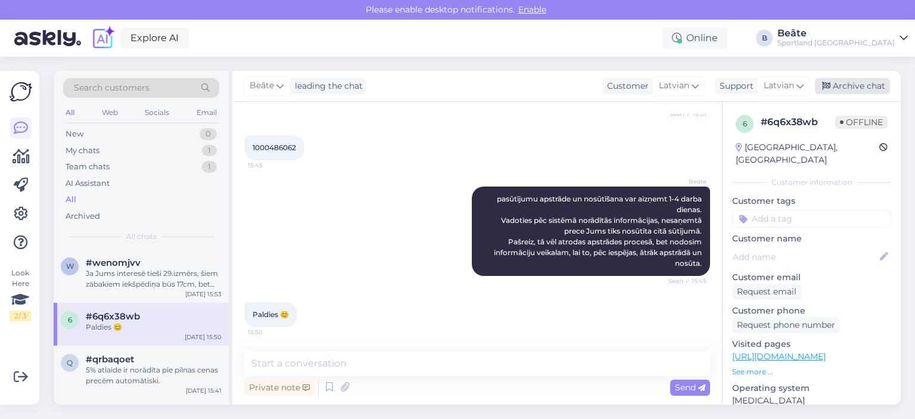
click at [869, 89] on div "Archive chat" at bounding box center [852, 86] width 75 height 16
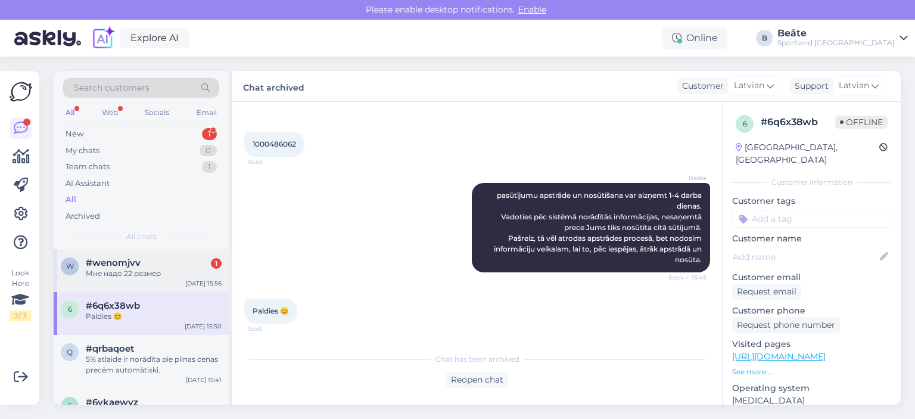
click at [136, 264] on span "#wenomjvv" at bounding box center [113, 262] width 55 height 11
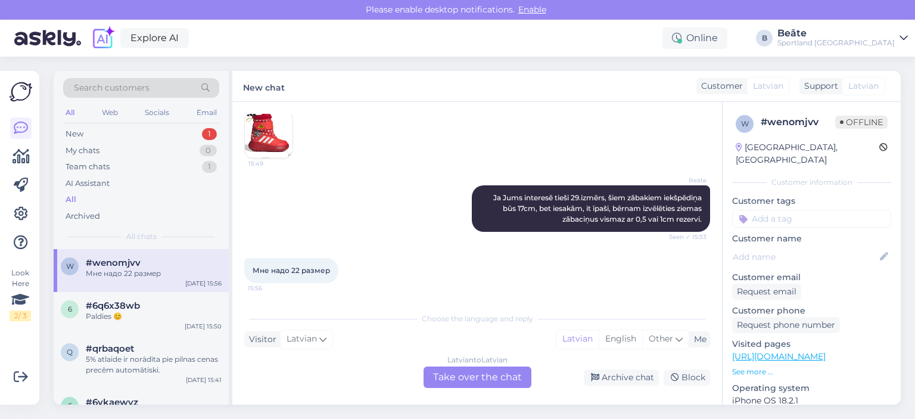
click at [462, 382] on div "Latvian to Latvian Take over the chat" at bounding box center [477, 376] width 108 height 21
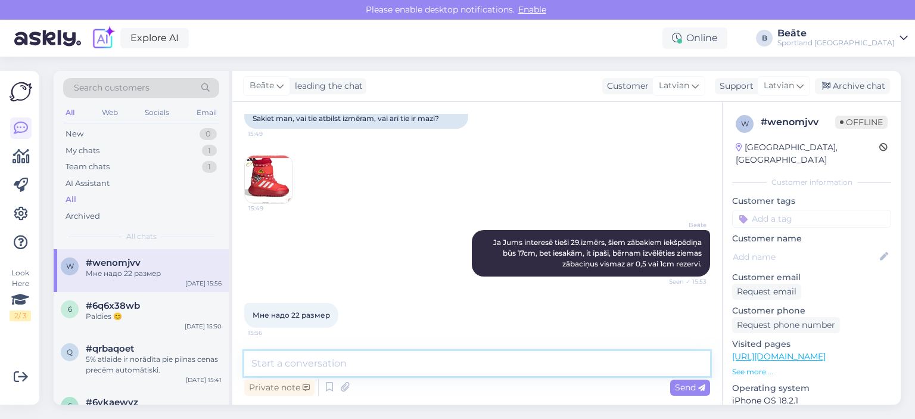
click at [460, 363] on textarea at bounding box center [477, 363] width 466 height 25
type textarea "22.izmēram būs 13cm iekšpēdiņa."
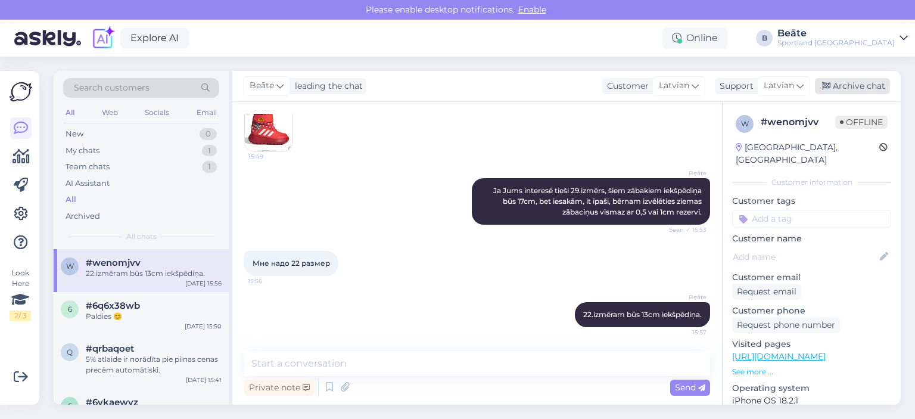
click at [868, 86] on div "Archive chat" at bounding box center [852, 86] width 75 height 16
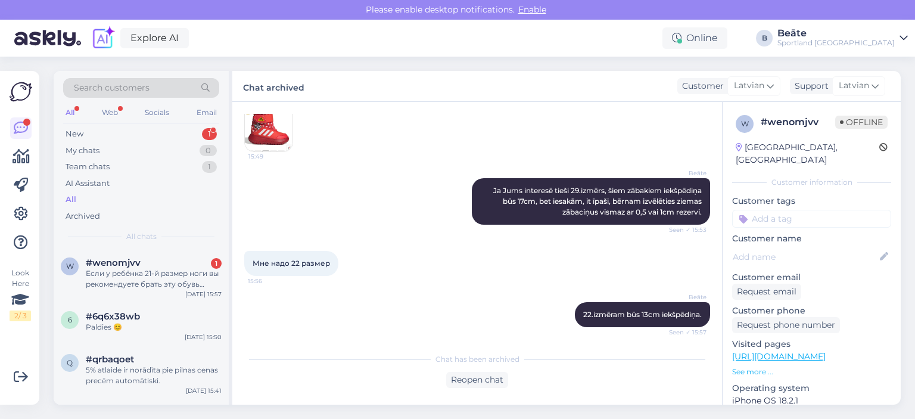
scroll to position [211, 0]
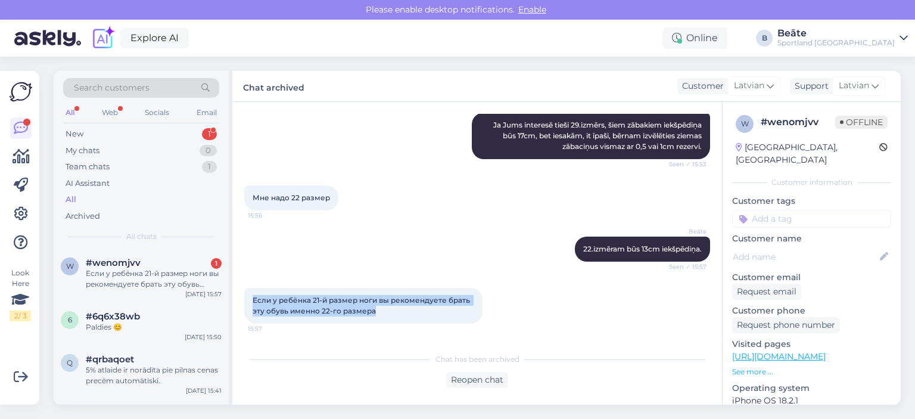
drag, startPoint x: 384, startPoint y: 311, endPoint x: 233, endPoint y: 297, distance: 151.3
click at [233, 297] on div "Chat started [DATE] Скажите а они размер в размер идут или маломерят ? 15:49 Sa…" at bounding box center [477, 253] width 490 height 303
copy span "Если у ребёнка 21-й размер ноги вы рекомендуете брать эту обувь именно 22-го ра…"
click at [469, 380] on div "Reopen chat" at bounding box center [477, 380] width 62 height 16
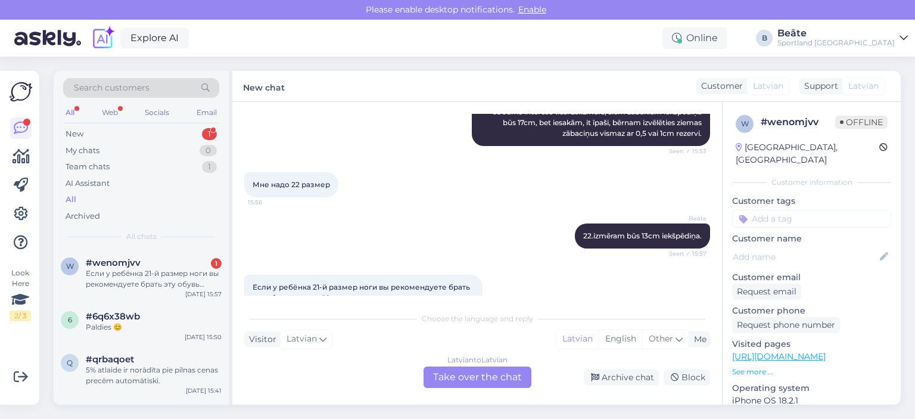
click at [462, 372] on div "Latvian to Latvian Take over the chat" at bounding box center [477, 376] width 108 height 21
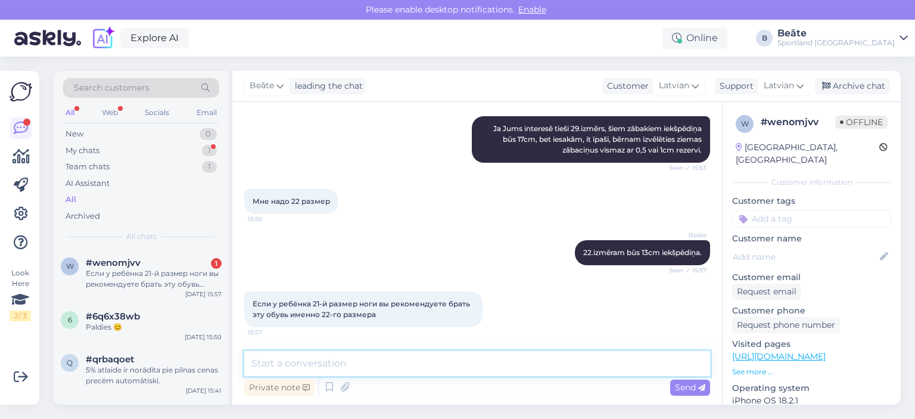
click at [462, 371] on textarea at bounding box center [477, 363] width 466 height 25
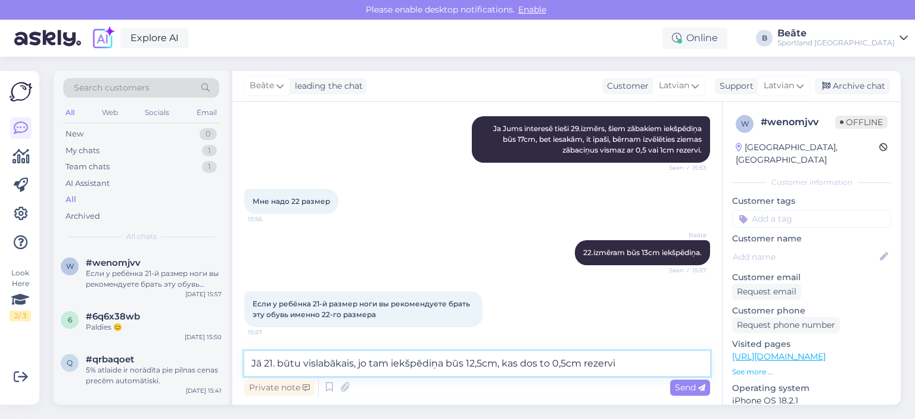
type textarea "Jā 21. būtu vislabākais, jo tam iekšpēdiņa būs 12,5cm, kas dos to 0,5cm rezervi."
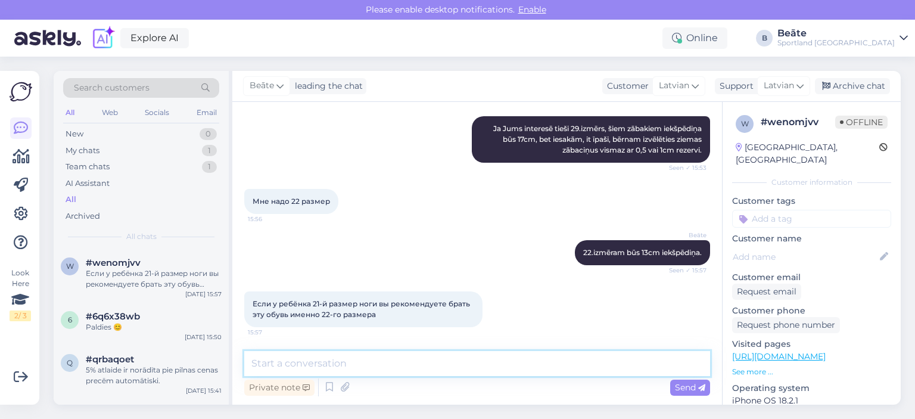
scroll to position [269, 0]
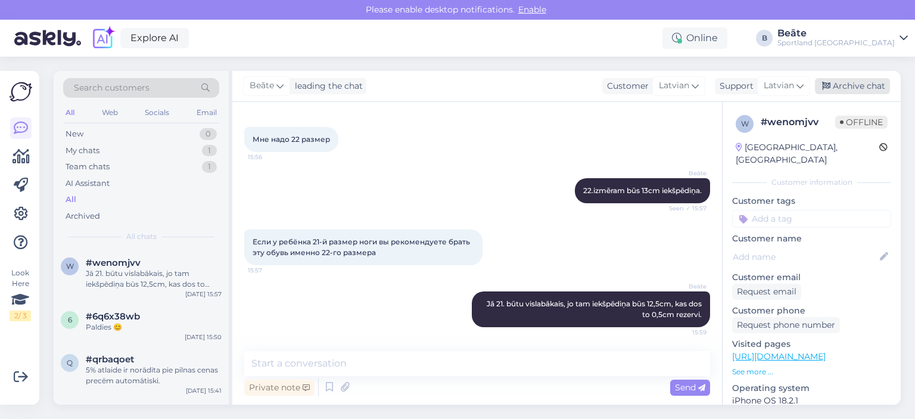
click at [838, 87] on div "Archive chat" at bounding box center [852, 86] width 75 height 16
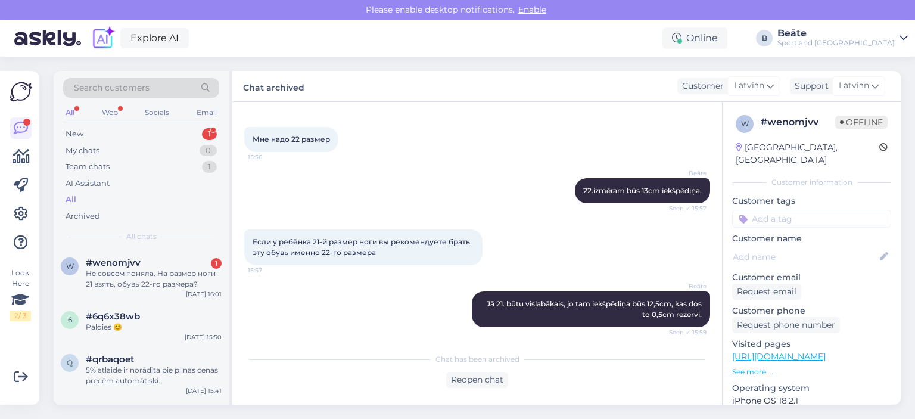
scroll to position [335, 0]
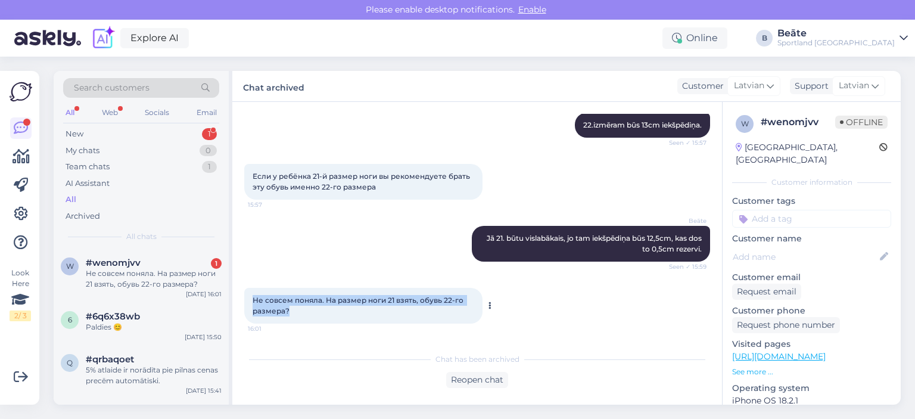
drag, startPoint x: 300, startPoint y: 309, endPoint x: 250, endPoint y: 302, distance: 50.5
click at [250, 302] on div "Не совсем поняла. На размер ноги 21 взять, обувь 22-го размера? 16:01" at bounding box center [363, 306] width 238 height 36
copy span "Не совсем поняла. На размер ноги 21 взять, обувь 22-го размера?"
click at [503, 379] on div "Reopen chat" at bounding box center [477, 380] width 62 height 16
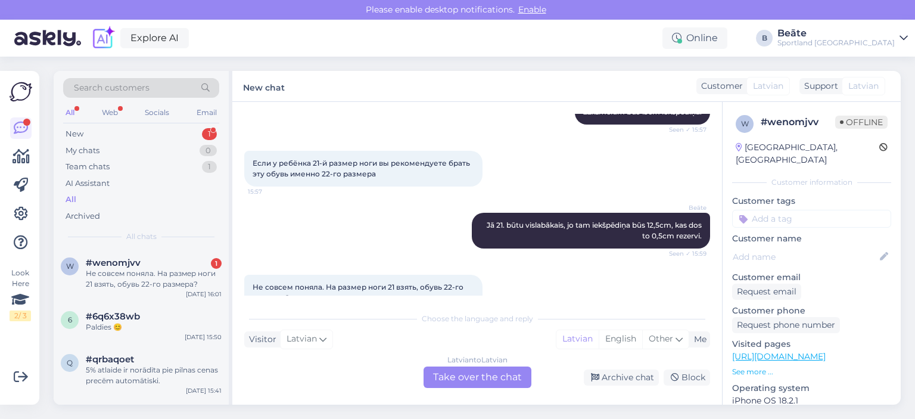
click at [503, 375] on div "Latvian to Latvian Take over the chat" at bounding box center [477, 376] width 108 height 21
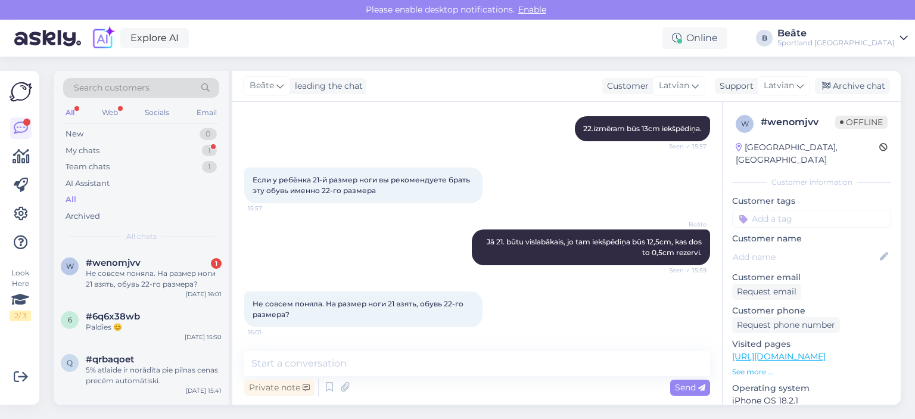
click at [476, 376] on div "Private note Send" at bounding box center [477, 387] width 466 height 23
click at [466, 361] on textarea at bounding box center [477, 363] width 466 height 25
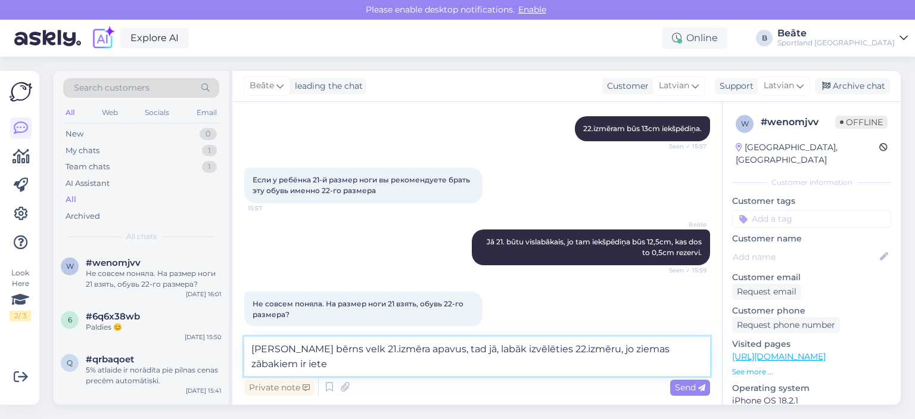
scroll to position [345, 0]
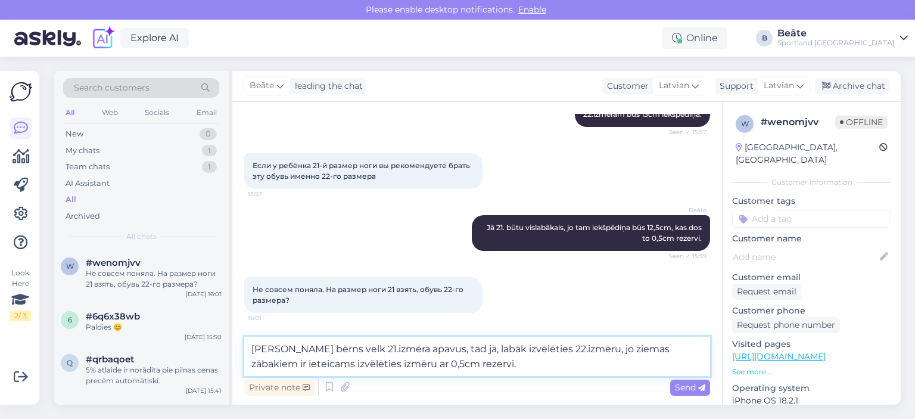
type textarea "[PERSON_NAME] bērns velk 21.izmēra apavus, tad jā, labāk izvēlēties 22.izmēru, …"
click at [512, 364] on textarea "[PERSON_NAME] bērns velk 21.izmēra apavus, tad jā, labāk izvēlēties 22.izmēru, …" at bounding box center [477, 355] width 466 height 39
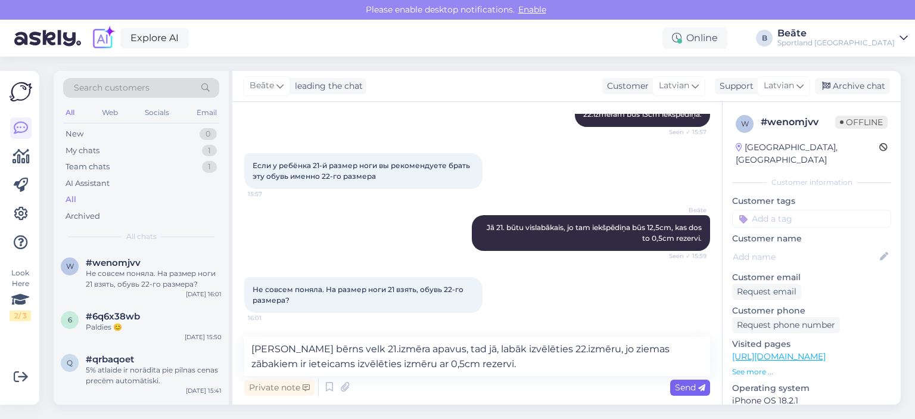
click at [684, 390] on span "Send" at bounding box center [690, 387] width 30 height 11
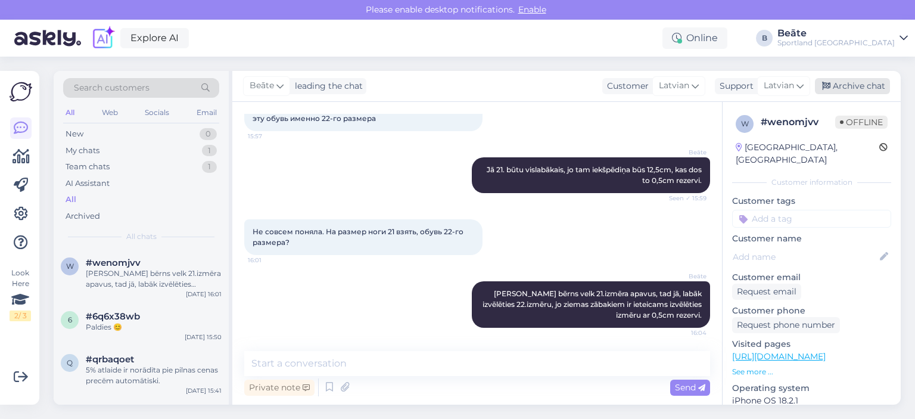
click at [850, 88] on div "Archive chat" at bounding box center [852, 86] width 75 height 16
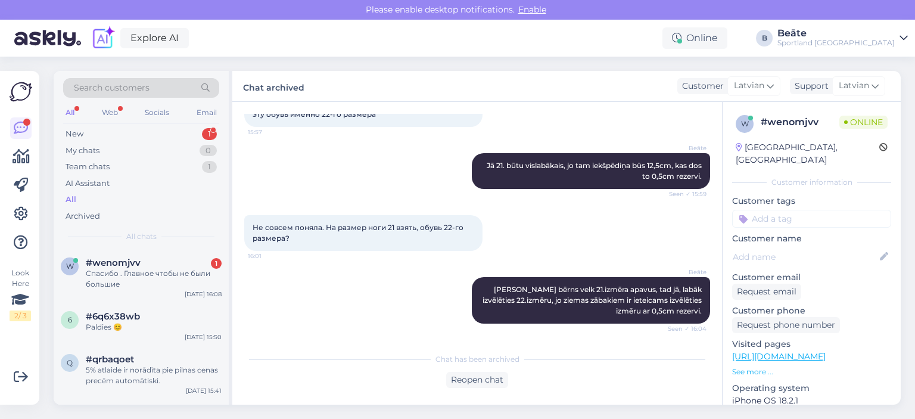
scroll to position [459, 0]
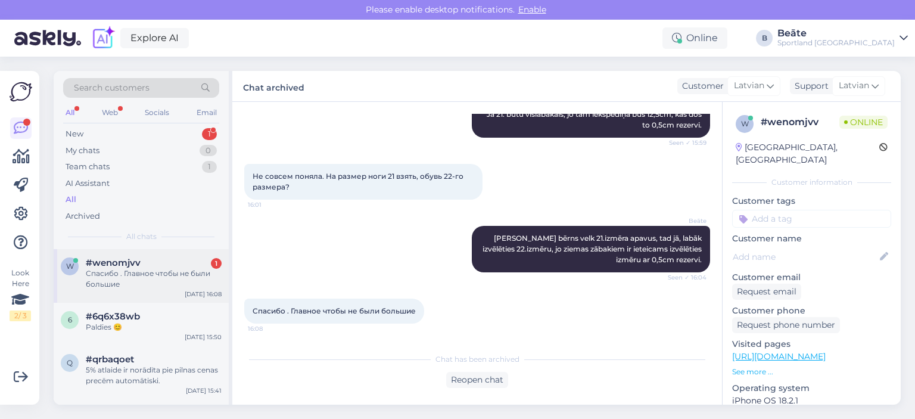
click at [130, 266] on span "#wenomjvv" at bounding box center [113, 262] width 55 height 11
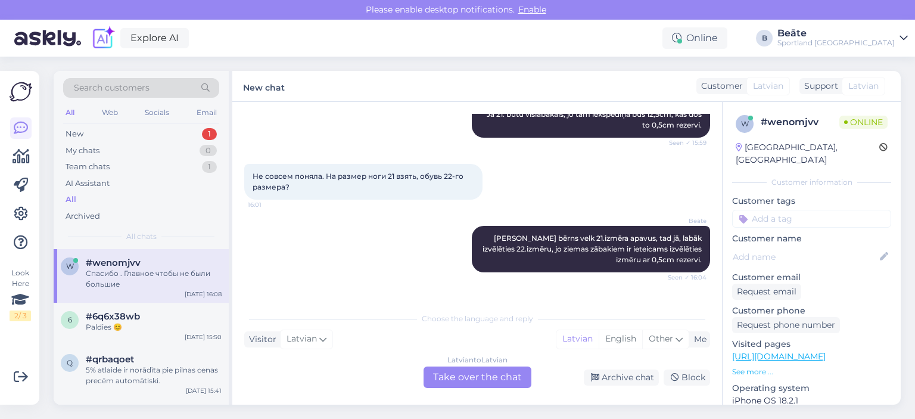
scroll to position [499, 0]
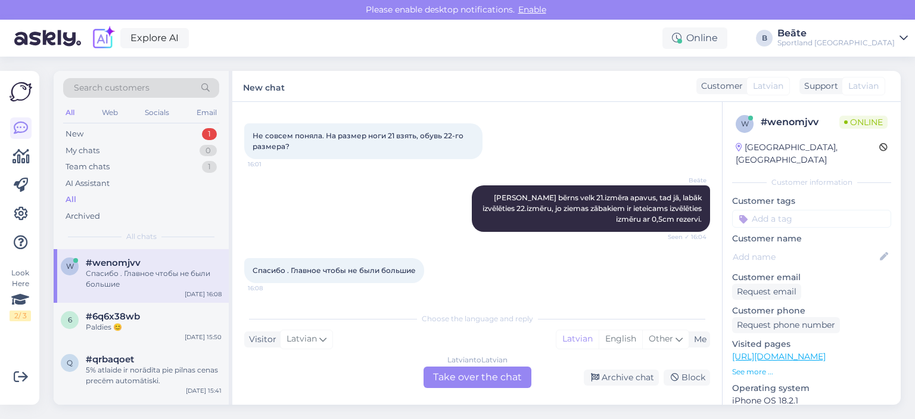
click at [482, 370] on div "Latvian to Latvian Take over the chat" at bounding box center [477, 376] width 108 height 21
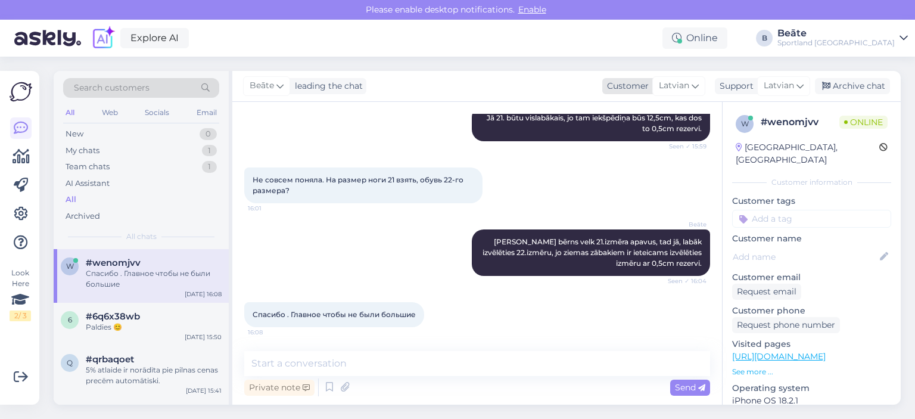
click at [686, 89] on span "Latvian" at bounding box center [674, 85] width 30 height 13
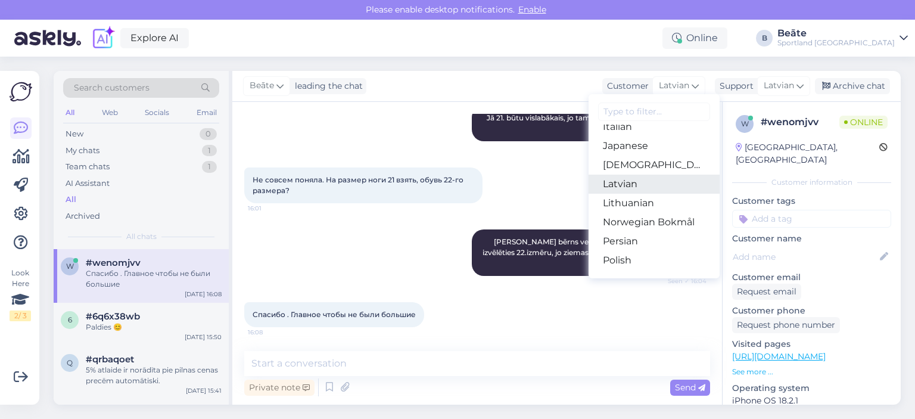
click at [624, 180] on link "Latvian" at bounding box center [653, 183] width 131 height 19
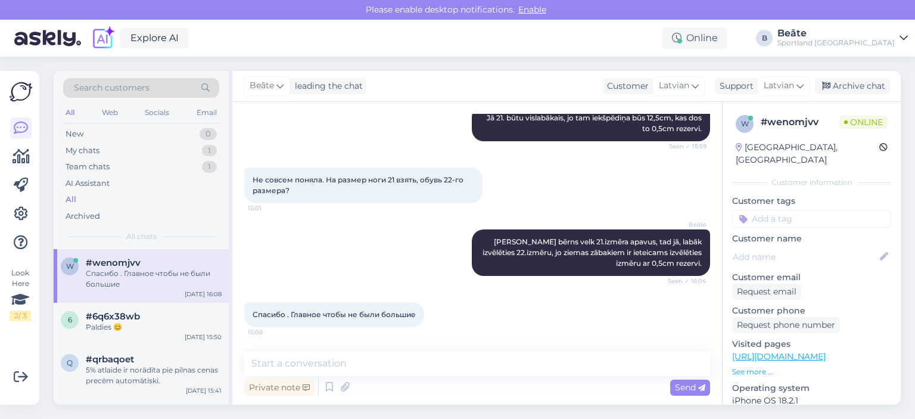
click at [669, 74] on div "[PERSON_NAME] leading the chat Customer Latvian Arabic Belarusian Bulgarian Chi…" at bounding box center [566, 86] width 668 height 31
click at [671, 81] on span "Latvian" at bounding box center [674, 85] width 30 height 13
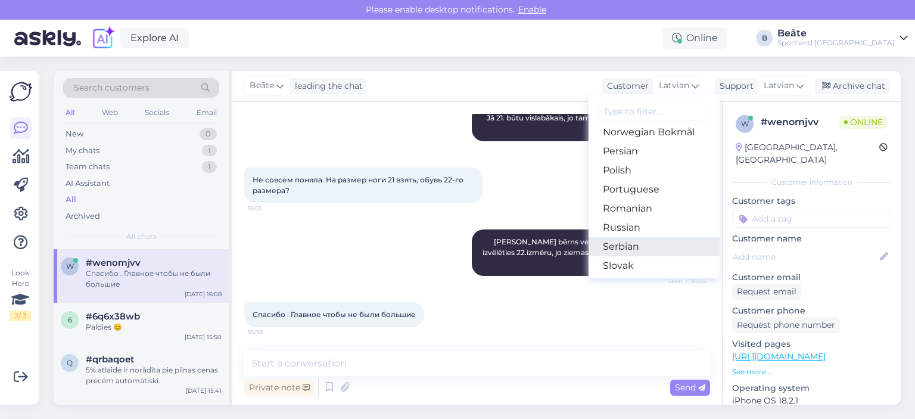
scroll to position [417, 0]
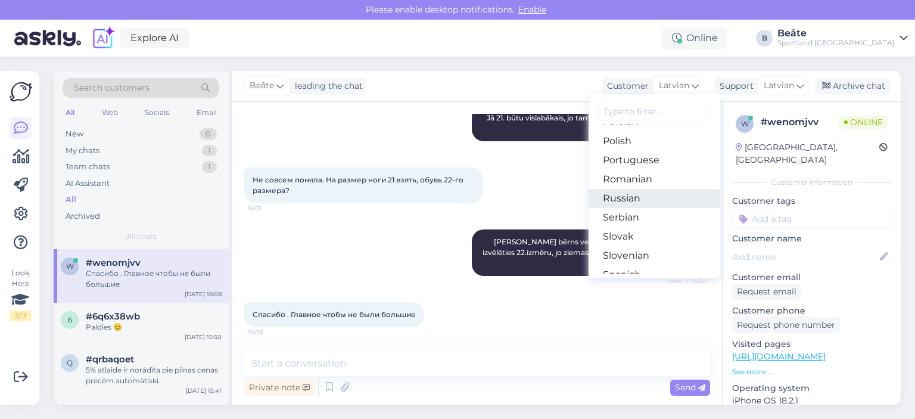
click at [629, 191] on link "Russian" at bounding box center [653, 198] width 131 height 19
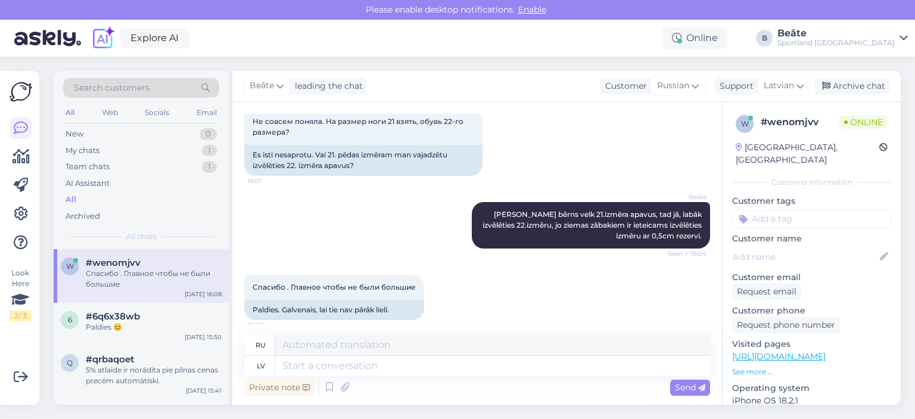
scroll to position [572, 0]
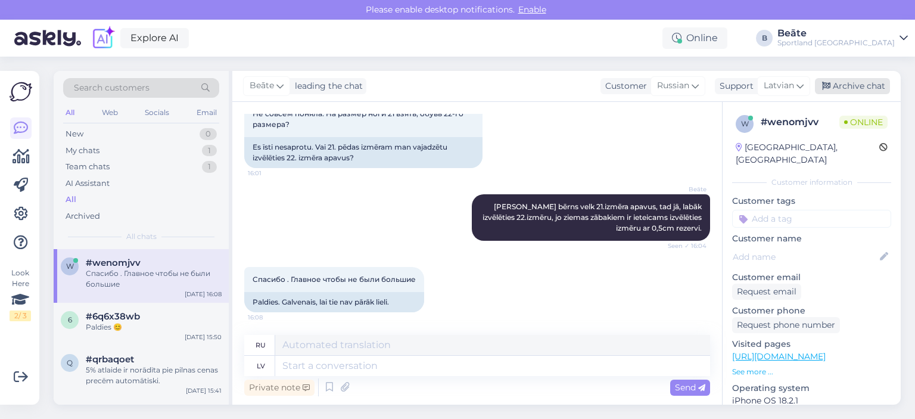
click at [850, 89] on div "Archive chat" at bounding box center [852, 86] width 75 height 16
